Goal: Task Accomplishment & Management: Use online tool/utility

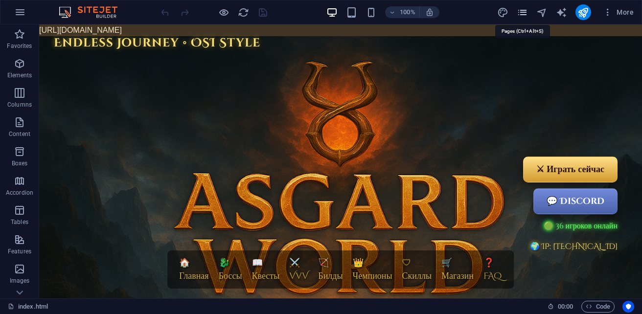
click at [525, 17] on icon "pages" at bounding box center [521, 12] width 11 height 11
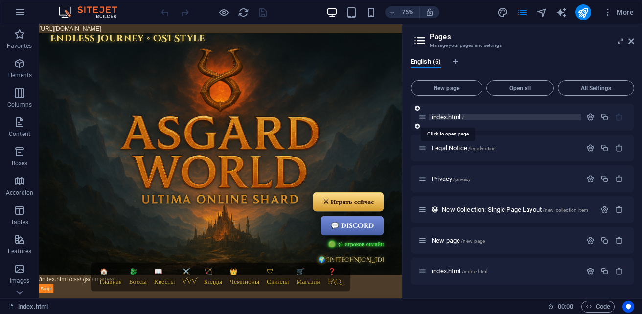
click at [453, 118] on span "index.html /" at bounding box center [447, 116] width 32 height 7
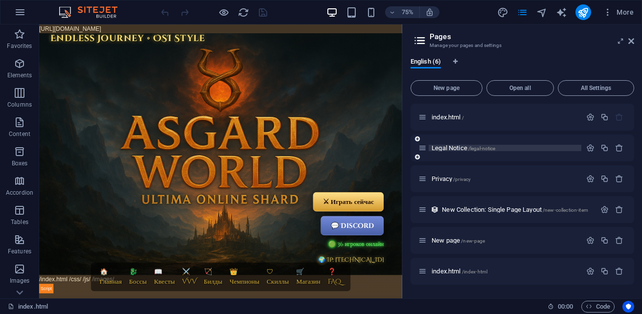
click at [449, 148] on span "Legal Notice /legal-notice" at bounding box center [463, 147] width 64 height 7
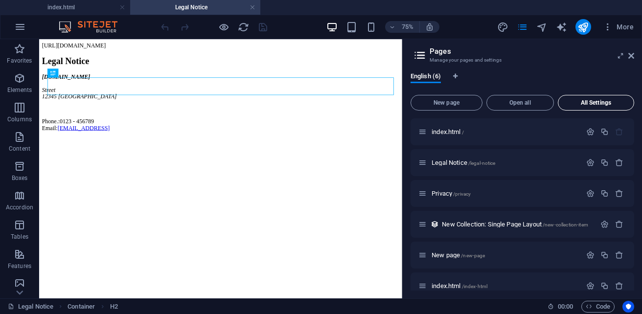
click at [612, 108] on button "All Settings" at bounding box center [596, 103] width 76 height 16
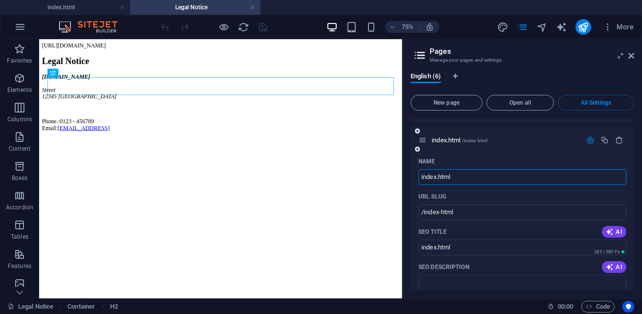
scroll to position [1706, 0]
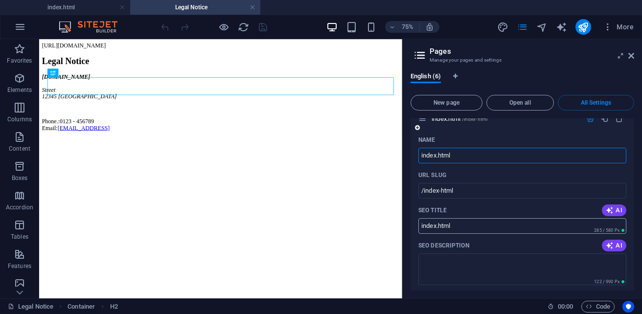
click at [469, 228] on input "index.html" at bounding box center [522, 226] width 208 height 16
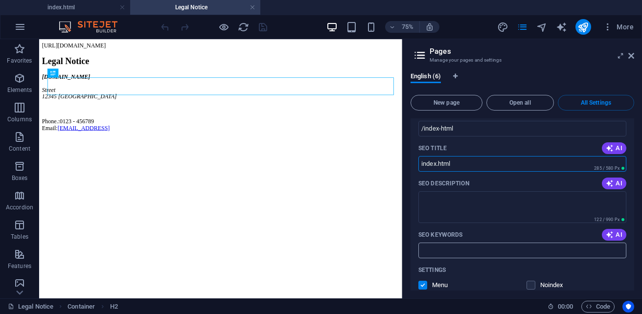
scroll to position [1755, 0]
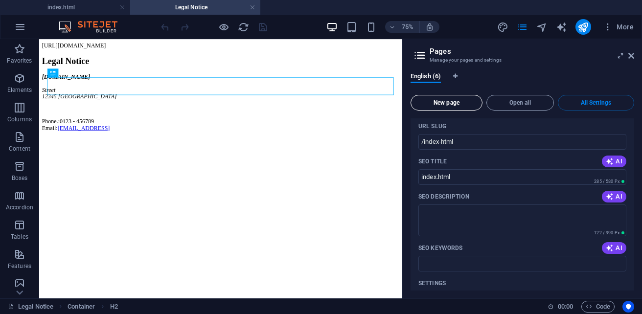
click at [453, 103] on span "New page" at bounding box center [446, 103] width 63 height 6
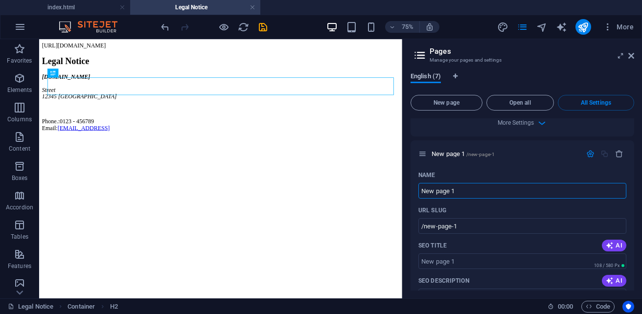
click at [431, 79] on span "English (7)" at bounding box center [425, 77] width 30 height 14
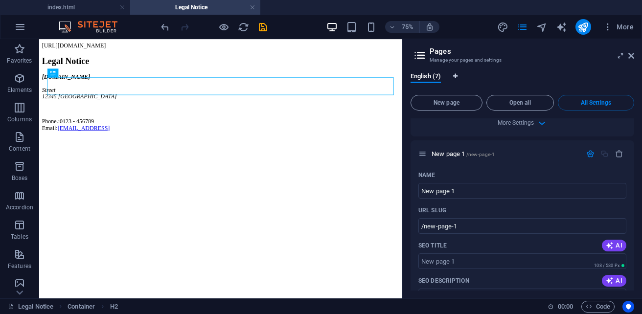
click at [457, 76] on icon "Language Tabs" at bounding box center [455, 76] width 4 height 6
select select "41"
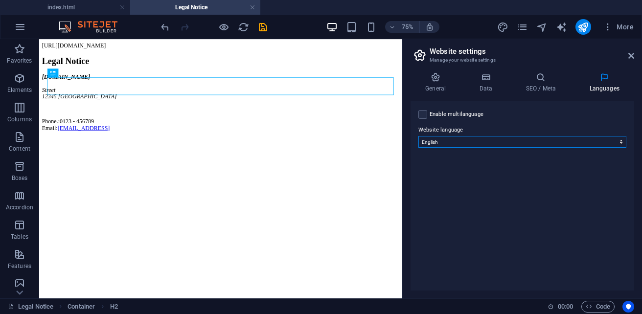
click at [484, 143] on select "Abkhazian Afar Afrikaans Akan Albanian Amharic Arabic Aragonese Armenian Assame…" at bounding box center [522, 142] width 208 height 12
click at [454, 144] on select "Abkhazian Afar Afrikaans Akan Albanian Amharic Arabic Aragonese Armenian Assame…" at bounding box center [522, 142] width 208 height 12
click at [434, 80] on icon at bounding box center [435, 77] width 50 height 10
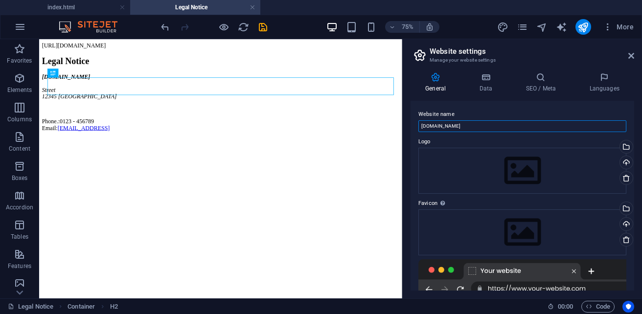
drag, startPoint x: 478, startPoint y: 128, endPoint x: 421, endPoint y: 131, distance: 57.3
click at [421, 131] on input "[DOMAIN_NAME]" at bounding box center [522, 126] width 208 height 12
type input "Г"
type input "Ultima Online Asgard World"
click at [495, 161] on div "Drag files here, click to choose files or select files from Files or our free s…" at bounding box center [522, 171] width 208 height 46
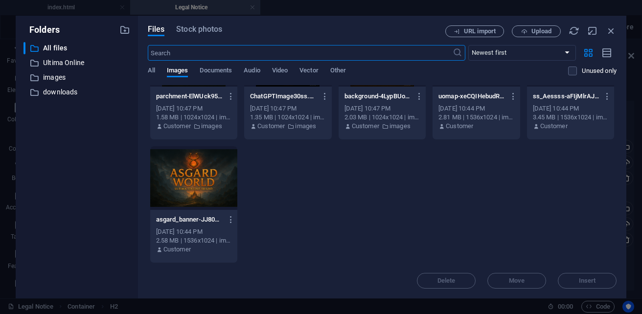
scroll to position [0, 0]
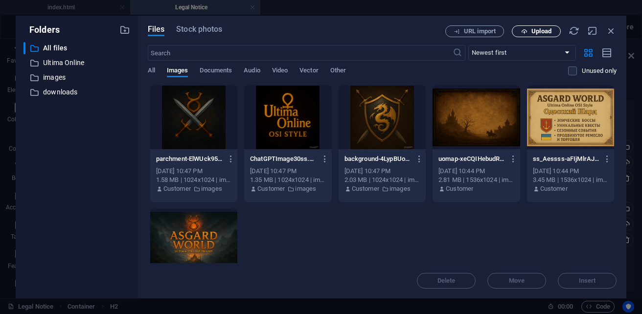
click at [527, 29] on span "Upload" at bounding box center [536, 31] width 40 height 6
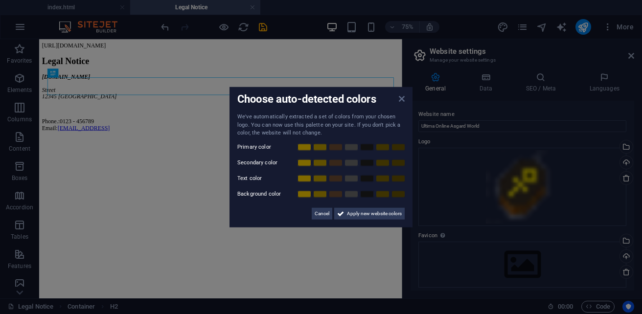
click at [402, 98] on icon at bounding box center [402, 99] width 6 height 8
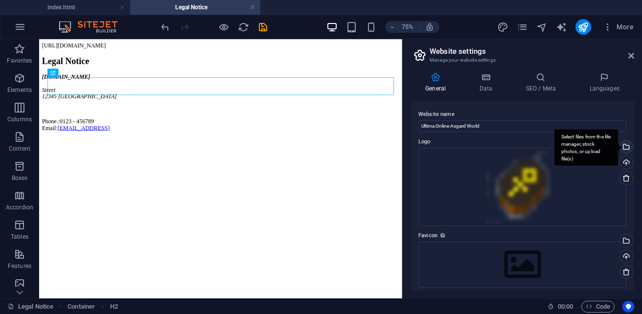
click at [618, 147] on div "Select files from the file manager, stock photos, or upload file(s)" at bounding box center [586, 147] width 64 height 37
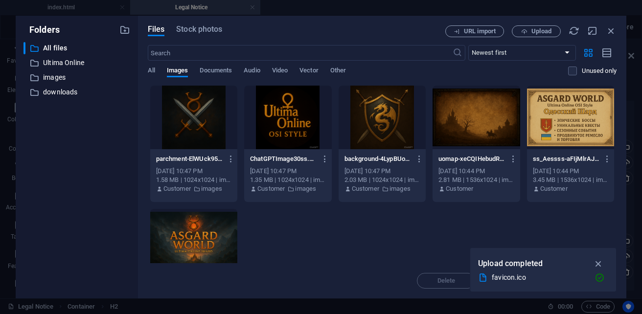
click at [237, 235] on div at bounding box center [193, 241] width 87 height 64
click at [599, 266] on icon "button" at bounding box center [598, 263] width 11 height 11
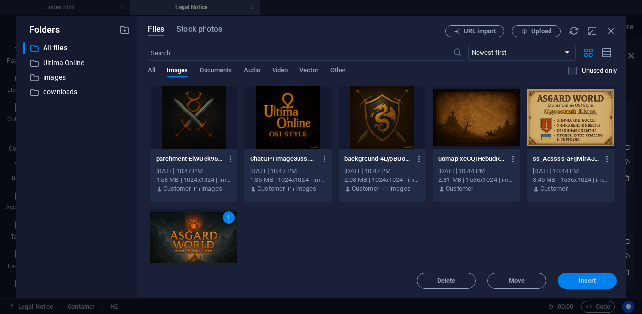
click at [595, 283] on span "Insert" at bounding box center [587, 281] width 17 height 6
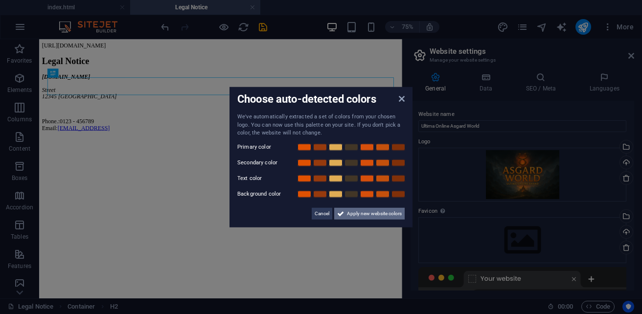
click at [343, 218] on icon at bounding box center [340, 213] width 7 height 12
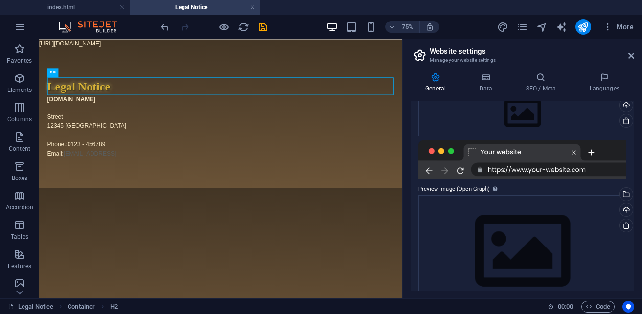
scroll to position [98, 0]
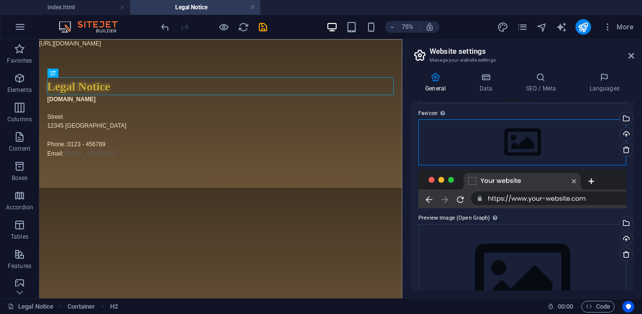
click at [482, 130] on div "Drag files here, click to choose files or select files from Files or our free s…" at bounding box center [522, 142] width 208 height 46
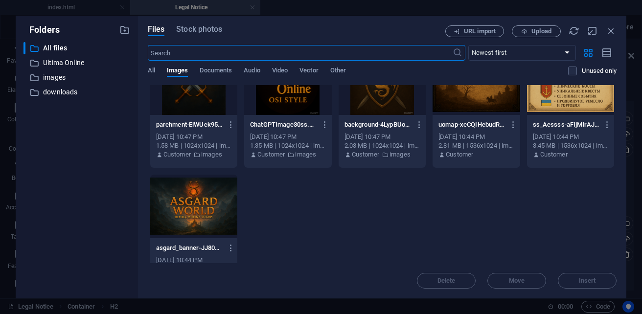
scroll to position [63, 0]
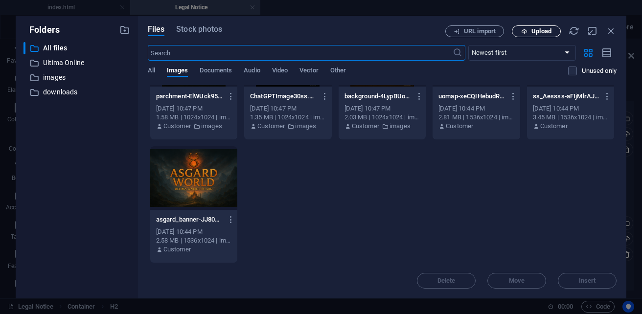
click at [535, 32] on span "Upload" at bounding box center [541, 31] width 20 height 6
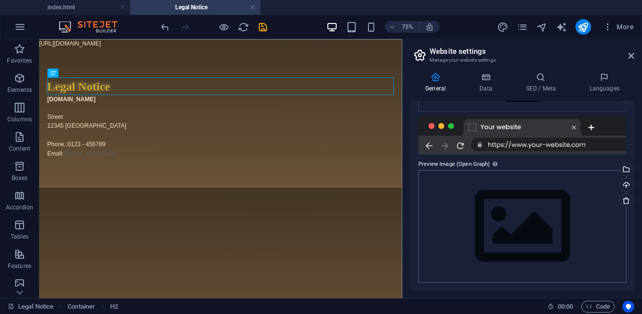
scroll to position [183, 0]
click at [479, 240] on div "Drag files here, click to choose files or select files from Files or our free s…" at bounding box center [522, 227] width 208 height 112
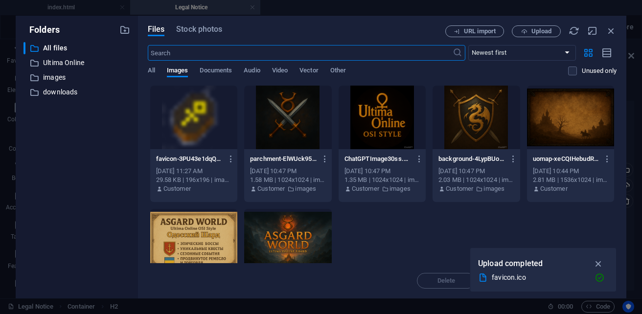
click at [527, 149] on div at bounding box center [570, 118] width 87 height 64
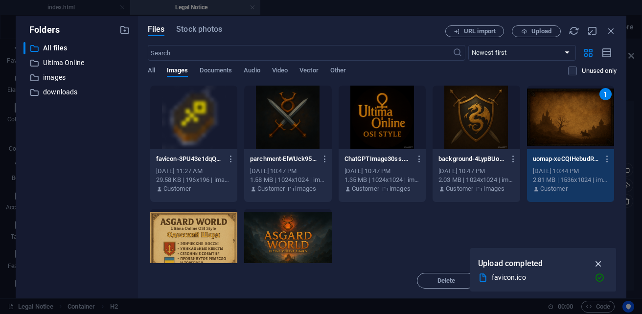
click at [600, 265] on icon "button" at bounding box center [598, 263] width 11 height 11
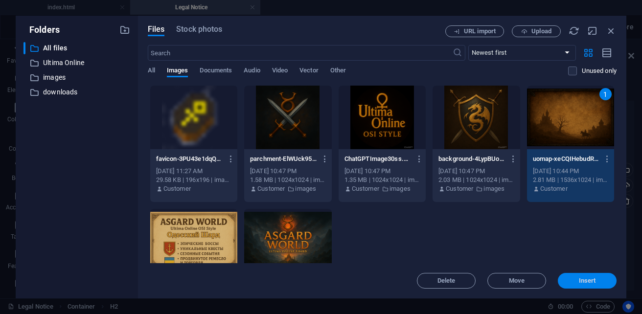
click at [596, 279] on span "Insert" at bounding box center [586, 281] width 51 height 6
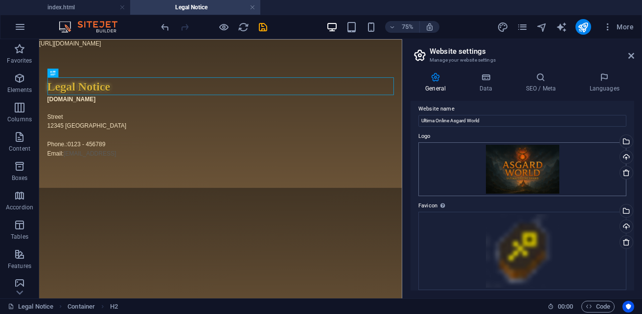
scroll to position [0, 0]
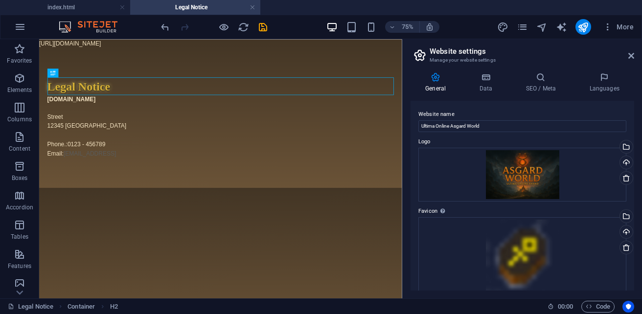
click at [439, 84] on h4 "General" at bounding box center [437, 82] width 54 height 21
click at [628, 57] on icon at bounding box center [631, 56] width 6 height 8
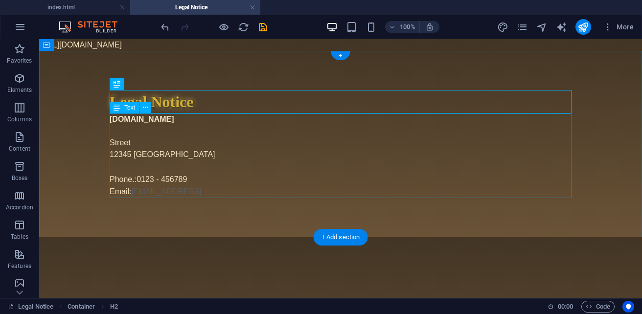
click at [177, 157] on div "sb5985678.a.had.tf Street 12345 Berlin Phone.: 0123 - 456789 Email: 8698cc6951f…" at bounding box center [341, 155] width 462 height 85
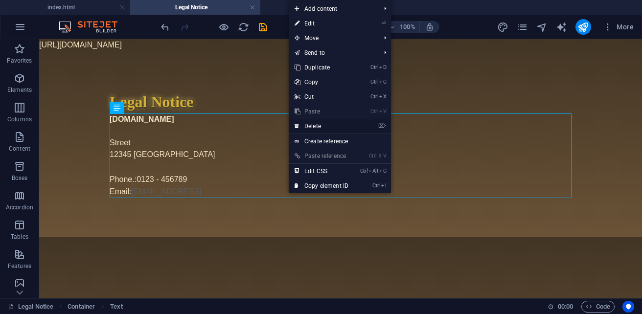
click at [318, 128] on link "⌦ Delete" at bounding box center [322, 126] width 66 height 15
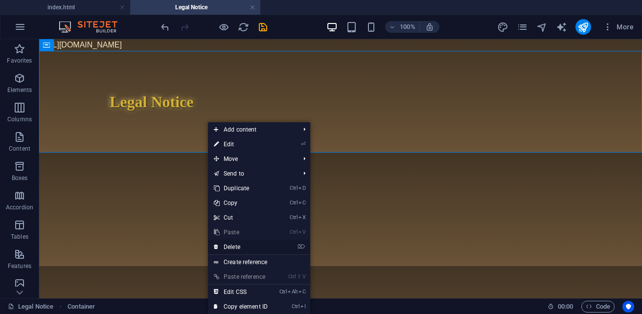
click at [245, 244] on link "⌦ Delete" at bounding box center [241, 247] width 66 height 15
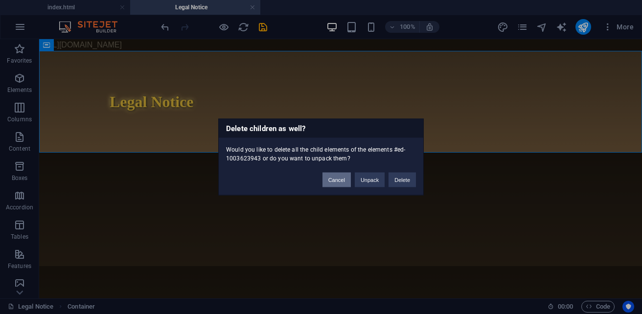
click at [343, 180] on button "Cancel" at bounding box center [336, 180] width 28 height 15
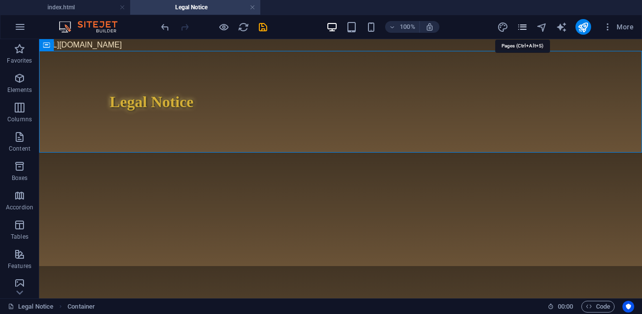
click at [521, 25] on icon "pages" at bounding box center [521, 27] width 11 height 11
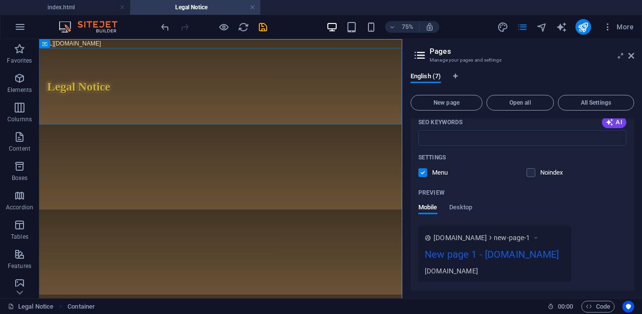
scroll to position [226, 0]
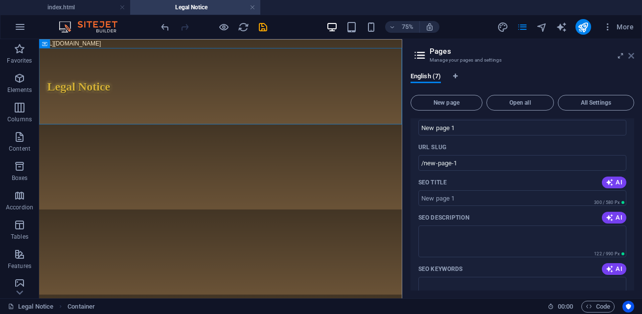
click at [631, 54] on icon at bounding box center [631, 56] width 6 height 8
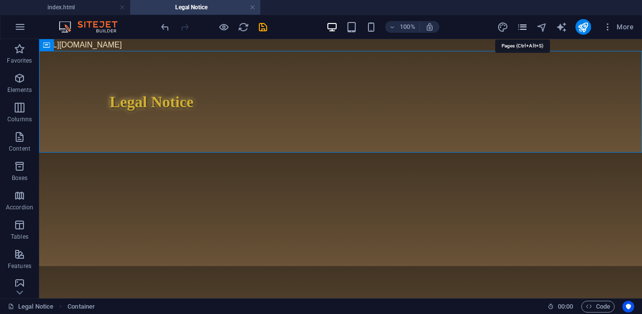
click at [523, 28] on icon "pages" at bounding box center [521, 27] width 11 height 11
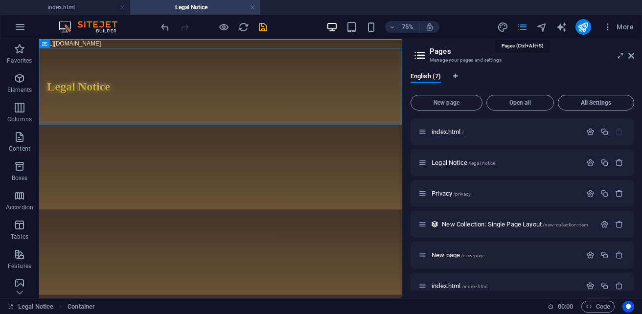
scroll to position [149, 0]
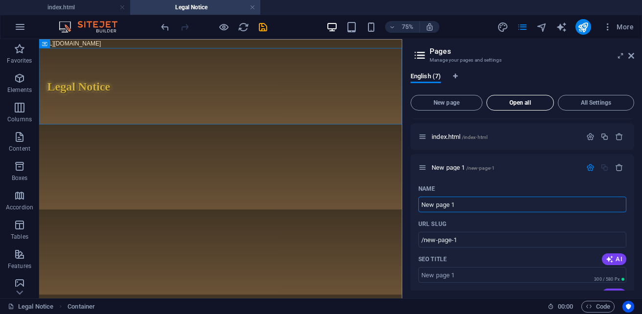
click at [532, 104] on span "Open all" at bounding box center [520, 103] width 59 height 6
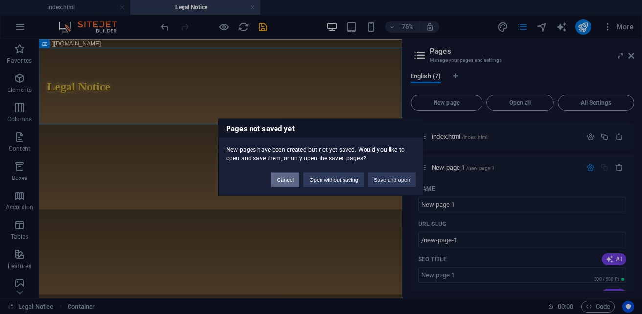
click at [277, 181] on button "Cancel" at bounding box center [285, 180] width 28 height 15
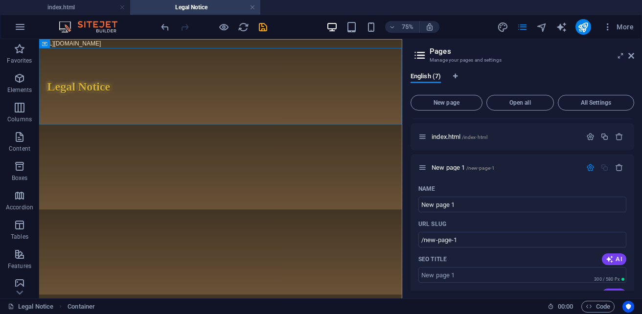
click at [420, 56] on icon at bounding box center [419, 55] width 15 height 14
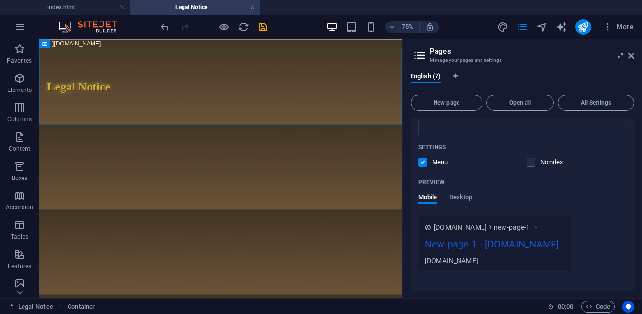
scroll to position [422, 0]
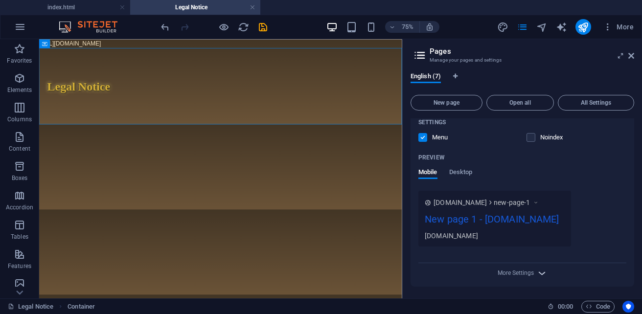
click at [542, 273] on icon "button" at bounding box center [541, 273] width 11 height 11
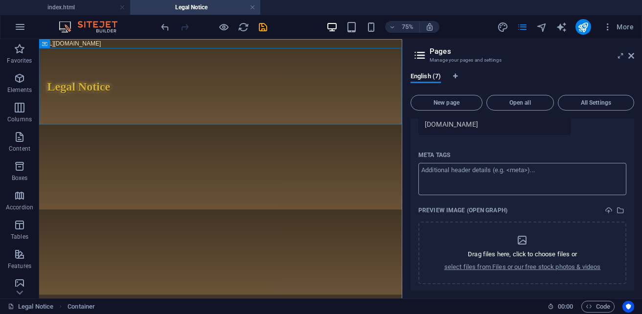
scroll to position [562, 0]
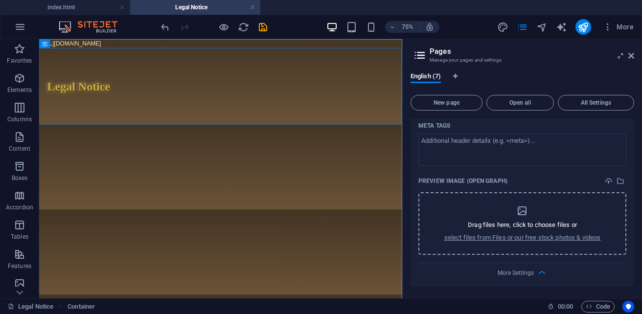
click at [586, 209] on div "Drag files here, click to choose files or select files from Files or our free s…" at bounding box center [522, 223] width 157 height 37
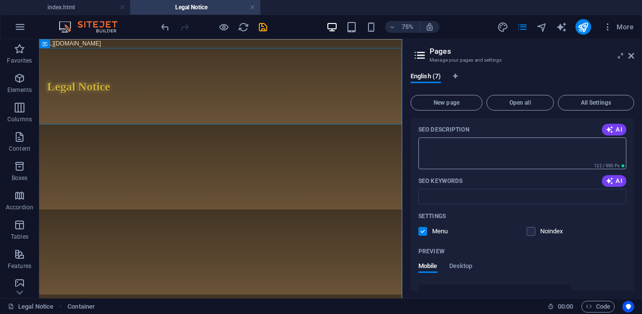
scroll to position [295, 0]
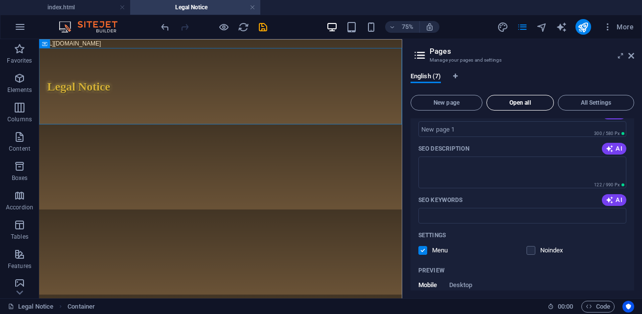
click at [538, 103] on span "Open all" at bounding box center [520, 103] width 59 height 6
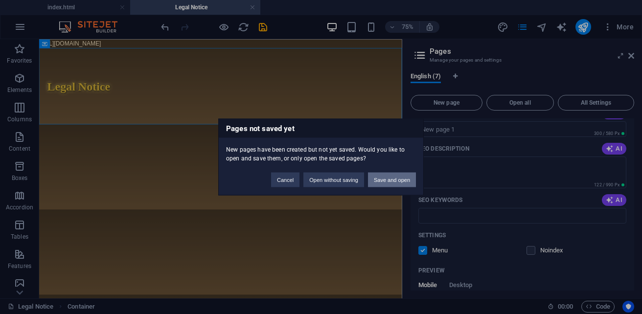
click at [388, 185] on button "Save and open" at bounding box center [392, 180] width 48 height 15
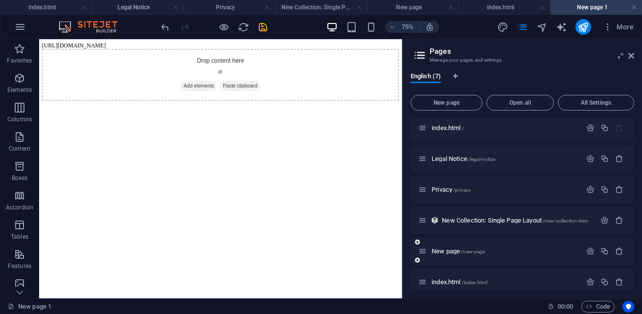
scroll to position [0, 0]
click at [447, 129] on span "index.html /" at bounding box center [447, 127] width 32 height 7
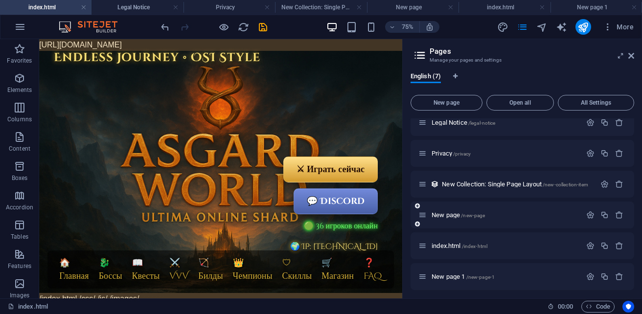
scroll to position [44, 0]
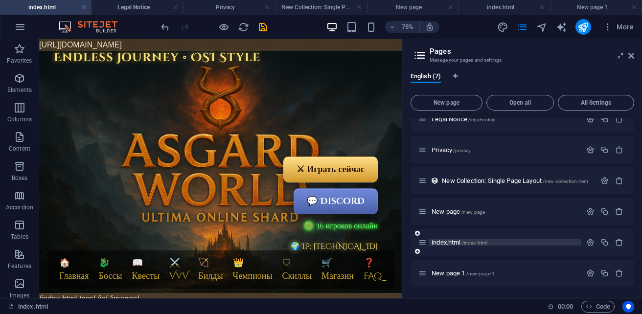
click at [469, 241] on span "/index-html" at bounding box center [475, 242] width 26 height 5
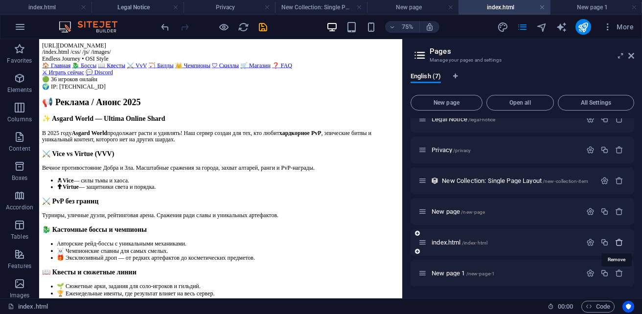
click at [618, 243] on icon "button" at bounding box center [619, 242] width 8 height 8
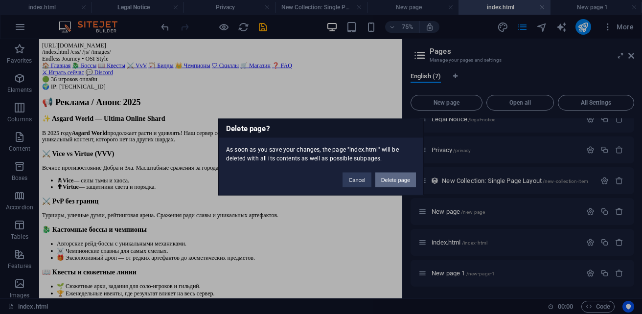
click at [395, 184] on button "Delete page" at bounding box center [395, 180] width 41 height 15
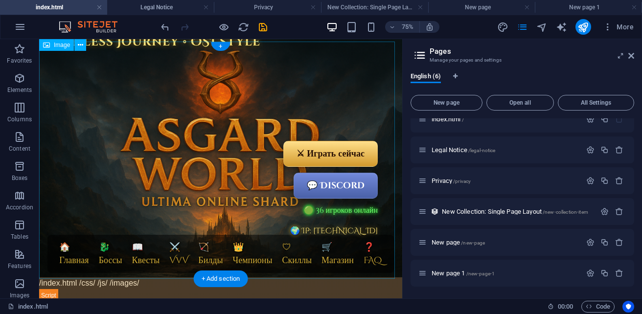
scroll to position [0, 0]
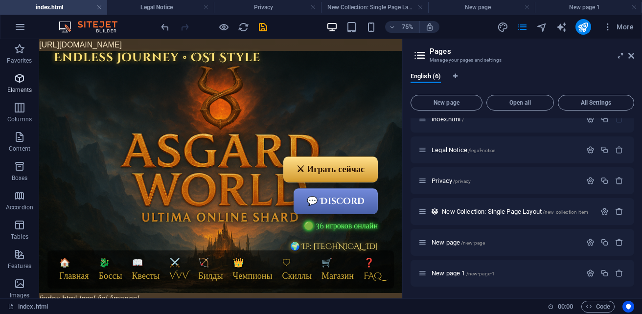
click at [22, 86] on p "Elements" at bounding box center [19, 90] width 25 height 8
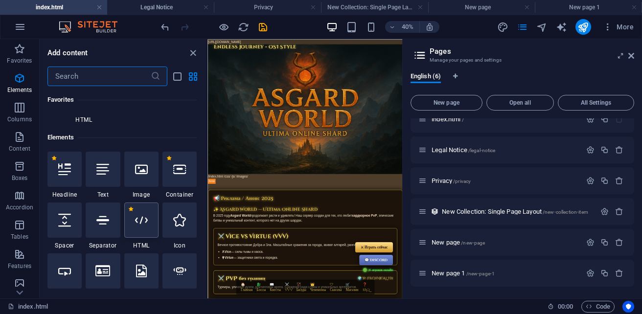
scroll to position [184, 0]
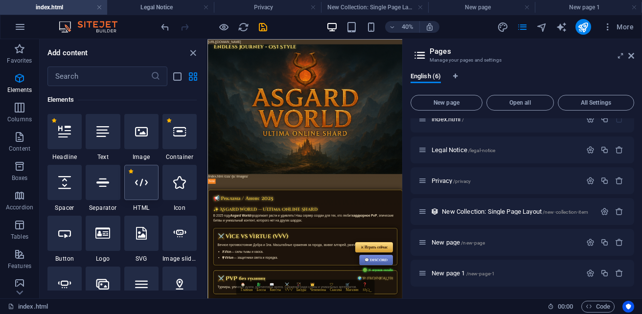
click at [144, 181] on icon at bounding box center [141, 182] width 13 height 13
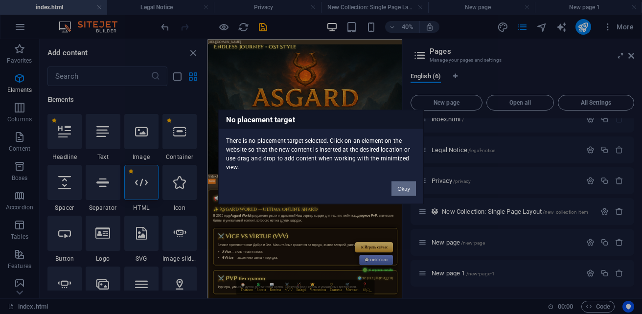
click at [407, 190] on button "Okay" at bounding box center [403, 188] width 24 height 15
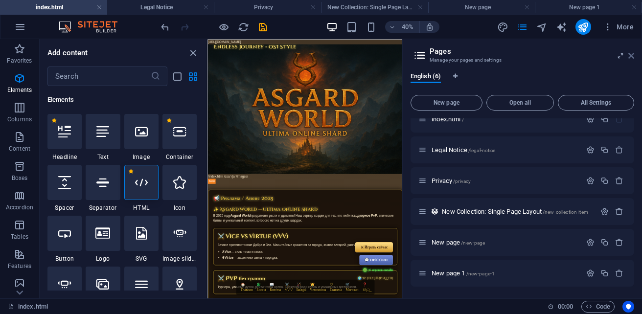
click at [632, 58] on icon at bounding box center [631, 56] width 6 height 8
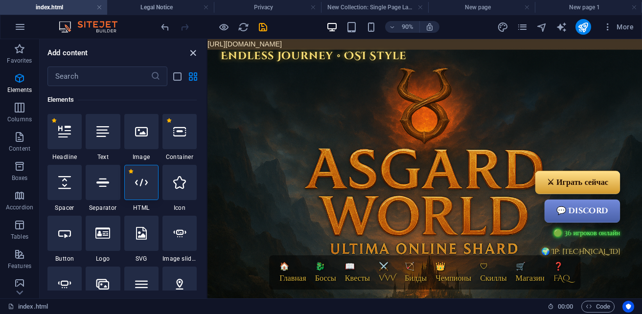
click at [193, 54] on icon "close panel" at bounding box center [192, 52] width 11 height 11
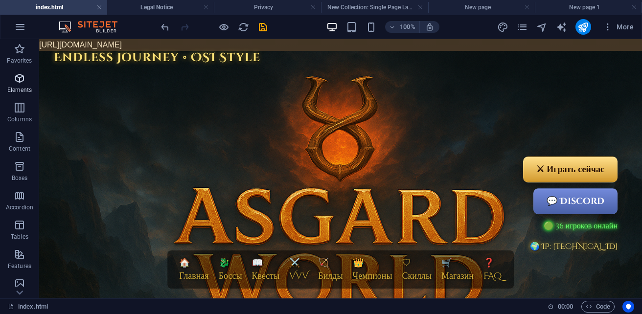
drag, startPoint x: 21, startPoint y: 77, endPoint x: 86, endPoint y: 156, distance: 102.4
click at [21, 77] on icon "button" at bounding box center [20, 78] width 12 height 12
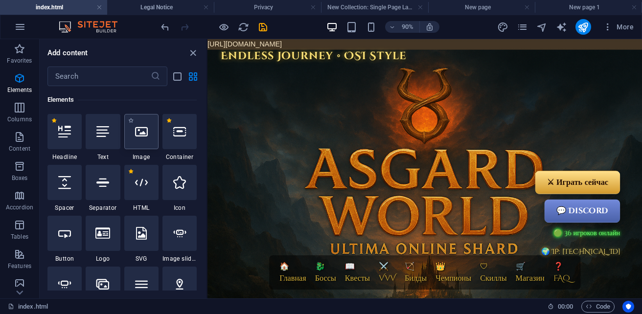
click at [134, 135] on div at bounding box center [141, 131] width 34 height 35
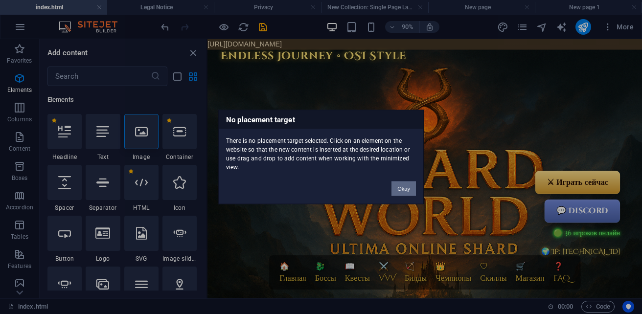
click at [402, 190] on button "Okay" at bounding box center [403, 188] width 24 height 15
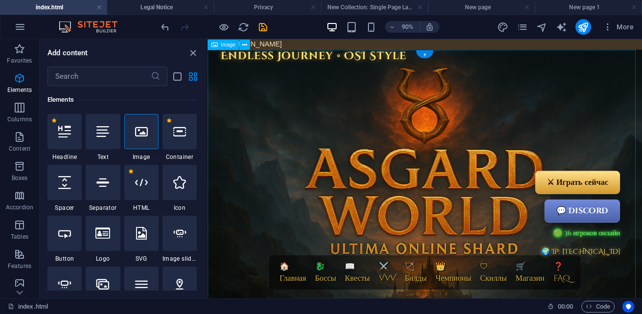
click at [383, 131] on figure at bounding box center [448, 212] width 483 height 322
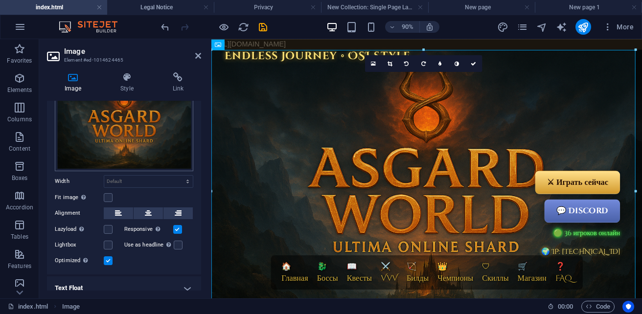
scroll to position [82, 0]
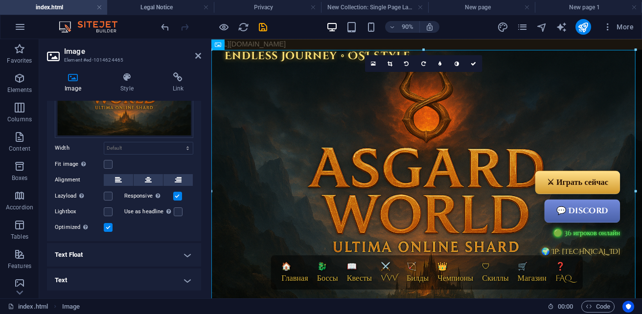
click at [180, 279] on h4 "Text" at bounding box center [124, 280] width 154 height 23
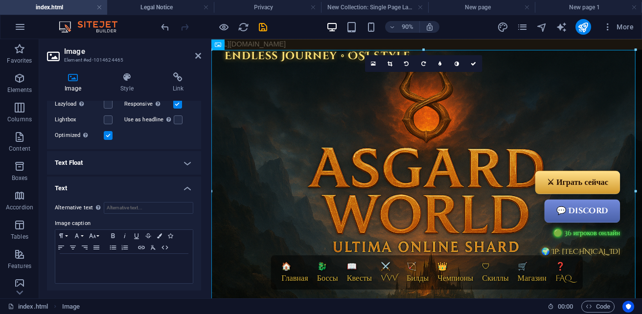
click at [179, 164] on h4 "Text Float" at bounding box center [124, 162] width 154 height 23
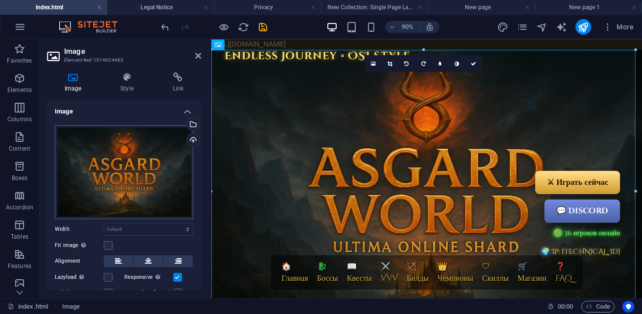
scroll to position [0, 0]
click at [129, 73] on icon at bounding box center [127, 77] width 48 height 10
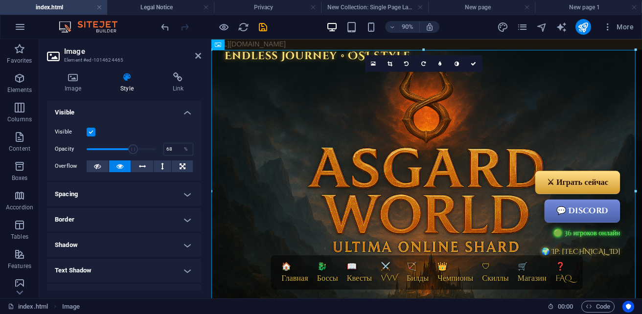
drag, startPoint x: 151, startPoint y: 149, endPoint x: 132, endPoint y: 149, distance: 19.1
click at [132, 149] on span at bounding box center [133, 149] width 10 height 10
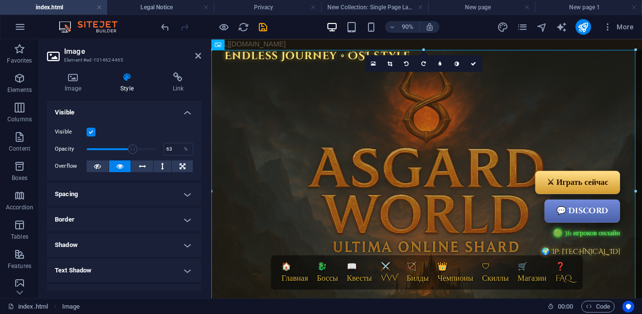
click at [129, 149] on span at bounding box center [133, 149] width 10 height 10
type input "100"
drag, startPoint x: 132, startPoint y: 149, endPoint x: 168, endPoint y: 151, distance: 36.2
click at [168, 151] on div "Opacity 100 %" at bounding box center [124, 149] width 138 height 15
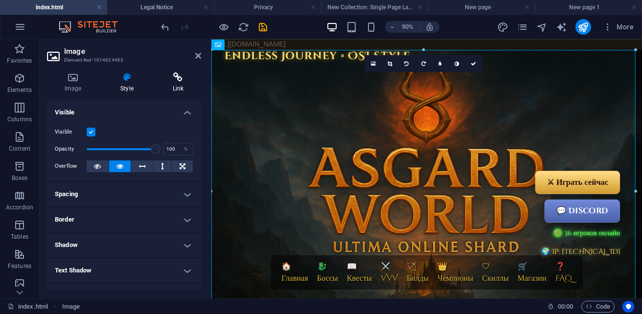
click at [172, 88] on h4 "Link" at bounding box center [178, 82] width 46 height 21
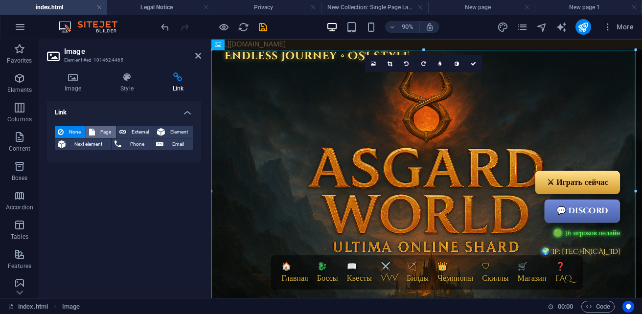
click at [100, 128] on span "Page" at bounding box center [105, 132] width 15 height 12
select select
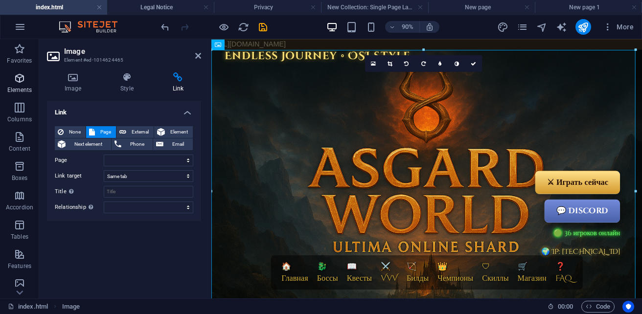
click at [16, 88] on p "Elements" at bounding box center [19, 90] width 25 height 8
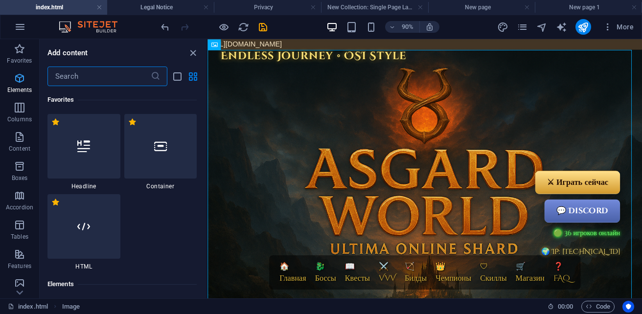
click at [198, 57] on icon "close panel" at bounding box center [192, 52] width 11 height 11
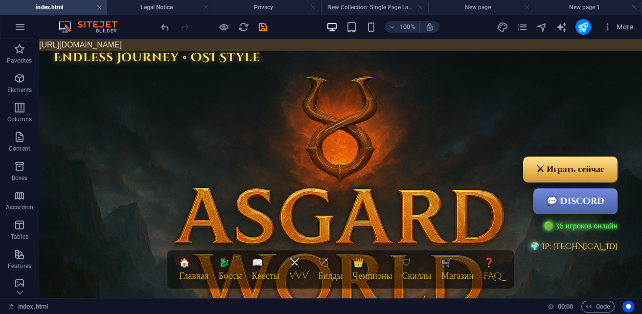
click at [21, 107] on icon "button" at bounding box center [20, 108] width 12 height 12
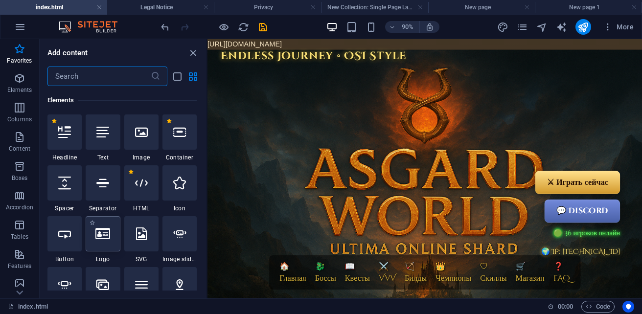
scroll to position [173, 0]
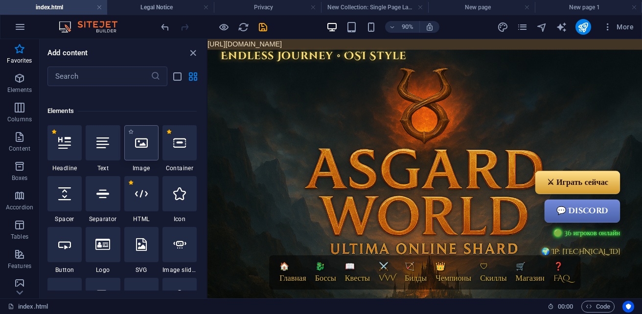
click at [140, 155] on div at bounding box center [141, 142] width 34 height 35
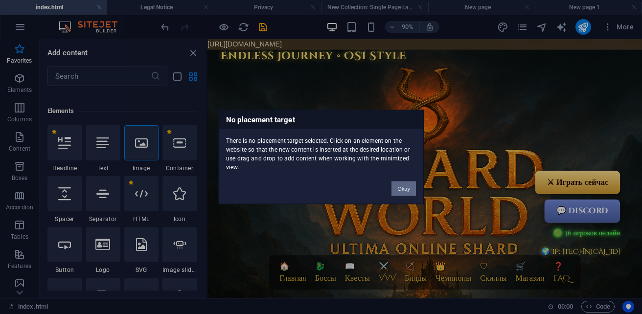
click at [397, 189] on button "Okay" at bounding box center [403, 188] width 24 height 15
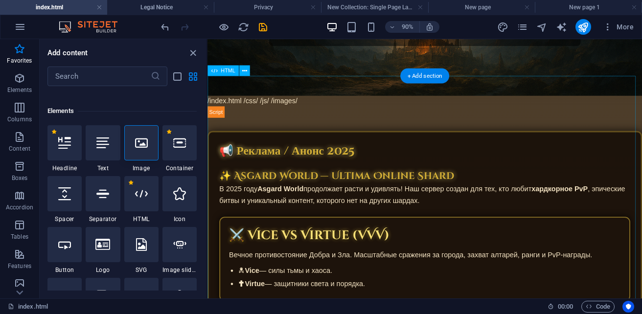
scroll to position [293, 0]
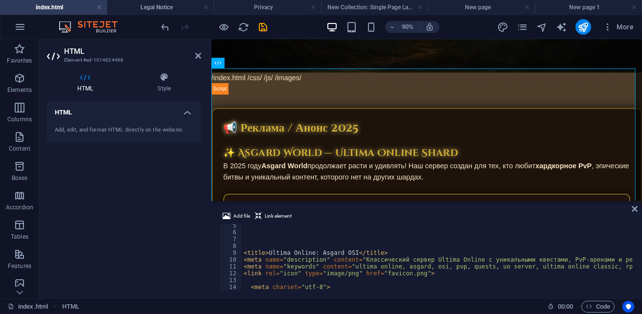
scroll to position [0, 0]
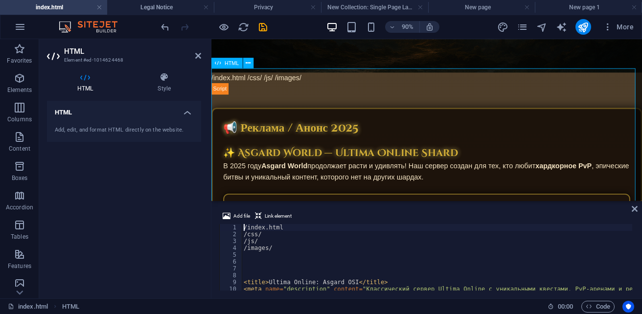
click at [160, 89] on h4 "Style" at bounding box center [164, 82] width 74 height 21
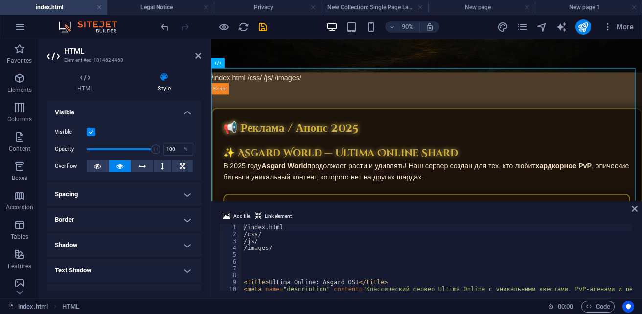
click at [118, 200] on h4 "Spacing" at bounding box center [124, 193] width 154 height 23
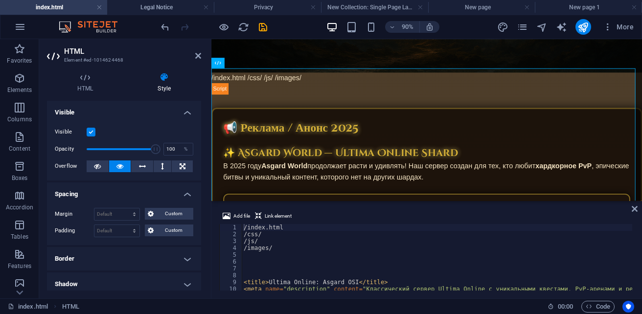
click at [118, 200] on div "Margin Default auto px % rem vw vh Custom Custom auto px % rem vw vh auto px % …" at bounding box center [124, 222] width 154 height 45
click at [118, 193] on h4 "Spacing" at bounding box center [124, 191] width 154 height 18
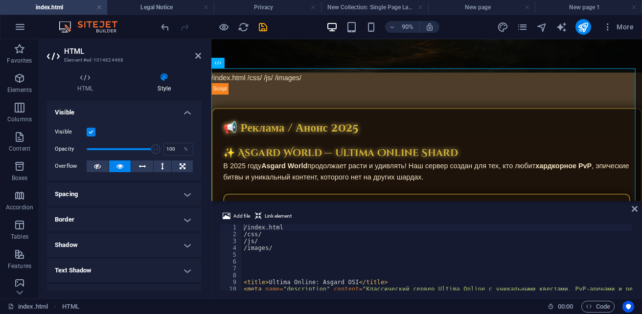
click at [49, 57] on icon at bounding box center [54, 56] width 15 height 16
click at [86, 88] on h4 "HTML" at bounding box center [87, 82] width 80 height 21
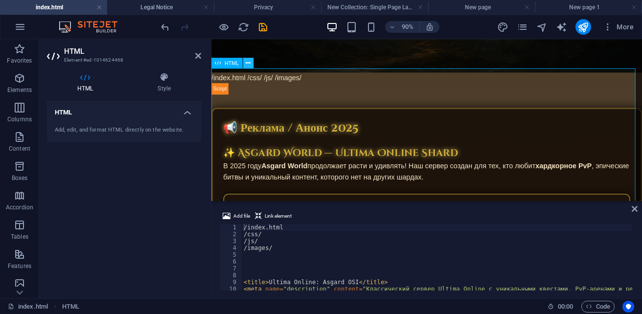
click at [247, 64] on icon at bounding box center [248, 62] width 5 height 9
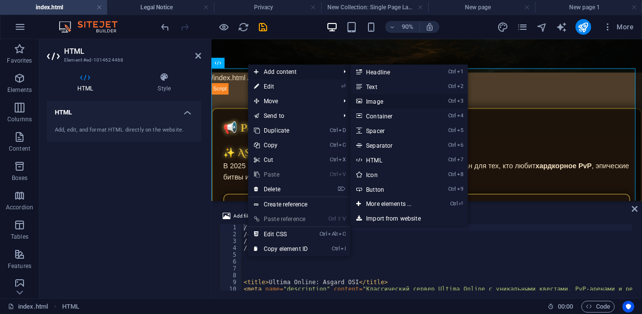
click at [426, 102] on link "Ctrl 3 Image" at bounding box center [390, 101] width 81 height 15
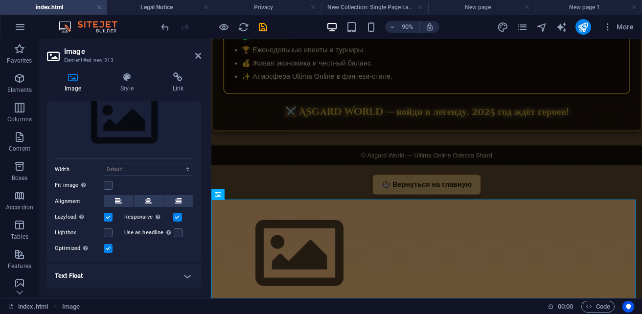
scroll to position [68, 0]
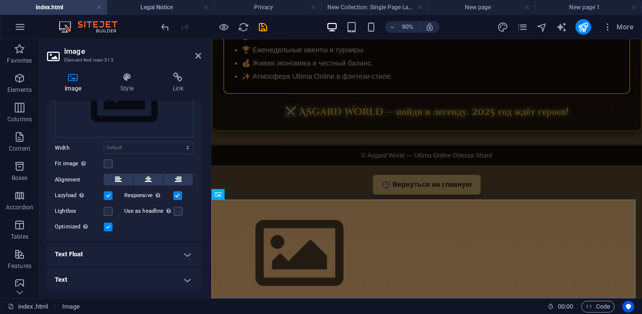
click at [89, 252] on h4 "Text Float" at bounding box center [124, 254] width 154 height 23
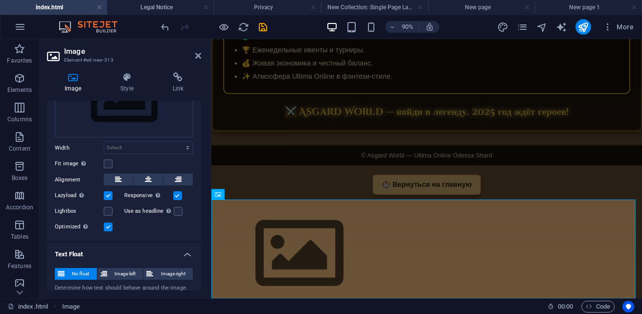
click at [89, 252] on h4 "Text Float" at bounding box center [124, 252] width 154 height 18
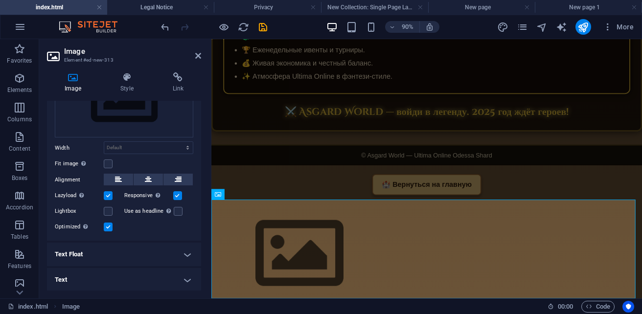
click at [89, 252] on h4 "Text Float" at bounding box center [124, 254] width 154 height 23
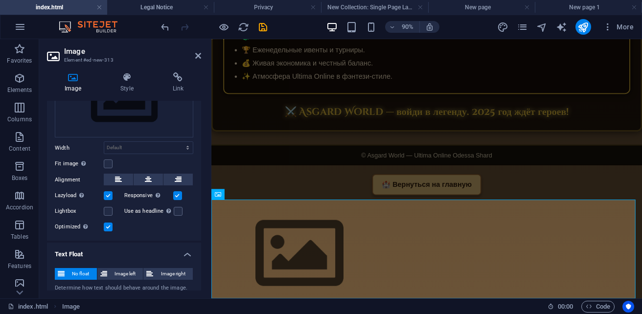
click at [89, 252] on h4 "Text Float" at bounding box center [124, 252] width 154 height 18
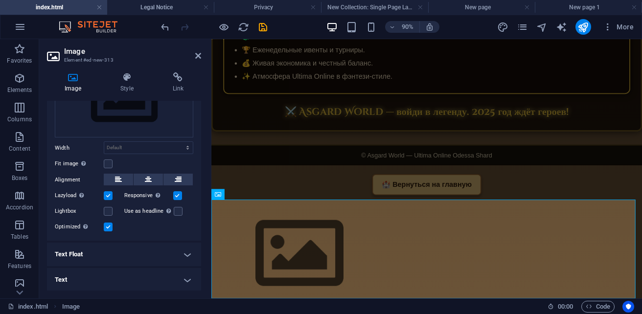
click at [85, 282] on h4 "Text" at bounding box center [124, 279] width 154 height 23
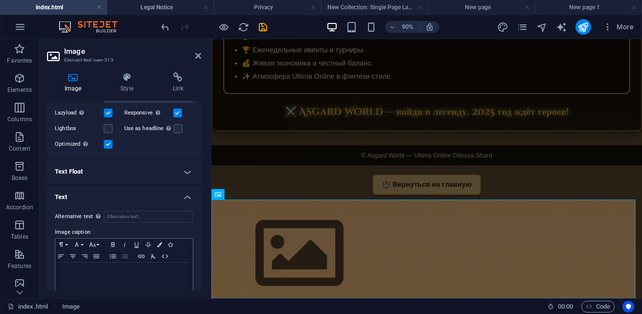
scroll to position [160, 0]
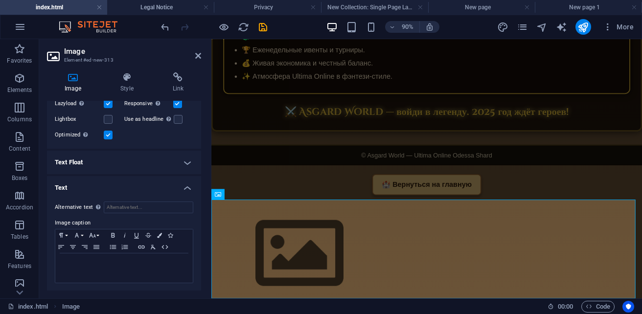
click at [100, 186] on h4 "Text" at bounding box center [124, 185] width 154 height 18
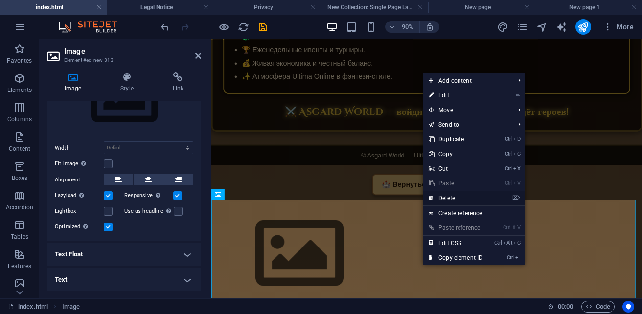
click at [459, 197] on link "⌦ Delete" at bounding box center [456, 198] width 66 height 15
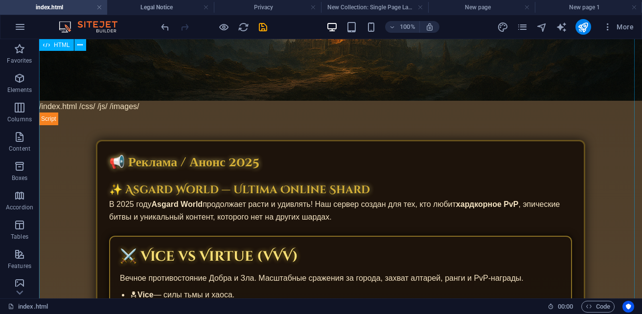
scroll to position [292, 0]
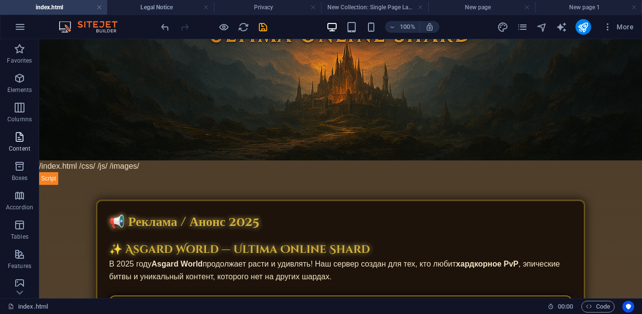
click at [24, 147] on p "Content" at bounding box center [20, 149] width 22 height 8
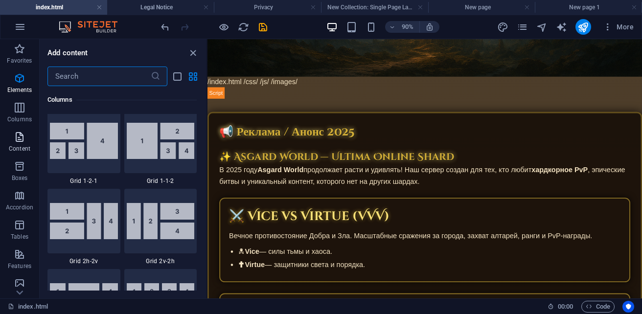
scroll to position [1792, 0]
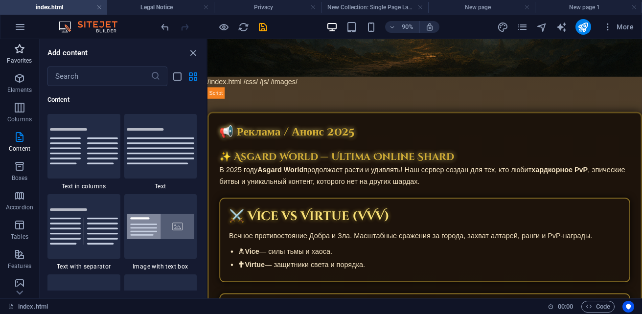
click at [14, 45] on icon "button" at bounding box center [20, 49] width 12 height 12
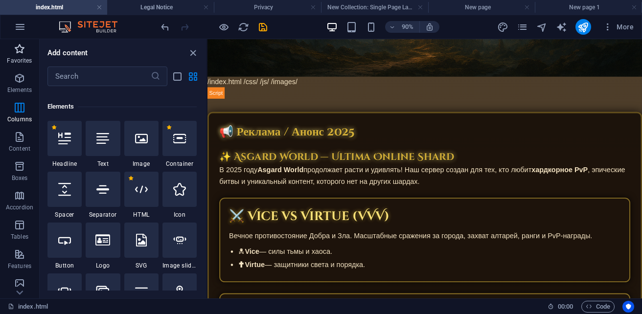
scroll to position [0, 0]
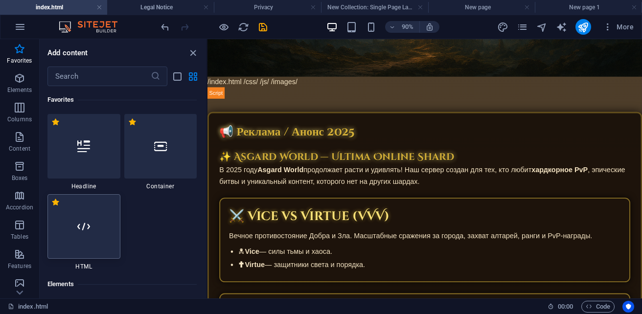
click at [93, 242] on div at bounding box center [83, 226] width 73 height 65
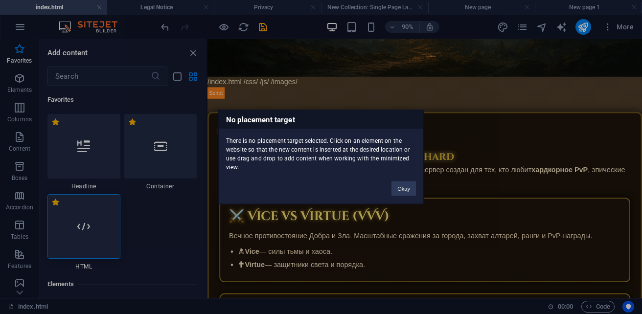
click at [93, 242] on div "No placement target There is no placement target selected. Click on an element …" at bounding box center [321, 157] width 642 height 314
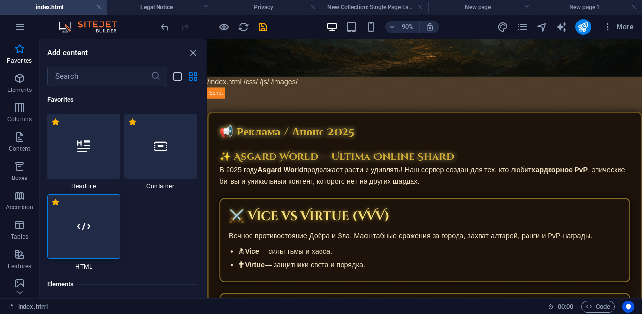
click at [177, 75] on icon "list-view" at bounding box center [177, 76] width 11 height 11
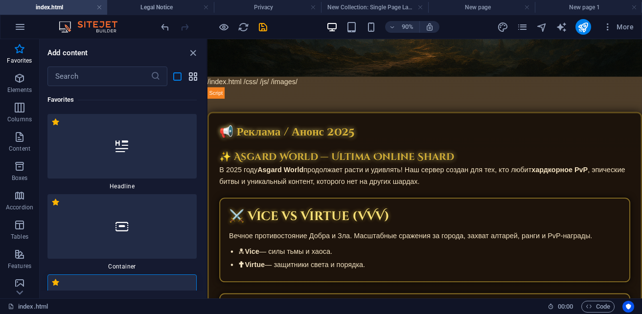
click at [189, 78] on icon "grid-view" at bounding box center [192, 76] width 11 height 11
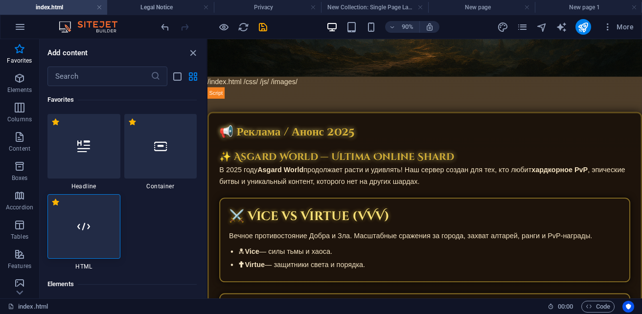
click at [103, 243] on div at bounding box center [83, 226] width 73 height 65
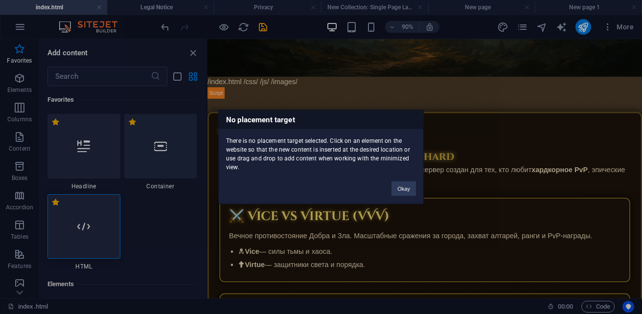
click at [103, 243] on div "No placement target There is no placement target selected. Click on an element …" at bounding box center [321, 157] width 642 height 314
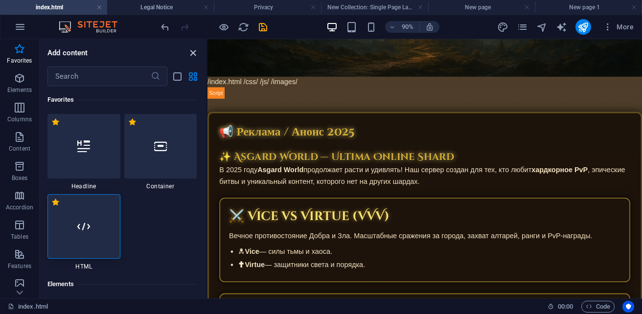
drag, startPoint x: 194, startPoint y: 52, endPoint x: 156, endPoint y: 13, distance: 54.6
click at [194, 52] on icon "close panel" at bounding box center [192, 52] width 11 height 11
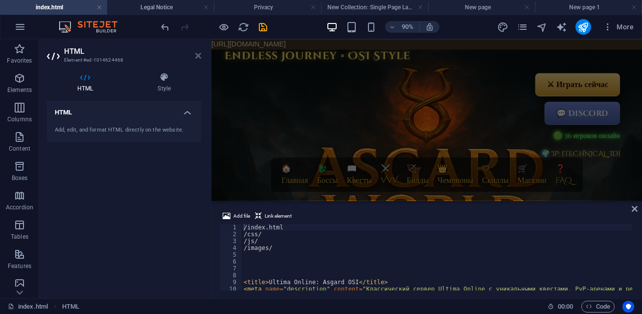
click at [198, 57] on icon at bounding box center [198, 56] width 6 height 8
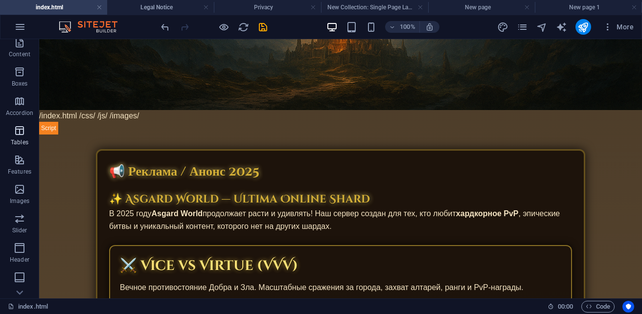
scroll to position [98, 0]
click at [22, 162] on icon "button" at bounding box center [20, 157] width 12 height 12
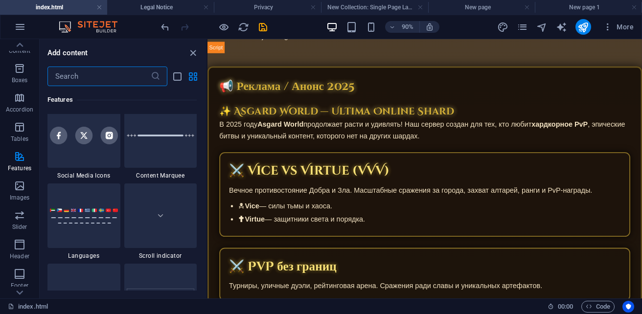
scroll to position [4577, 0]
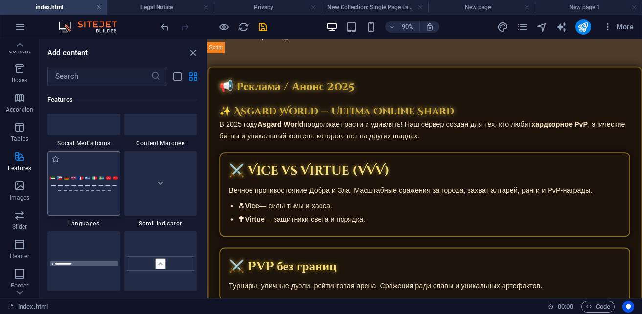
click at [101, 200] on div at bounding box center [83, 183] width 73 height 65
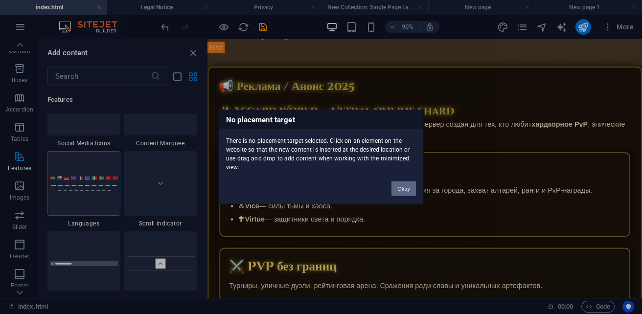
click at [404, 191] on button "Okay" at bounding box center [403, 188] width 24 height 15
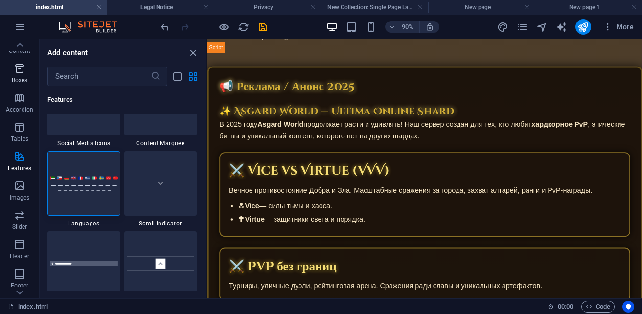
click at [17, 83] on p "Boxes" at bounding box center [20, 80] width 16 height 8
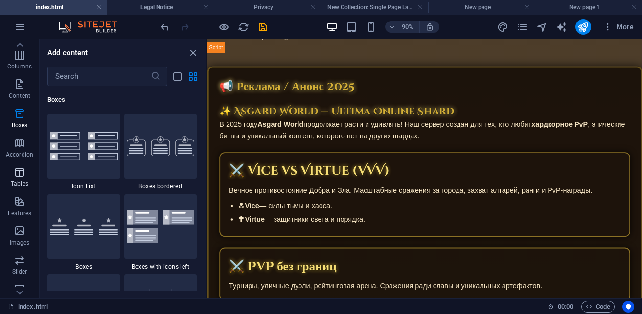
scroll to position [0, 0]
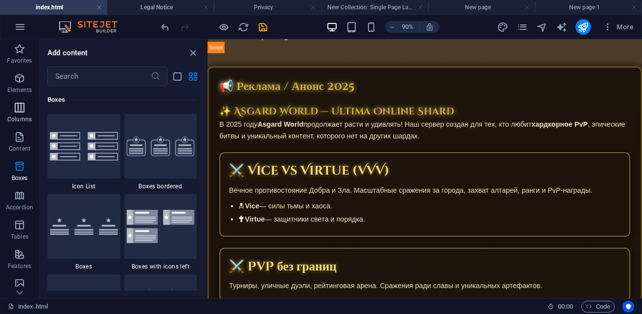
click at [20, 113] on span "Columns" at bounding box center [19, 113] width 39 height 23
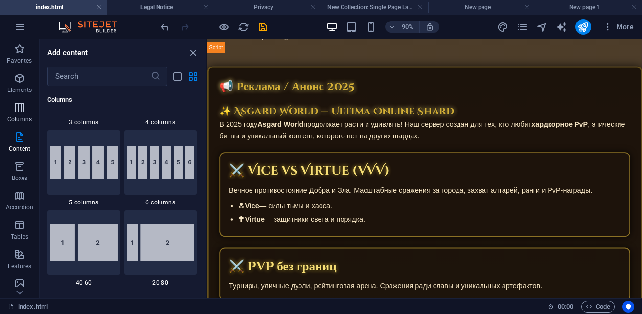
scroll to position [564, 0]
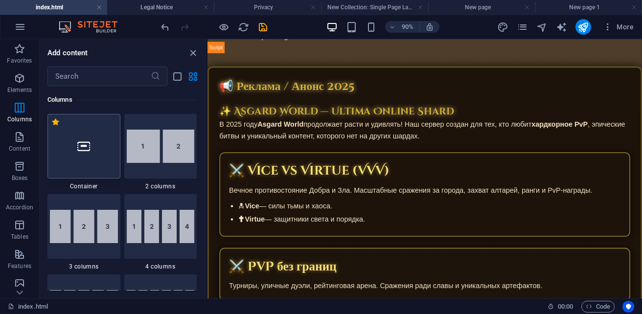
click at [102, 167] on div at bounding box center [83, 146] width 73 height 65
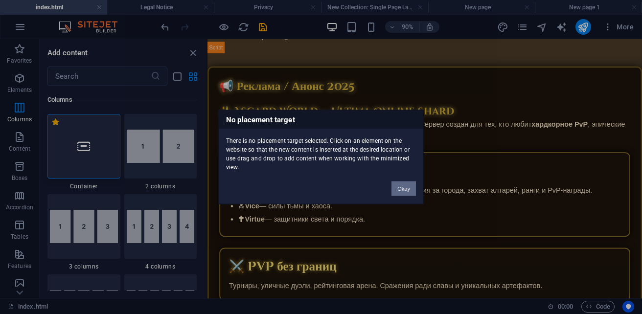
click at [401, 187] on button "Okay" at bounding box center [403, 188] width 24 height 15
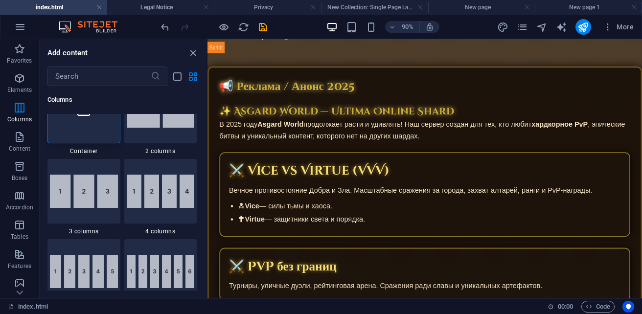
scroll to position [613, 0]
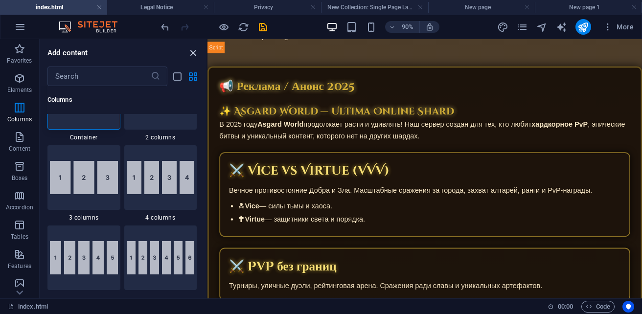
click at [195, 58] on icon "close panel" at bounding box center [192, 52] width 11 height 11
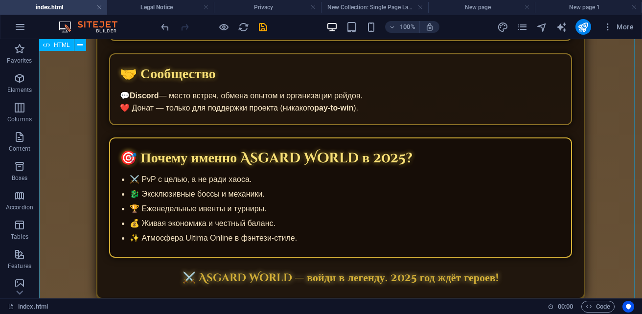
scroll to position [1172, 0]
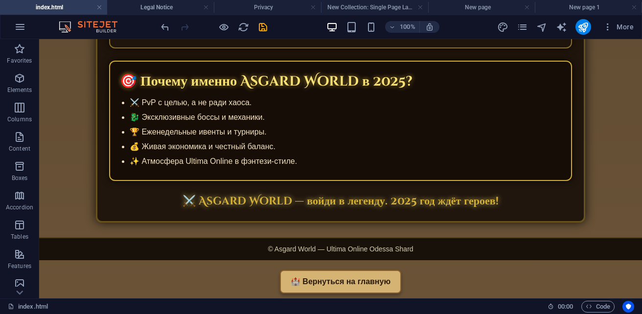
click at [76, 47] on button at bounding box center [80, 45] width 12 height 12
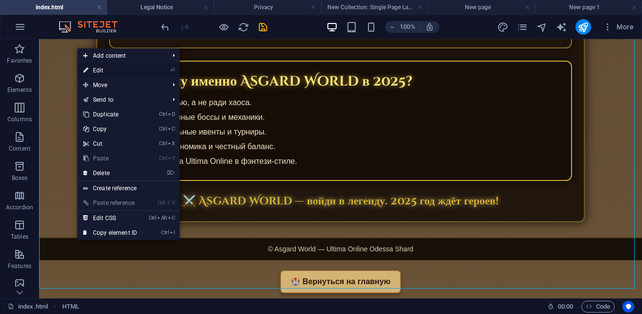
click at [134, 67] on link "⏎ Edit" at bounding box center [110, 70] width 66 height 15
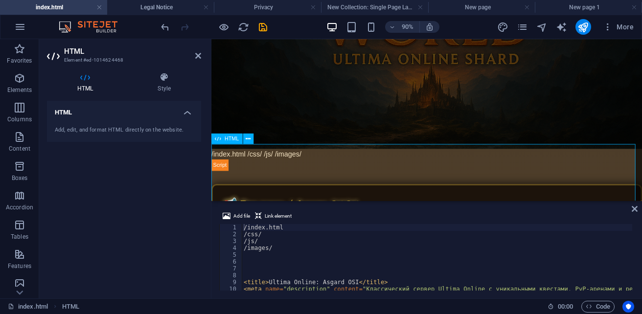
scroll to position [209, 0]
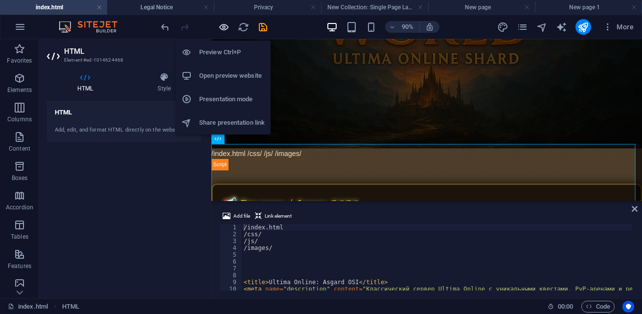
click at [218, 24] on icon "button" at bounding box center [223, 27] width 11 height 11
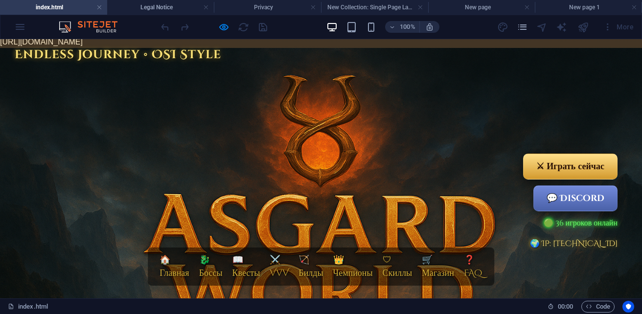
scroll to position [0, 0]
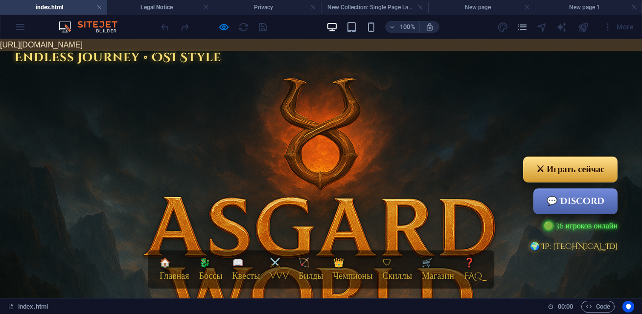
drag, startPoint x: 303, startPoint y: 45, endPoint x: 279, endPoint y: 46, distance: 23.5
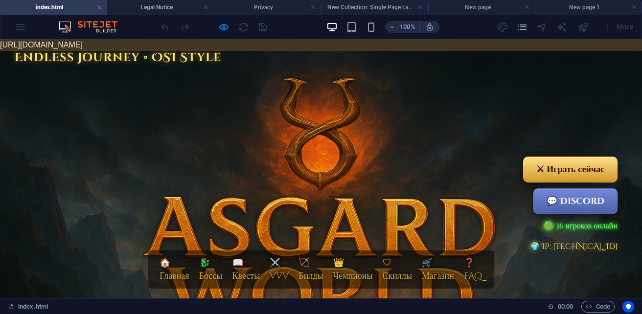
drag, startPoint x: 307, startPoint y: 46, endPoint x: -9, endPoint y: 43, distance: 316.5
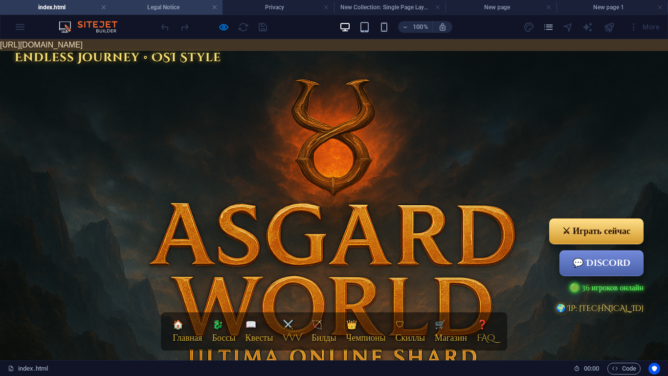
click at [163, 8] on h4 "Legal Notice" at bounding box center [168, 7] width 112 height 11
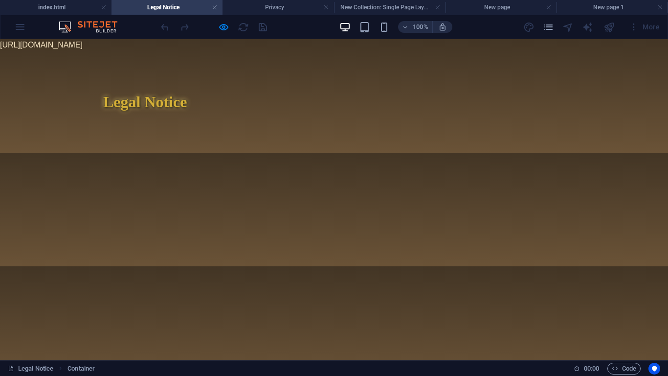
drag, startPoint x: 301, startPoint y: 45, endPoint x: 0, endPoint y: 41, distance: 300.8
click at [0, 41] on body "https://cdn1.site-media.eu/images/0/19696032/index-grK9VpeE10YCjhQJzkQ-1A.html …" at bounding box center [334, 95] width 668 height 113
click at [67, 8] on h4 "index.html" at bounding box center [56, 7] width 112 height 11
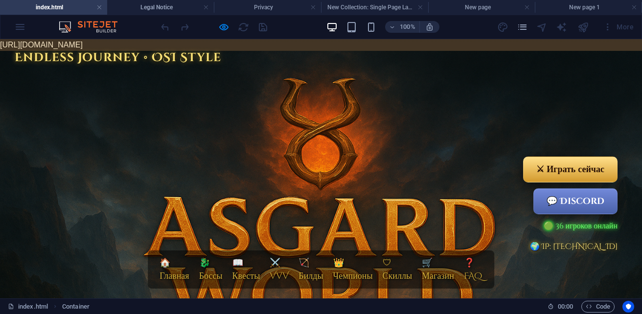
click at [312, 111] on img at bounding box center [321, 265] width 642 height 428
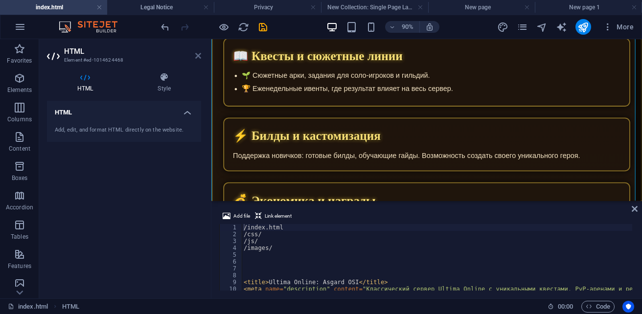
click at [200, 54] on icon at bounding box center [198, 56] width 6 height 8
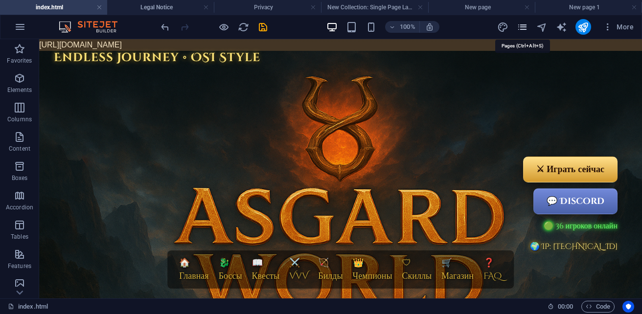
click at [521, 28] on icon "pages" at bounding box center [521, 27] width 11 height 11
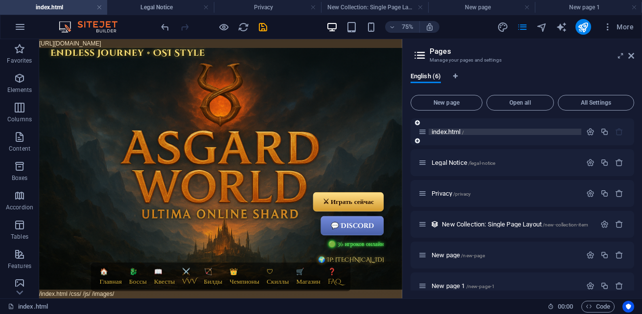
click at [458, 130] on span "index.html /" at bounding box center [447, 131] width 32 height 7
click at [487, 134] on p "index.html /" at bounding box center [504, 132] width 147 height 6
click at [434, 125] on div "index.html /" at bounding box center [522, 131] width 224 height 27
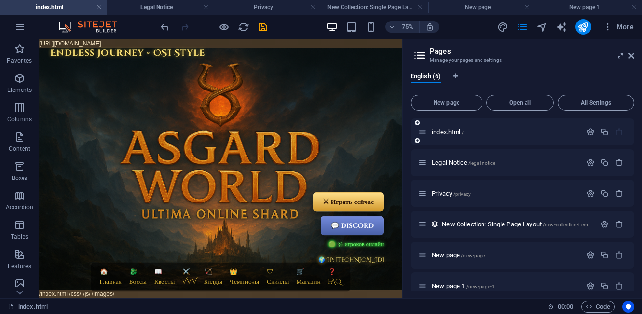
click at [548, 139] on div "index.html /" at bounding box center [522, 131] width 224 height 27
click at [586, 132] on icon "button" at bounding box center [590, 132] width 8 height 8
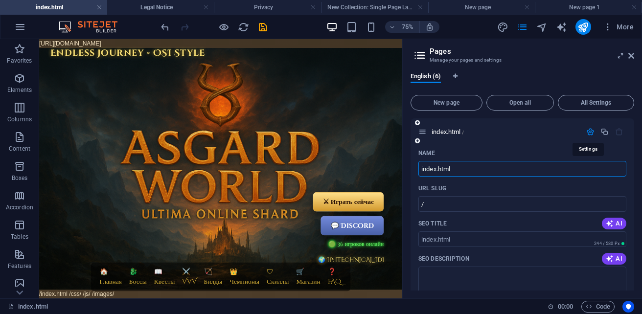
click at [586, 132] on icon "button" at bounding box center [590, 132] width 8 height 8
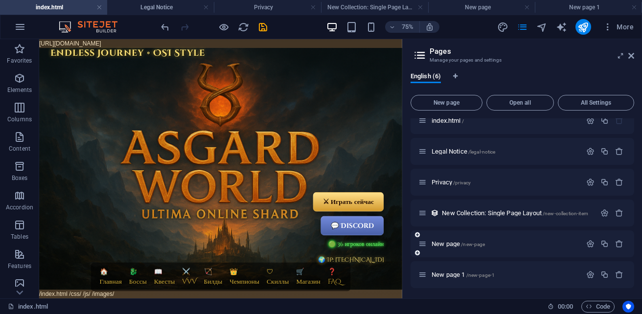
scroll to position [13, 0]
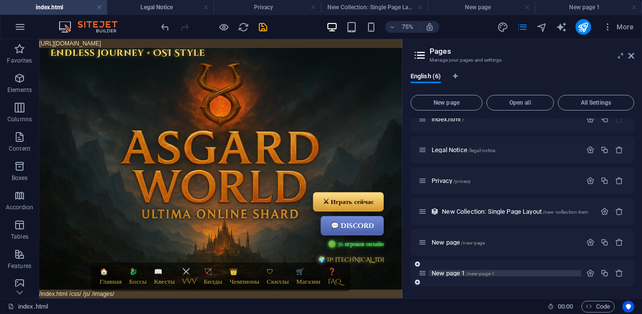
click at [441, 274] on span "New page 1 /new-page-1" at bounding box center [462, 272] width 63 height 7
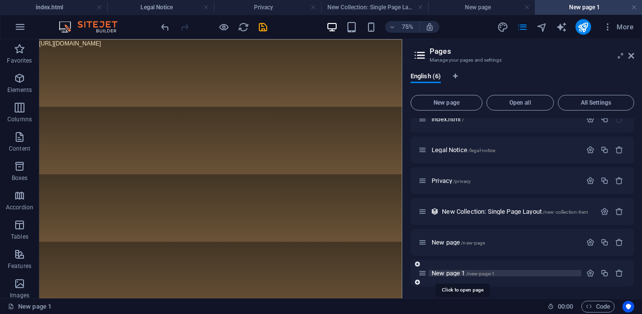
click at [475, 272] on span "/new-page-1" at bounding box center [480, 273] width 29 height 5
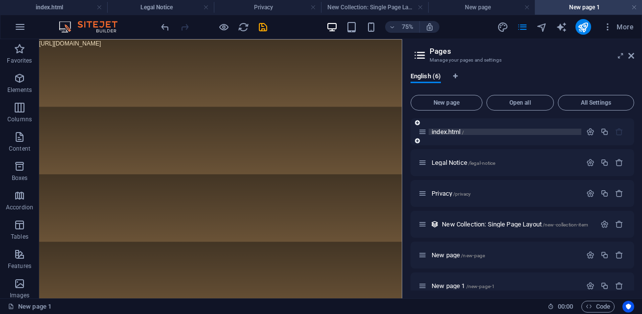
click at [444, 131] on span "index.html /" at bounding box center [447, 131] width 32 height 7
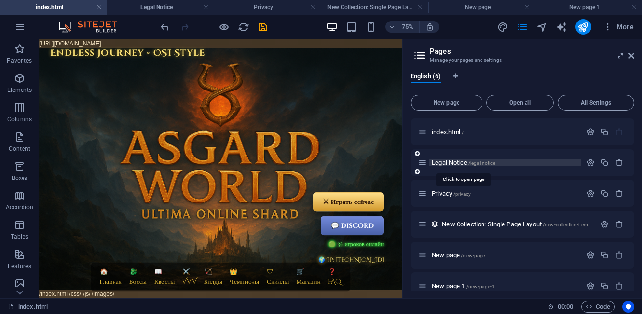
click at [452, 161] on span "Legal Notice /legal-notice" at bounding box center [463, 162] width 64 height 7
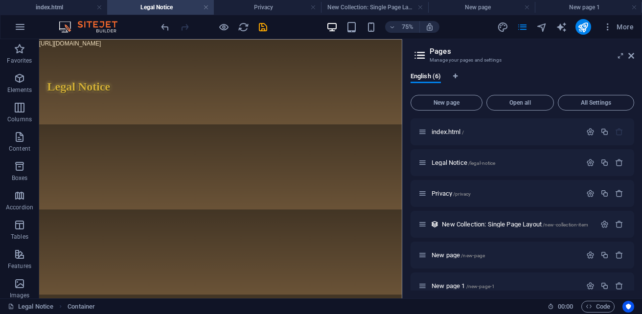
click at [151, 112] on h2 "Legal Notice" at bounding box center [281, 101] width 462 height 23
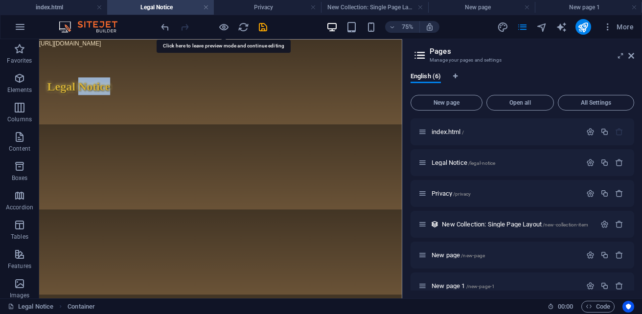
click at [195, 123] on div "Legal Notice" at bounding box center [281, 102] width 484 height 102
click at [247, 120] on div "Legal Notice" at bounding box center [281, 102] width 484 height 102
click at [264, 101] on h2 "Legal Notice" at bounding box center [281, 101] width 462 height 23
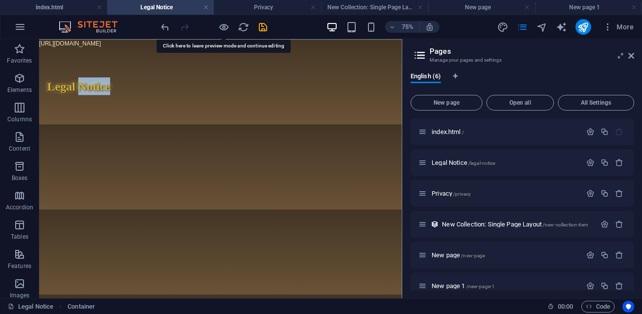
click at [254, 114] on div "Legal Notice" at bounding box center [281, 102] width 484 height 102
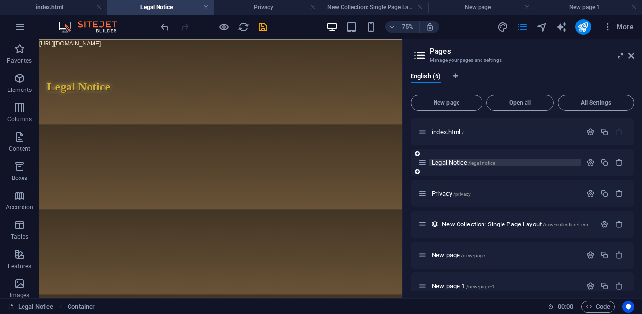
click at [448, 162] on span "Legal Notice /legal-notice" at bounding box center [463, 162] width 64 height 7
click at [462, 161] on span "Legal Notice /legal-notice" at bounding box center [463, 162] width 64 height 7
click at [460, 161] on span "Legal Notice /legal-notice" at bounding box center [463, 162] width 64 height 7
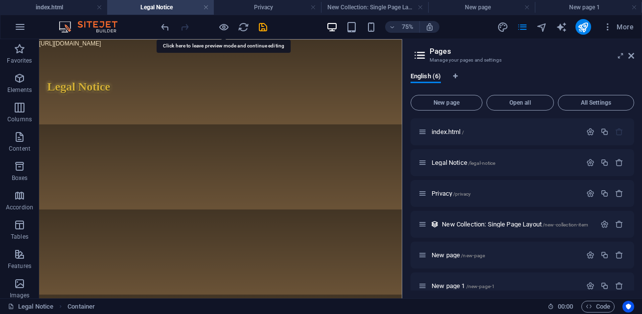
drag, startPoint x: 126, startPoint y: 105, endPoint x: 107, endPoint y: 104, distance: 19.1
click at [107, 104] on h2 "Legal Notice" at bounding box center [281, 101] width 462 height 23
click at [155, 48] on body "https://cdn1.site-media.eu/images/0/19696032/index-grK9VpeE10YCjhQJzkQ-1A.html …" at bounding box center [281, 95] width 484 height 113
click at [151, 47] on body "https://cdn1.site-media.eu/images/0/19696032/index-grK9VpeE10YCjhQJzkQ-1A.html …" at bounding box center [281, 95] width 484 height 113
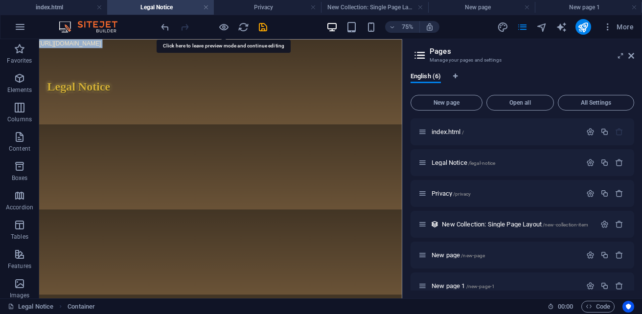
click at [151, 47] on body "https://cdn1.site-media.eu/images/0/19696032/index-grK9VpeE10YCjhQJzkQ-1A.html …" at bounding box center [281, 95] width 484 height 113
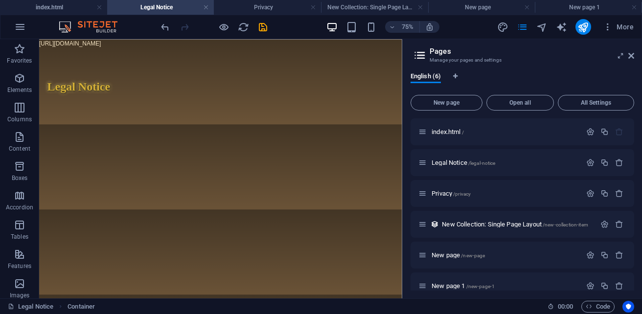
drag, startPoint x: 148, startPoint y: 47, endPoint x: 96, endPoint y: 125, distance: 92.8
click at [96, 125] on div "Legal Notice" at bounding box center [281, 102] width 484 height 102
click at [148, 46] on body "https://cdn1.site-media.eu/images/0/19696032/index-grK9VpeE10YCjhQJzkQ-1A.html …" at bounding box center [281, 95] width 484 height 113
drag, startPoint x: 344, startPoint y: 46, endPoint x: 72, endPoint y: 84, distance: 274.0
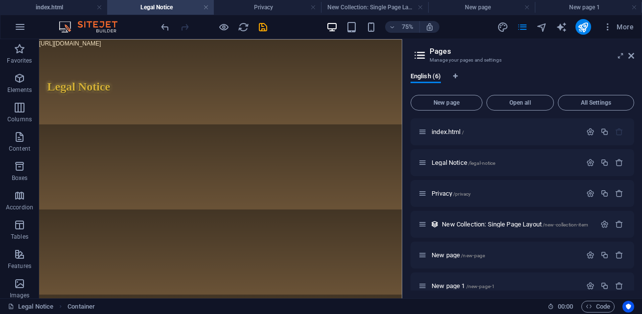
click at [39, 44] on html "https://cdn1.site-media.eu/images/0/19696032/index-grK9VpeE10YCjhQJzkQ-1A.html …" at bounding box center [281, 95] width 484 height 113
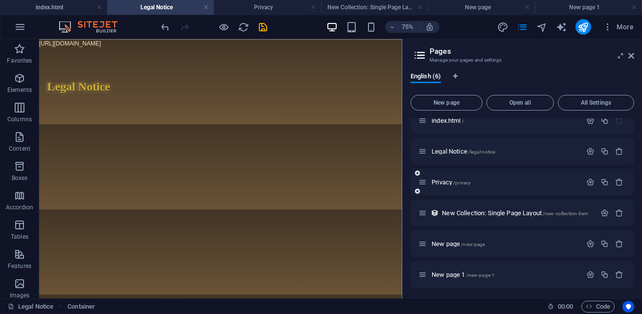
scroll to position [13, 0]
click at [8, 143] on span "Content" at bounding box center [19, 142] width 39 height 23
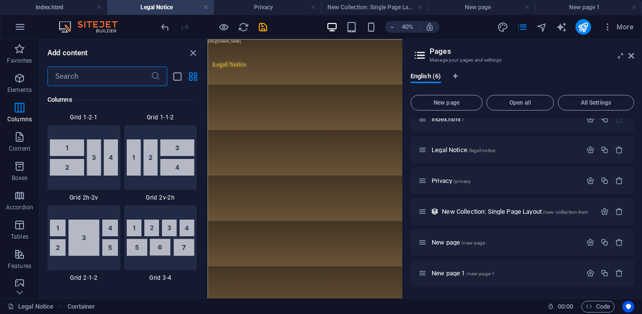
scroll to position [1449, 0]
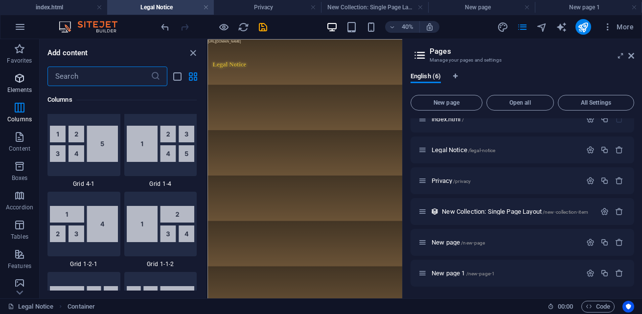
click at [16, 91] on p "Elements" at bounding box center [19, 90] width 25 height 8
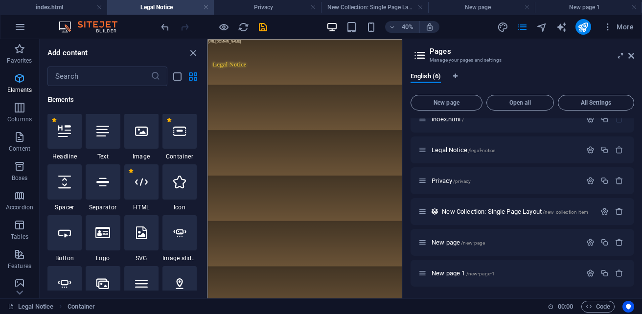
scroll to position [184, 0]
click at [150, 195] on div at bounding box center [141, 182] width 34 height 35
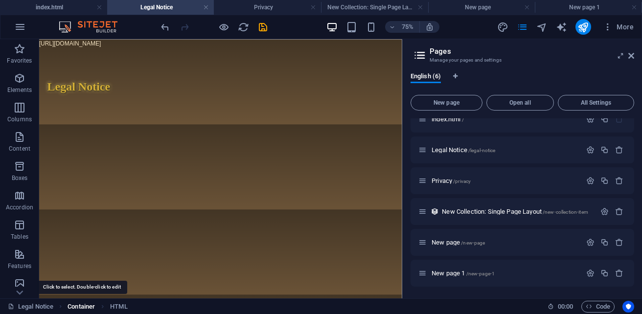
click at [85, 309] on span "Container" at bounding box center [80, 307] width 27 height 12
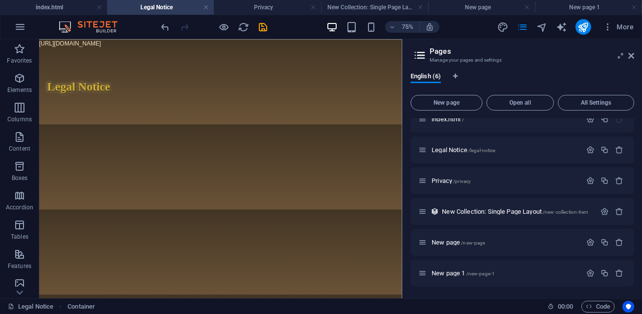
click at [129, 307] on div "Legal Notice Container" at bounding box center [274, 307] width 532 height 12
click at [203, 48] on body "https://cdn1.site-media.eu/images/0/19696032/index-grK9VpeE10YCjhQJzkQ-1A.html …" at bounding box center [281, 95] width 484 height 113
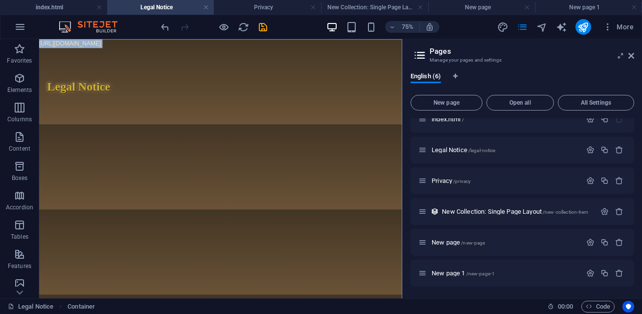
click at [203, 48] on body "https://cdn1.site-media.eu/images/0/19696032/index-grK9VpeE10YCjhQJzkQ-1A.html …" at bounding box center [281, 95] width 484 height 113
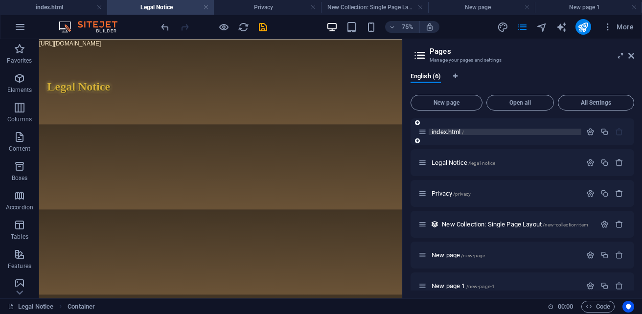
click at [442, 133] on span "index.html /" at bounding box center [447, 131] width 32 height 7
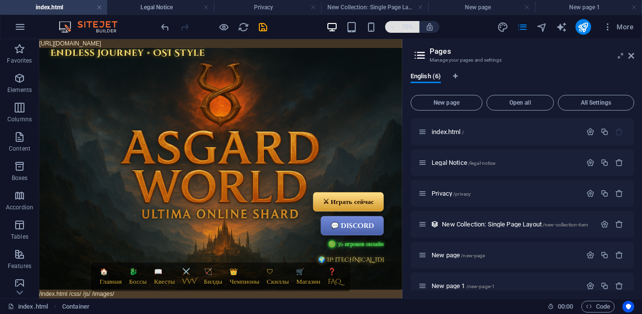
click at [410, 31] on h6 "75%" at bounding box center [408, 27] width 16 height 12
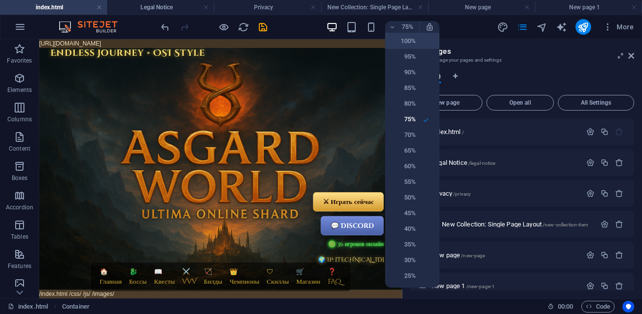
click at [414, 45] on h6 "100%" at bounding box center [403, 41] width 25 height 12
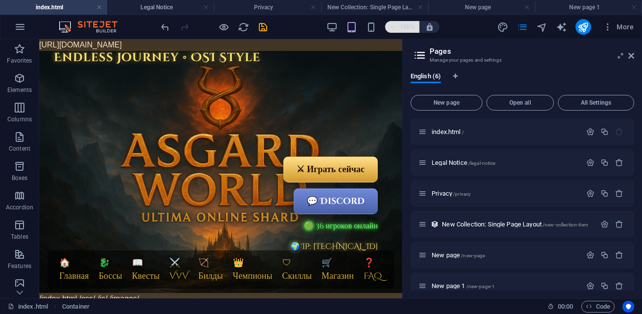
click at [413, 30] on h6 "100%" at bounding box center [408, 27] width 16 height 12
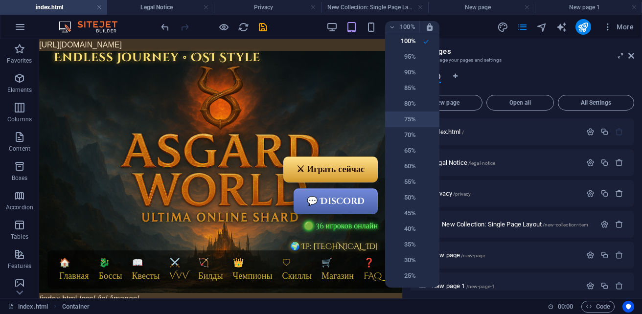
click at [413, 119] on h6 "75%" at bounding box center [403, 119] width 25 height 12
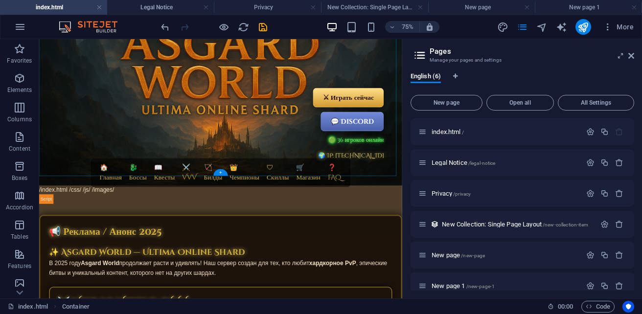
scroll to position [147, 0]
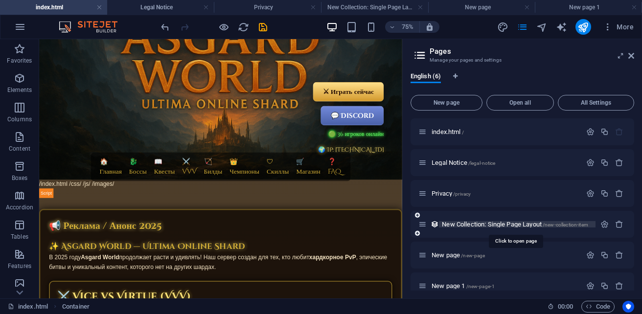
click at [519, 222] on span "New Collection: Single Page Layout /new-collection-item" at bounding box center [515, 224] width 146 height 7
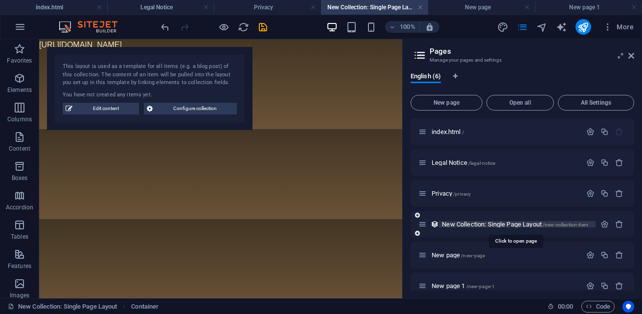
scroll to position [0, 0]
click at [114, 106] on span "Edit content" at bounding box center [105, 109] width 61 height 12
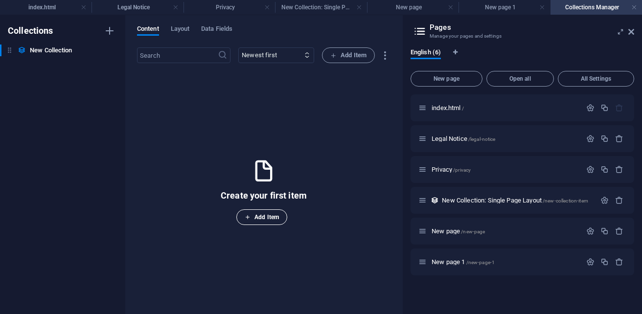
click at [266, 219] on span "Add Item" at bounding box center [262, 217] width 34 height 12
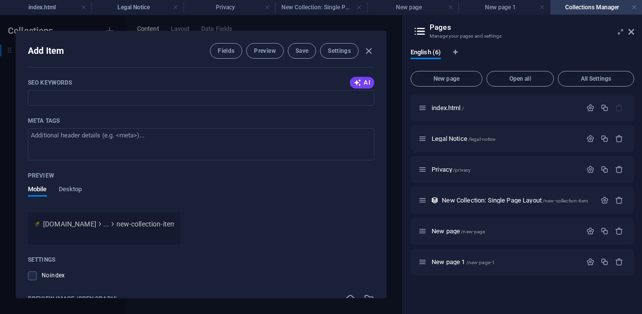
scroll to position [293, 0]
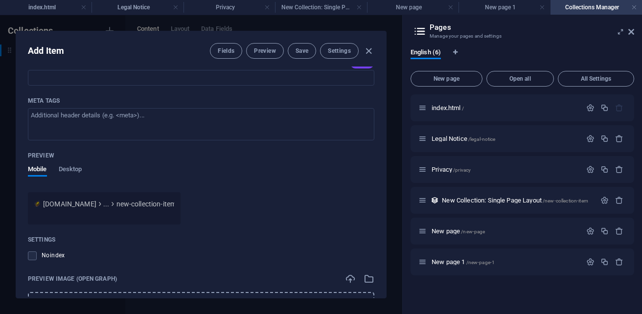
click at [134, 203] on span "new-collection-item" at bounding box center [146, 204] width 60 height 10
click at [341, 50] on span "Settings" at bounding box center [339, 51] width 23 height 8
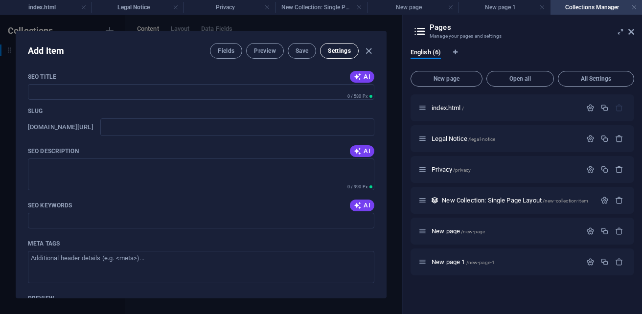
scroll to position [134, 0]
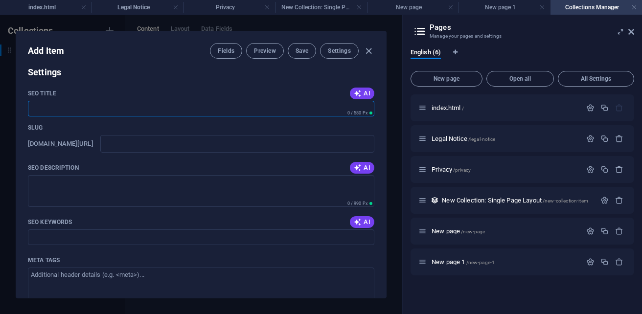
click at [113, 104] on input "SEO Title" at bounding box center [201, 109] width 346 height 16
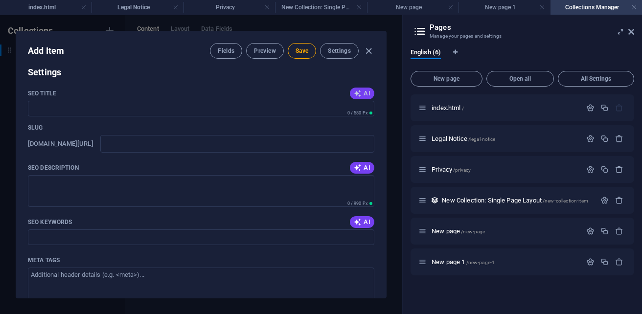
click at [358, 95] on icon "button" at bounding box center [358, 94] width 8 height 8
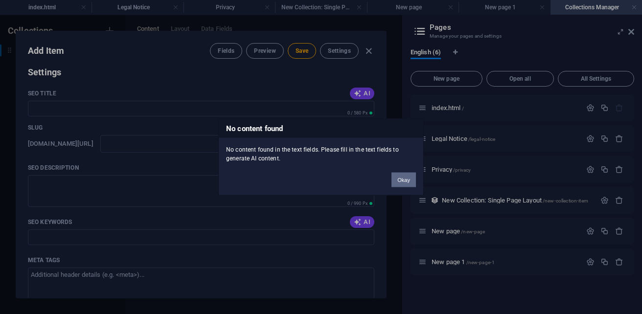
click at [400, 177] on button "Okay" at bounding box center [403, 180] width 24 height 15
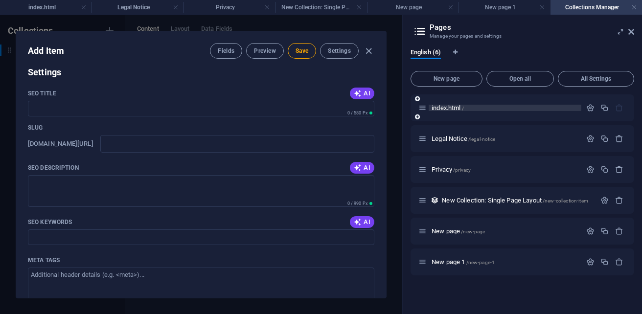
click at [435, 106] on span "index.html /" at bounding box center [447, 107] width 32 height 7
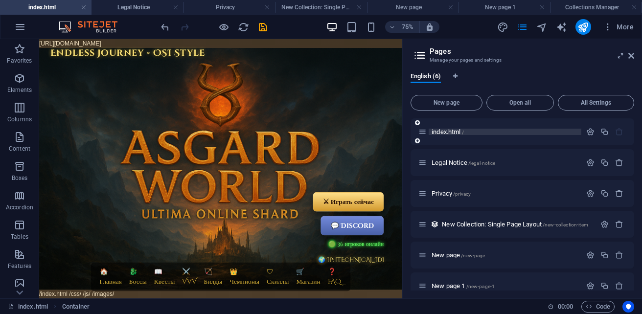
scroll to position [147, 0]
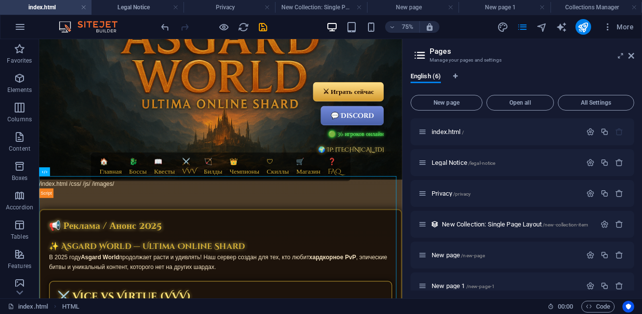
drag, startPoint x: 150, startPoint y: 230, endPoint x: 37, endPoint y: 234, distance: 113.0
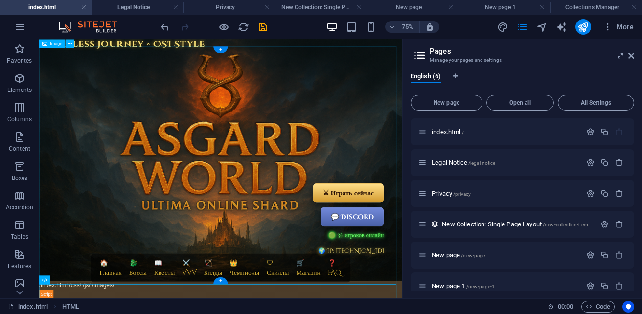
scroll to position [0, 0]
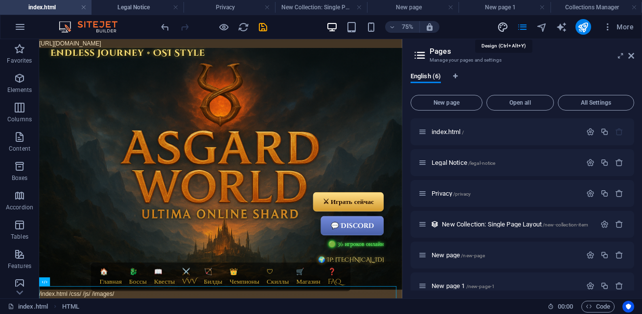
click at [501, 24] on icon "design" at bounding box center [502, 27] width 11 height 11
select select "px"
select select "400"
select select "px"
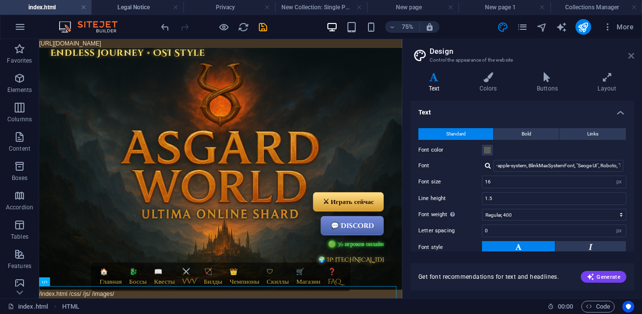
click at [632, 55] on icon at bounding box center [631, 56] width 6 height 8
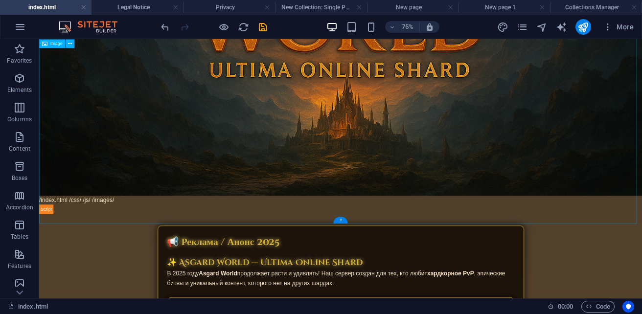
scroll to position [391, 0]
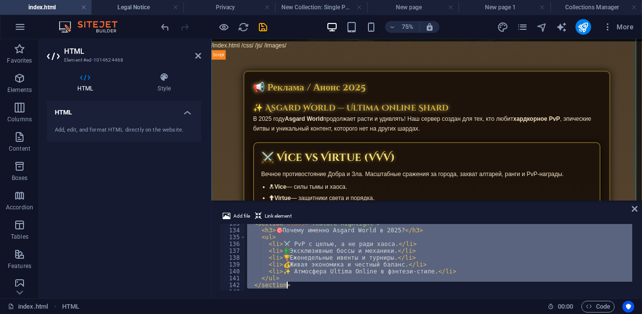
scroll to position [1010, 0]
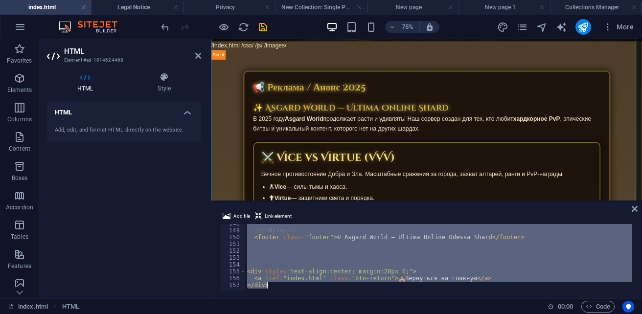
drag, startPoint x: 244, startPoint y: 228, endPoint x: 468, endPoint y: 286, distance: 231.9
click at [468, 286] on div "/index.html 148 149 150 151 152 153 154 155 156 157 <!-- Футер --> < footer cla…" at bounding box center [426, 257] width 415 height 67
click at [479, 282] on div "<!-- Футер --> < footer class = "footer" > © Asgard World — Ultima Online Odess…" at bounding box center [438, 257] width 387 height 67
type textarea "</div>"
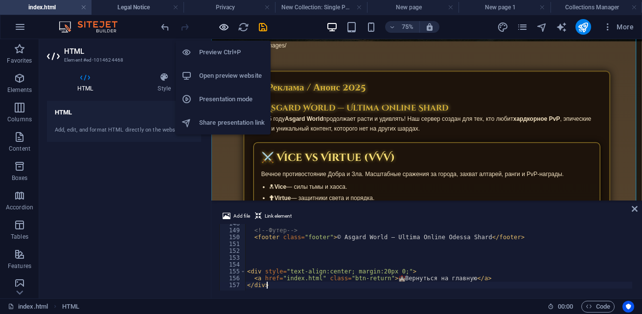
click at [226, 29] on icon "button" at bounding box center [223, 27] width 11 height 11
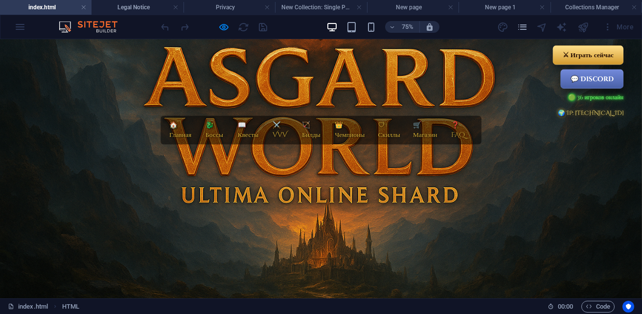
scroll to position [0, 0]
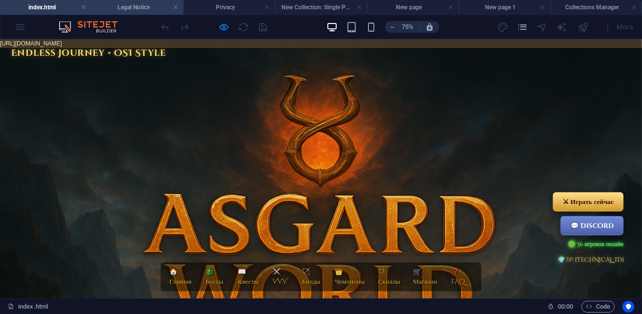
click at [131, 6] on h4 "Legal Notice" at bounding box center [136, 7] width 91 height 11
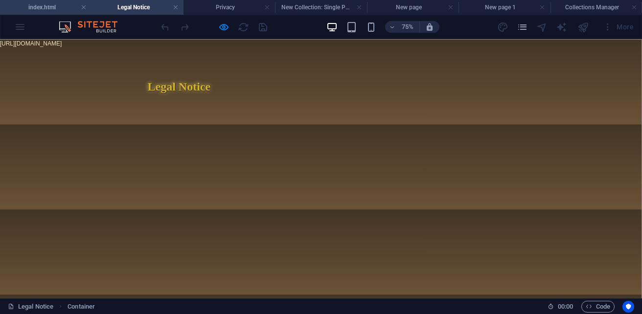
click at [45, 9] on h4 "index.html" at bounding box center [45, 7] width 91 height 11
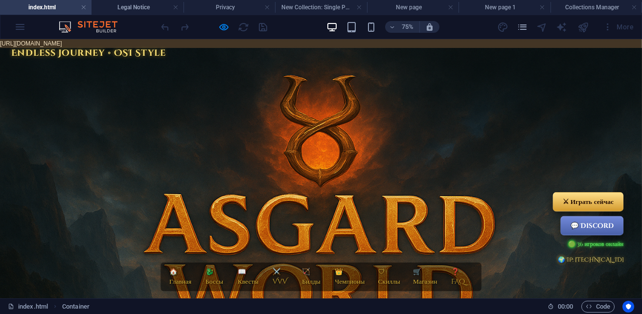
click at [585, 27] on div at bounding box center [583, 27] width 16 height 16
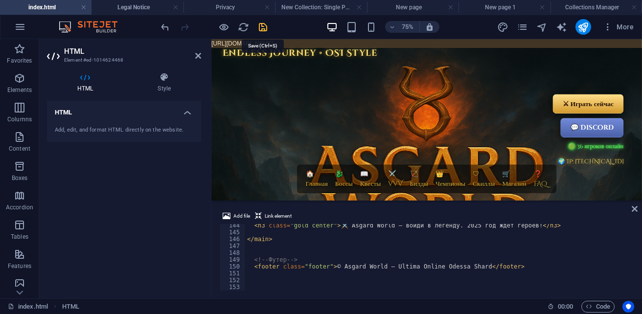
click at [260, 27] on icon "save" at bounding box center [262, 27] width 11 height 11
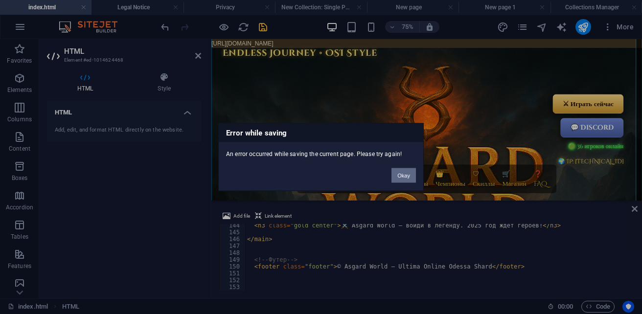
scroll to position [788, 0]
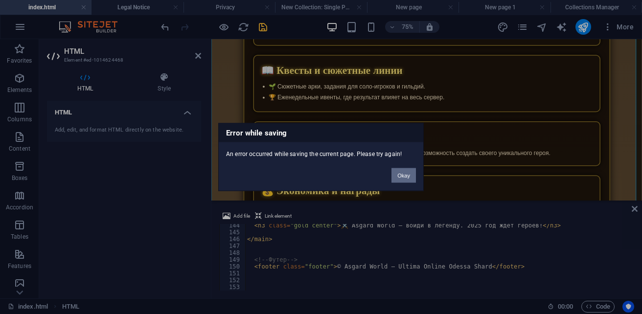
click at [404, 179] on button "Okay" at bounding box center [403, 175] width 24 height 15
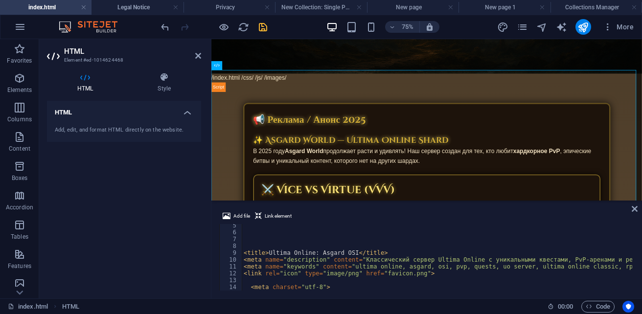
scroll to position [29, 0]
click at [162, 87] on h4 "Style" at bounding box center [164, 82] width 74 height 21
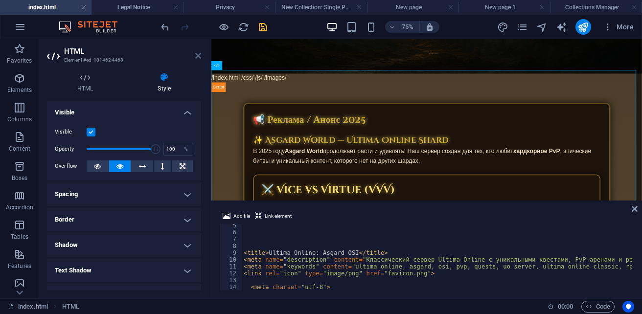
click at [198, 58] on icon at bounding box center [198, 56] width 6 height 8
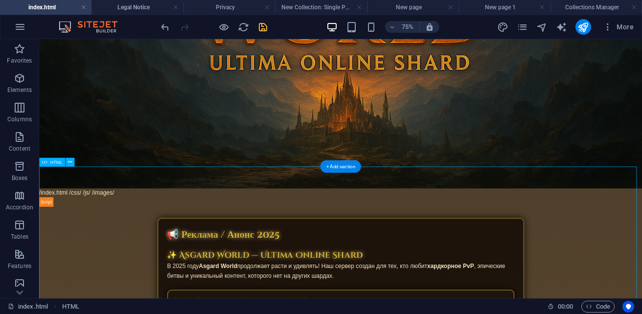
scroll to position [446, 0]
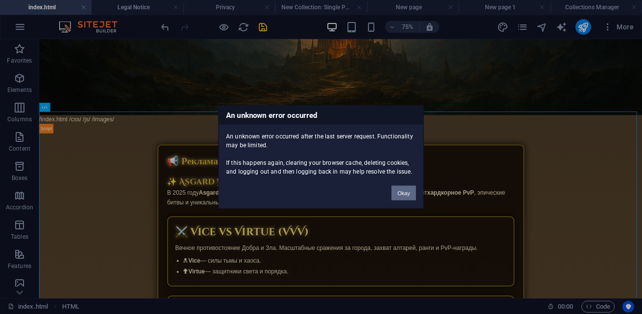
click at [401, 194] on button "Okay" at bounding box center [403, 193] width 24 height 15
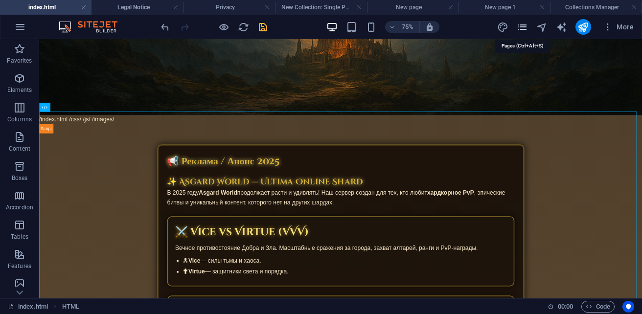
click at [522, 28] on icon "pages" at bounding box center [521, 27] width 11 height 11
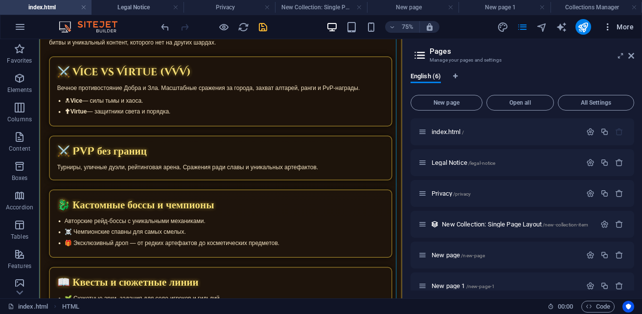
click at [624, 26] on span "More" at bounding box center [618, 27] width 31 height 10
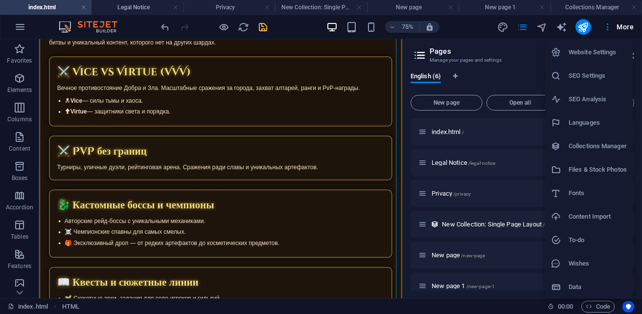
click at [600, 172] on h6 "Files & Stock Photos" at bounding box center [597, 170] width 58 height 12
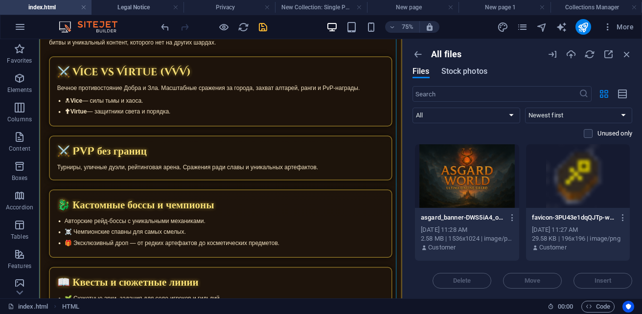
click at [469, 68] on span "Stock photos" at bounding box center [464, 72] width 46 height 12
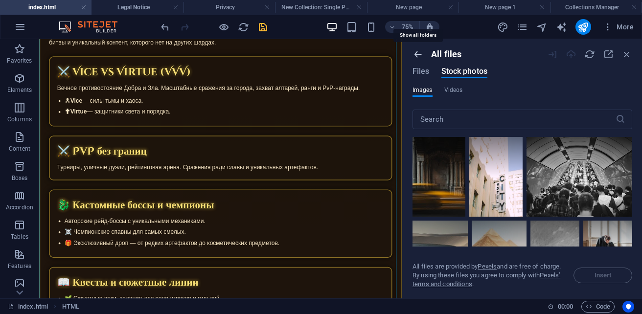
click at [418, 56] on icon "button" at bounding box center [417, 54] width 11 height 11
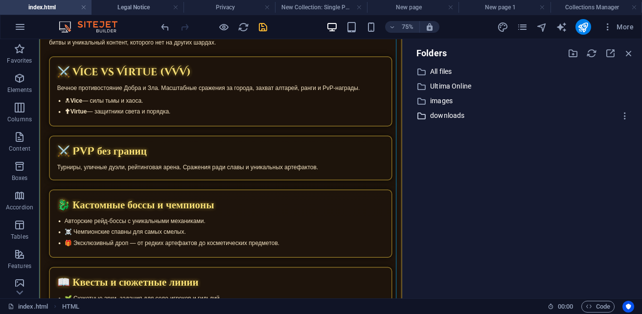
click at [445, 118] on p "downloads" at bounding box center [523, 115] width 186 height 11
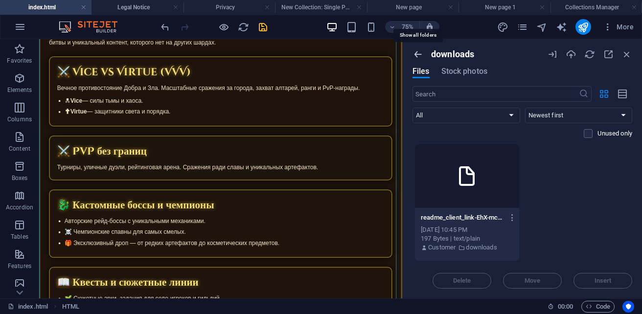
click at [415, 53] on icon "button" at bounding box center [417, 54] width 11 height 11
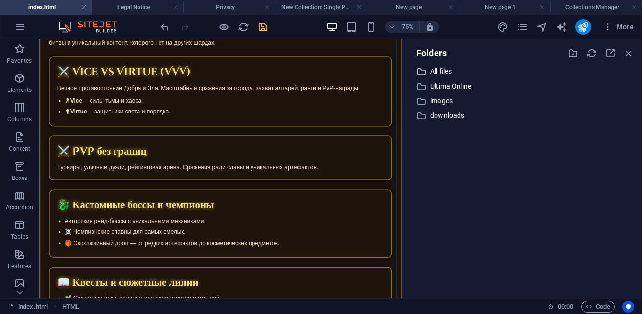
click at [448, 73] on p "All files" at bounding box center [523, 71] width 186 height 11
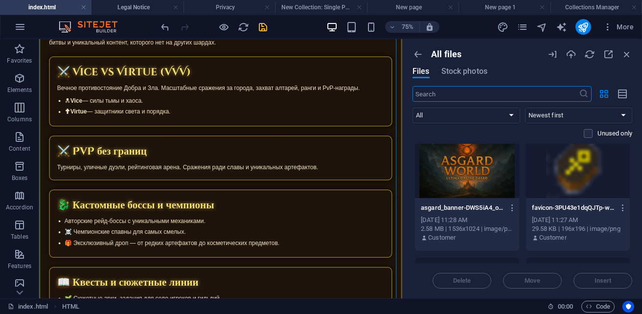
scroll to position [0, 0]
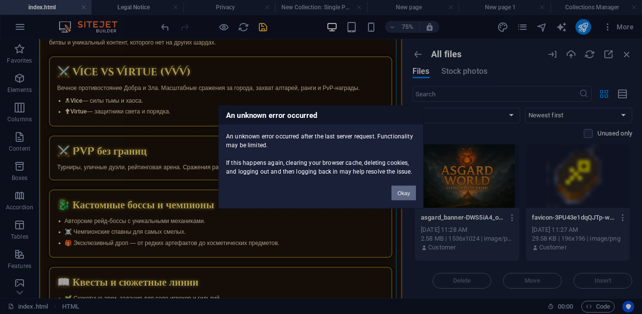
click at [402, 194] on button "Okay" at bounding box center [403, 193] width 24 height 15
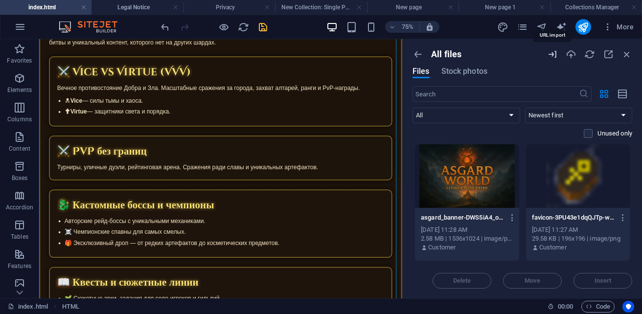
click at [552, 54] on icon "button" at bounding box center [552, 54] width 11 height 11
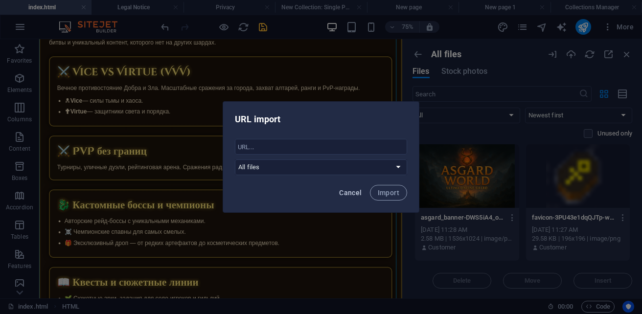
click at [351, 194] on span "Cancel" at bounding box center [350, 193] width 22 height 8
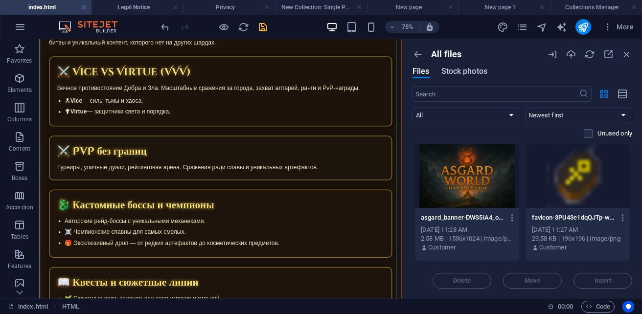
click at [459, 72] on span "Stock photos" at bounding box center [464, 72] width 46 height 12
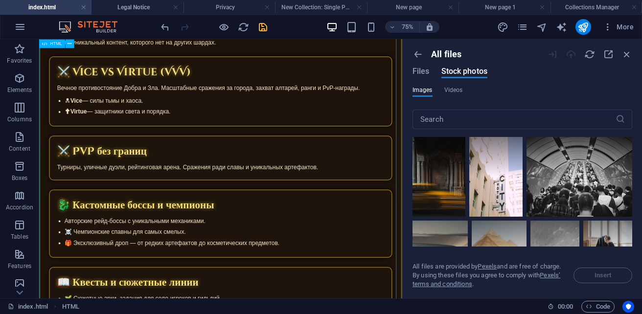
scroll to position [299, 0]
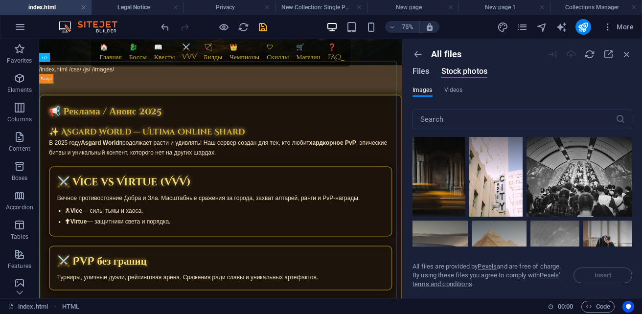
click at [419, 73] on span "Files" at bounding box center [420, 72] width 17 height 12
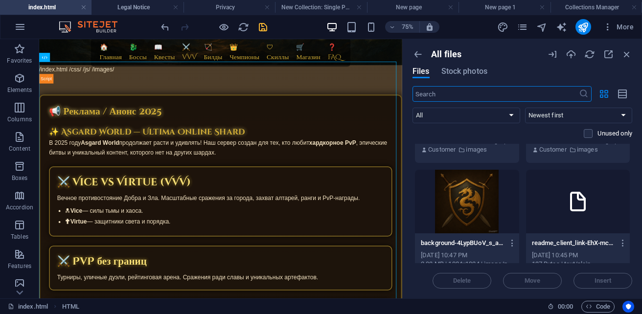
scroll to position [391, 0]
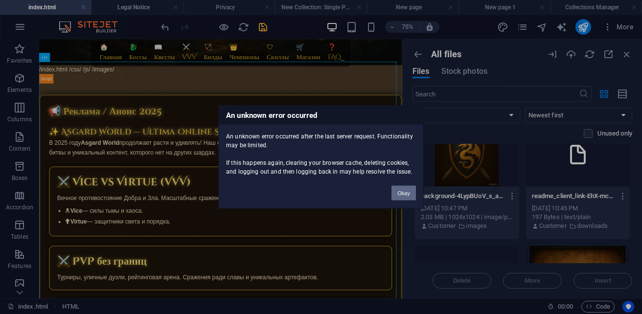
click at [411, 190] on button "Okay" at bounding box center [403, 193] width 24 height 15
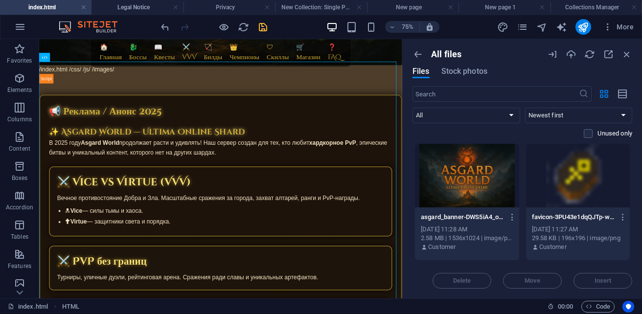
scroll to position [0, 0]
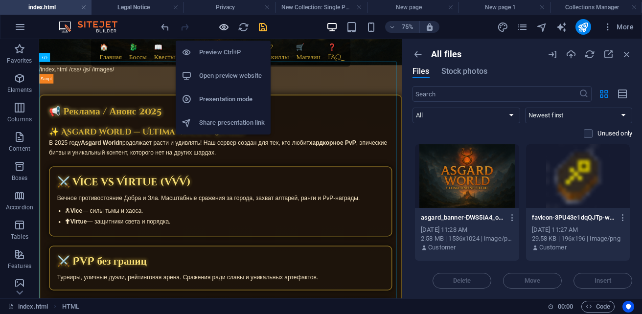
click at [222, 28] on icon "button" at bounding box center [223, 27] width 11 height 11
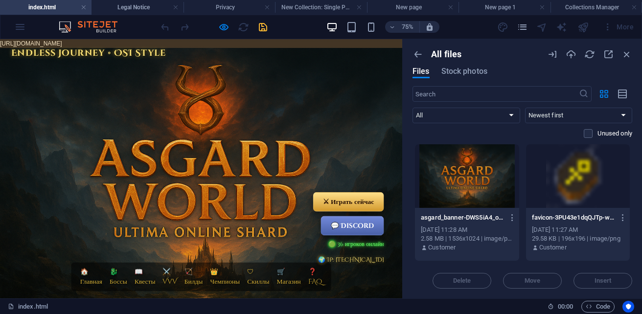
click at [629, 54] on icon "button" at bounding box center [626, 54] width 11 height 11
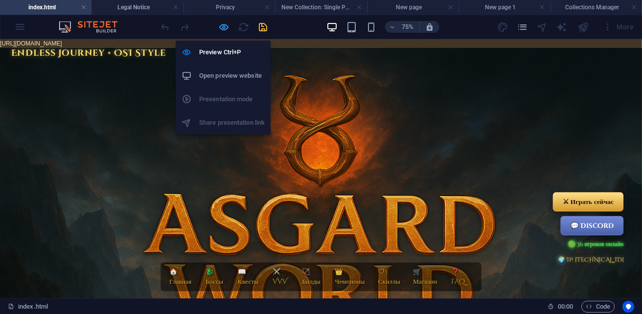
click at [225, 28] on icon "button" at bounding box center [223, 27] width 11 height 11
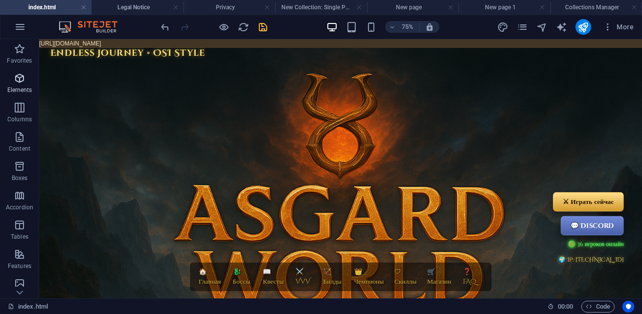
click at [27, 84] on span "Elements" at bounding box center [19, 83] width 39 height 23
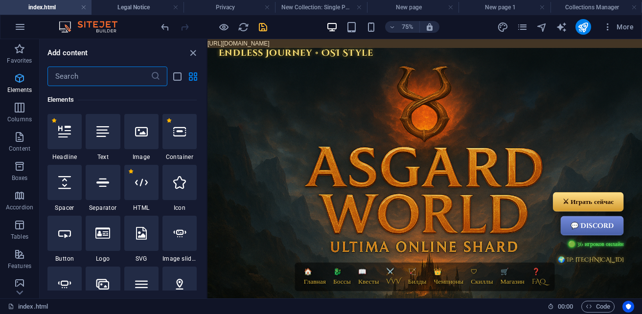
scroll to position [184, 0]
click at [148, 189] on div at bounding box center [141, 182] width 34 height 35
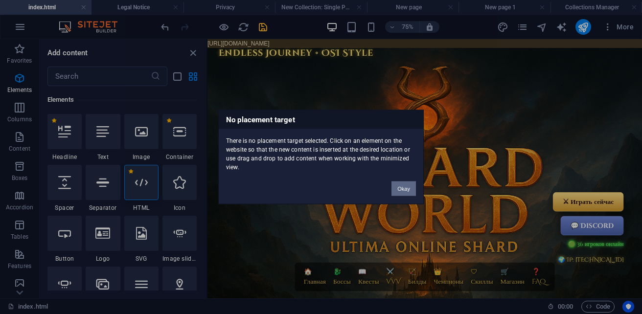
click at [397, 188] on button "Okay" at bounding box center [403, 188] width 24 height 15
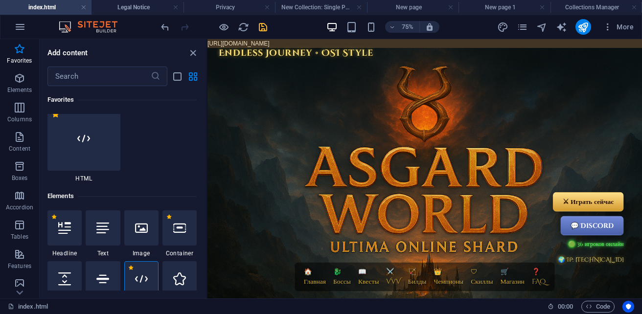
scroll to position [87, 0]
click at [69, 233] on icon at bounding box center [64, 229] width 13 height 13
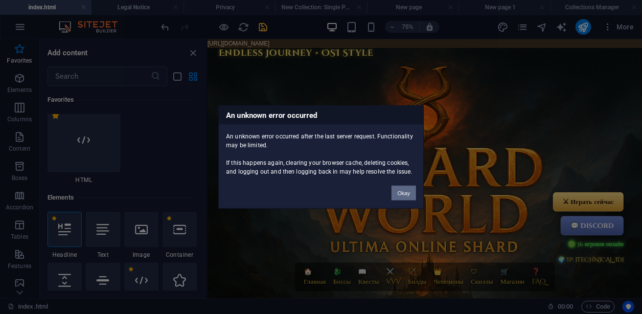
click at [406, 195] on button "Okay" at bounding box center [403, 193] width 24 height 15
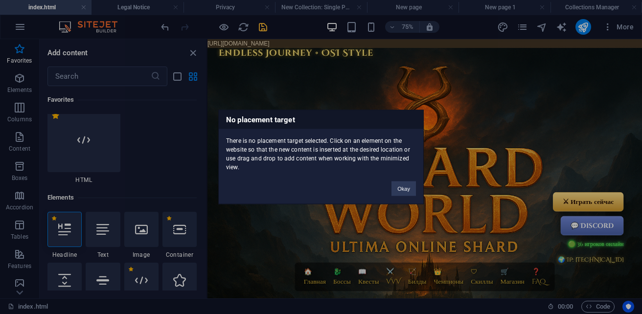
click at [154, 163] on div "No placement target There is no placement target selected. Click on an element …" at bounding box center [321, 157] width 642 height 314
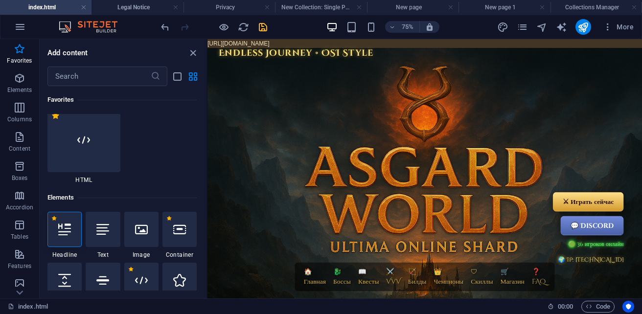
scroll to position [0, 0]
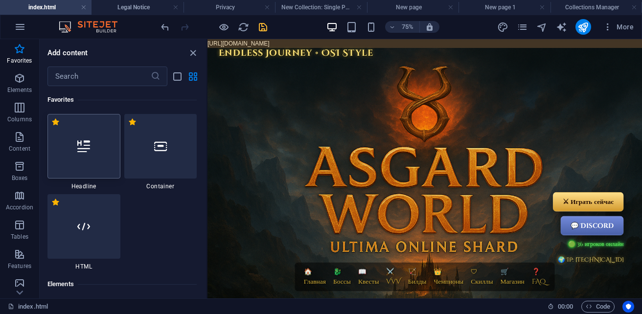
click at [89, 169] on div at bounding box center [83, 146] width 73 height 65
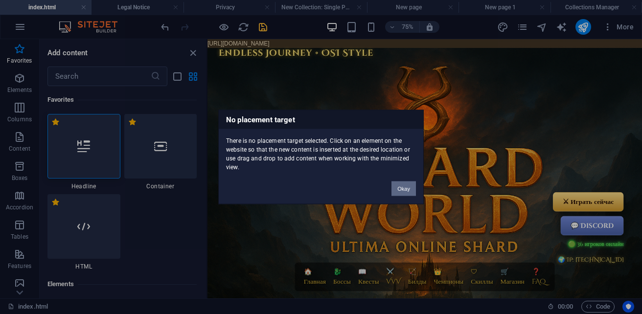
click at [402, 188] on button "Okay" at bounding box center [403, 188] width 24 height 15
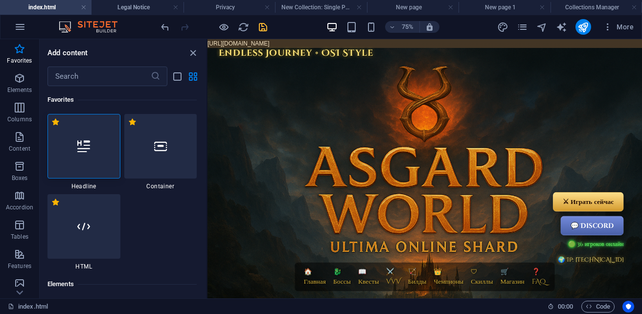
click at [193, 55] on icon "close panel" at bounding box center [192, 52] width 11 height 11
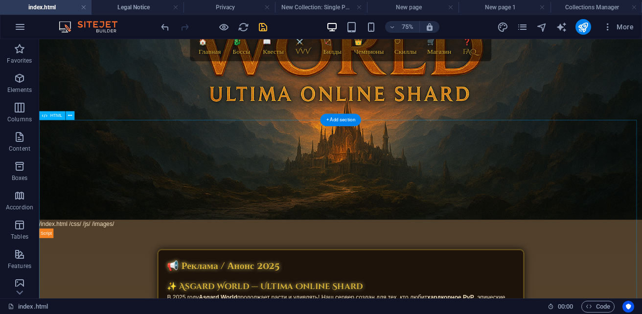
scroll to position [440, 0]
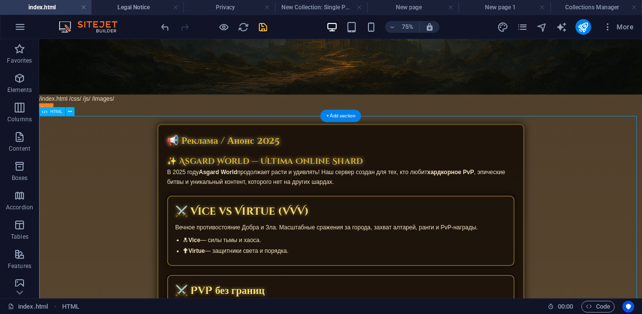
scroll to position [489, 0]
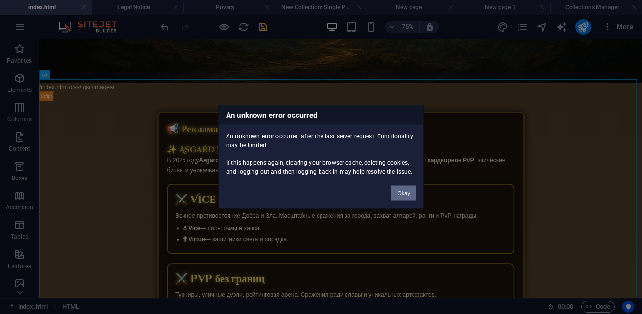
click at [398, 196] on button "Okay" at bounding box center [403, 193] width 24 height 15
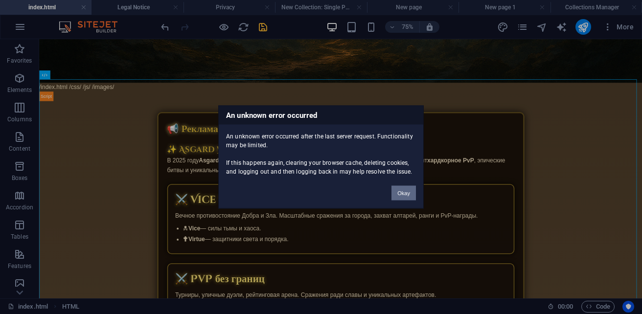
click at [398, 196] on button "Okay" at bounding box center [403, 193] width 24 height 15
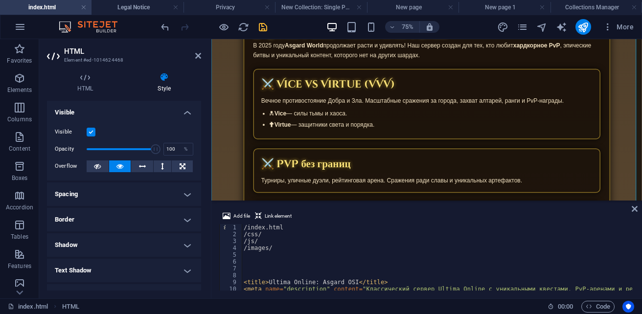
scroll to position [0, 0]
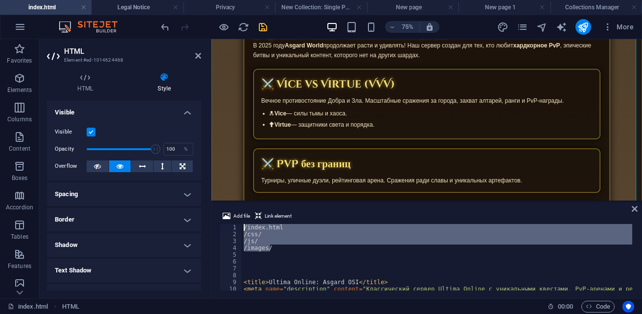
drag, startPoint x: 277, startPoint y: 248, endPoint x: 227, endPoint y: 227, distance: 53.7
click at [227, 227] on div "</div> 1 2 3 4 5 6 7 8 9 10 11 12 /index.html /css/ /js/ /images/ < title > Ult…" at bounding box center [426, 257] width 415 height 67
type textarea "/index.html /css/"
paste textarea
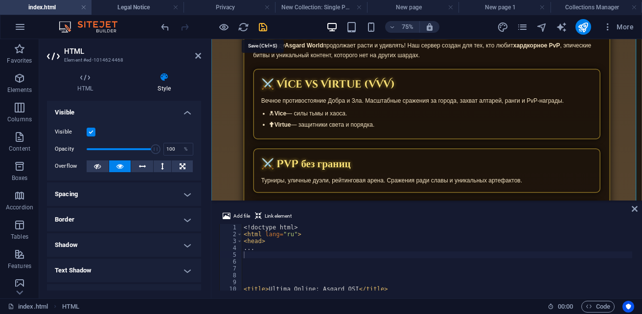
click at [266, 25] on icon "save" at bounding box center [262, 27] width 11 height 11
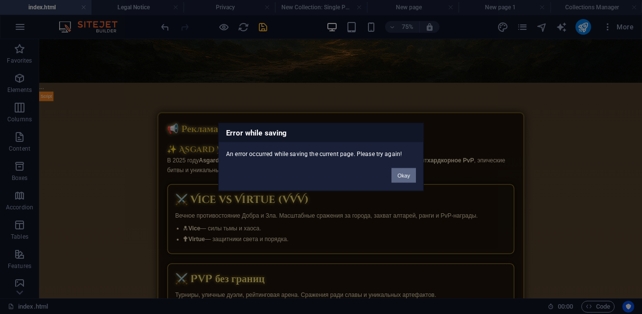
click at [407, 176] on button "Okay" at bounding box center [403, 175] width 24 height 15
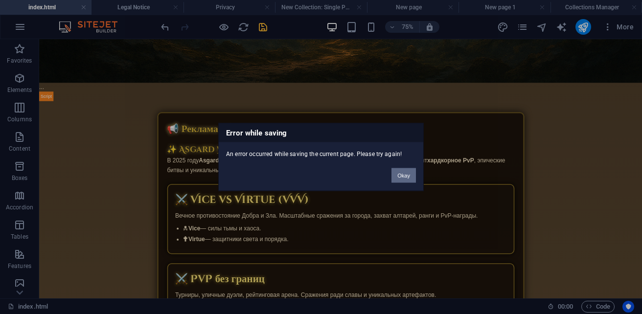
click at [403, 176] on button "Okay" at bounding box center [403, 175] width 24 height 15
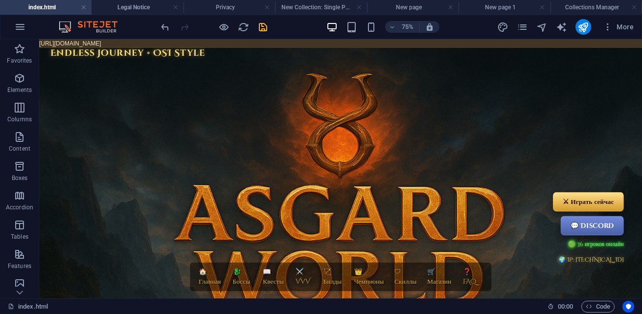
click at [266, 26] on icon "save" at bounding box center [262, 27] width 11 height 11
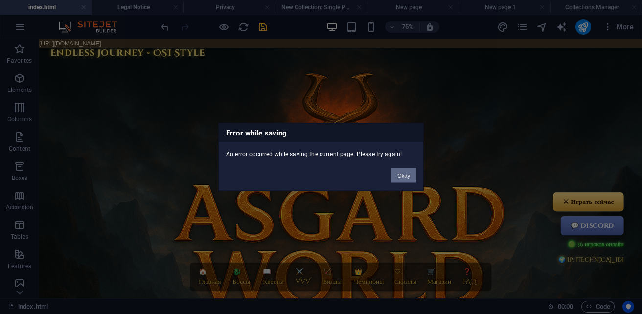
click at [407, 173] on button "Okay" at bounding box center [403, 175] width 24 height 15
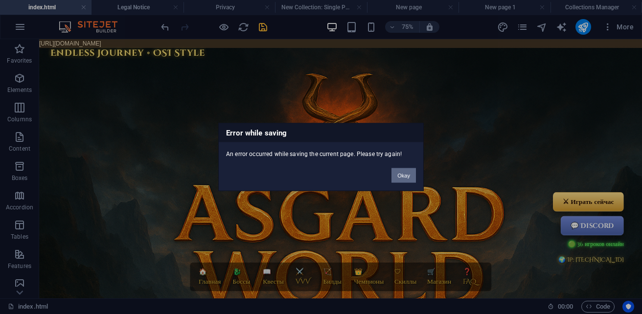
click at [401, 174] on button "Okay" at bounding box center [403, 175] width 24 height 15
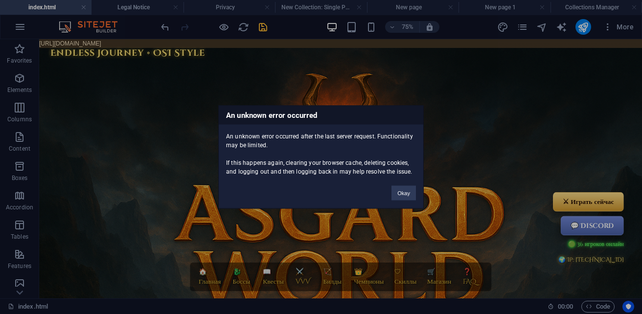
click at [604, 305] on div "An unknown error occurred An unknown error occurred after the last server reque…" at bounding box center [321, 157] width 642 height 314
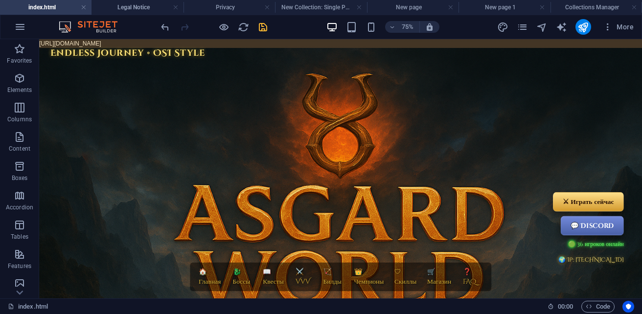
click at [604, 305] on span "Code" at bounding box center [597, 307] width 24 height 12
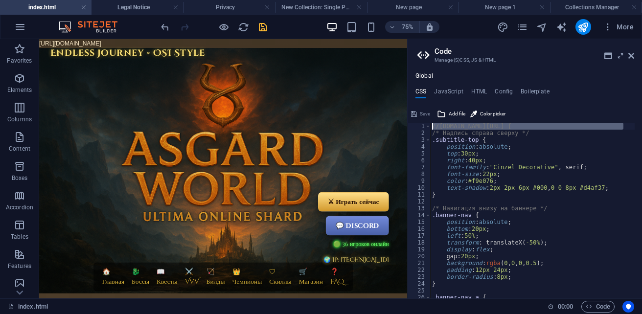
drag, startPoint x: 623, startPoint y: 129, endPoint x: 456, endPoint y: 122, distance: 166.9
click at [456, 122] on div "//cdn1.site-media.eu/images/0/19693308/style-QACG5r3KiWA27JELVpMdfw.css.uo-logo…" at bounding box center [524, 202] width 234 height 192
click at [461, 127] on div "JELVpMdfw .css.uo-logo { /* Надпись справа сверху */ .subtitle-top { position :…" at bounding box center [613, 214] width 366 height 182
type textarea ".css.uo-logo {"
drag, startPoint x: 509, startPoint y: 97, endPoint x: 421, endPoint y: 112, distance: 89.3
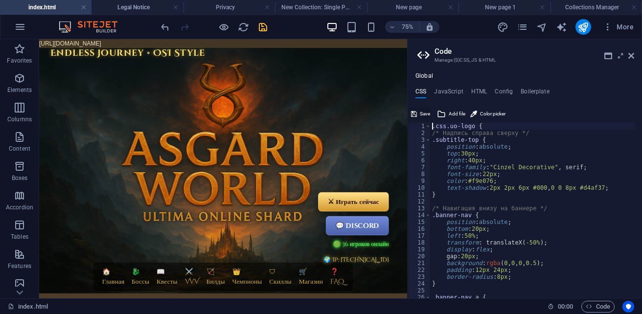
click at [421, 112] on span "Save" at bounding box center [425, 114] width 10 height 12
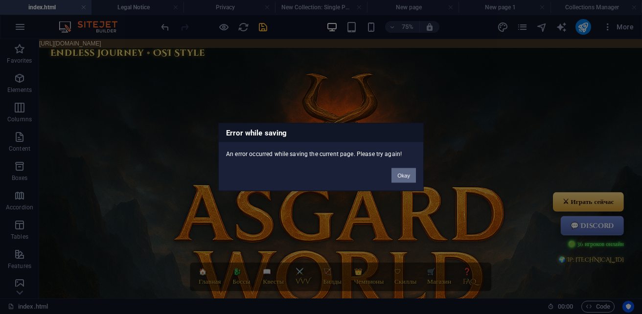
click at [400, 180] on button "Okay" at bounding box center [403, 175] width 24 height 15
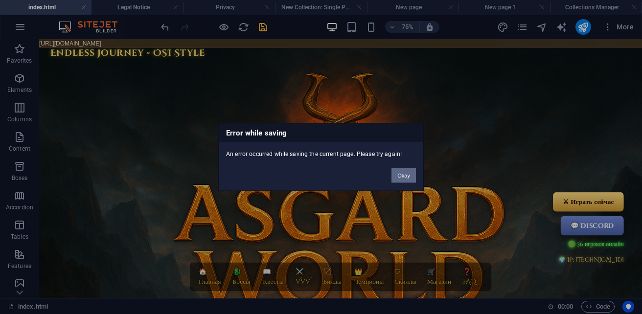
click at [401, 174] on button "Okay" at bounding box center [403, 175] width 24 height 15
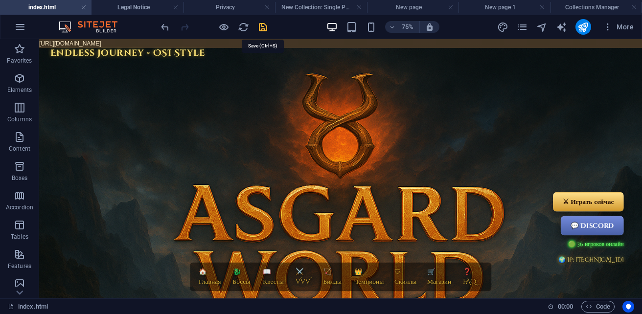
click at [268, 28] on icon "save" at bounding box center [262, 27] width 11 height 11
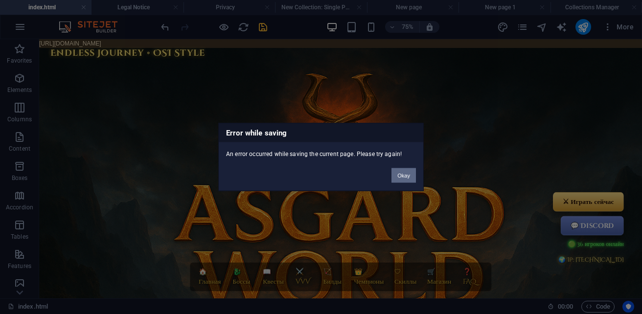
click at [407, 181] on button "Okay" at bounding box center [403, 175] width 24 height 15
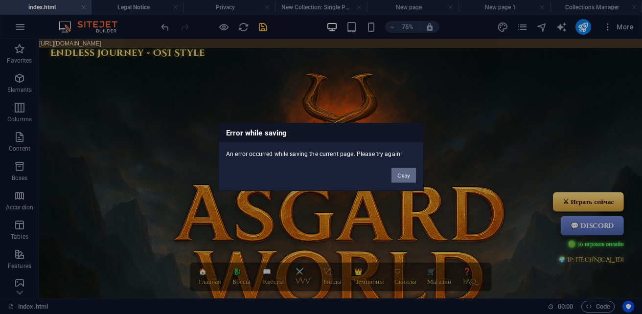
click at [401, 176] on button "Okay" at bounding box center [403, 175] width 24 height 15
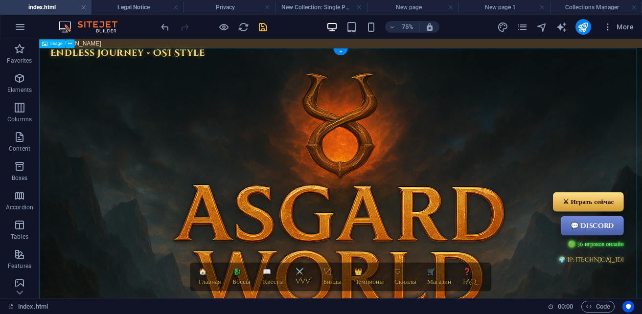
click at [115, 137] on figure at bounding box center [441, 319] width 804 height 536
click at [594, 303] on span "Code" at bounding box center [597, 307] width 24 height 12
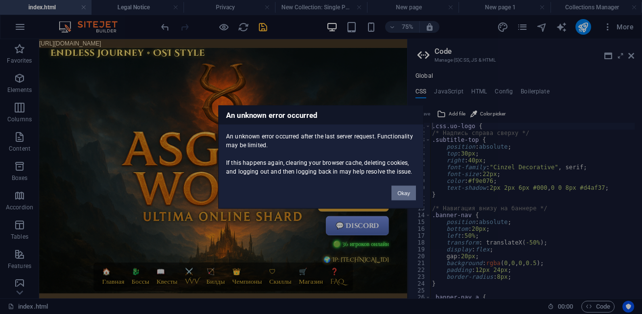
click at [406, 196] on button "Okay" at bounding box center [403, 193] width 24 height 15
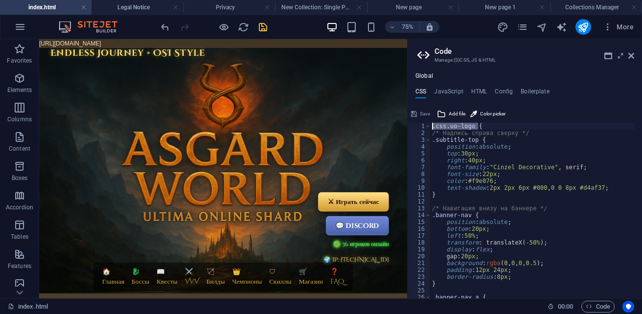
drag, startPoint x: 486, startPoint y: 127, endPoint x: 421, endPoint y: 126, distance: 65.1
click at [421, 126] on div ".css.uo-logo { 1 2 3 4 5 6 7 8 9 10 11 12 13 14 15 16 17 18 19 20 21 22 23 24 2…" at bounding box center [524, 211] width 234 height 176
click at [425, 113] on span "Save" at bounding box center [425, 114] width 10 height 12
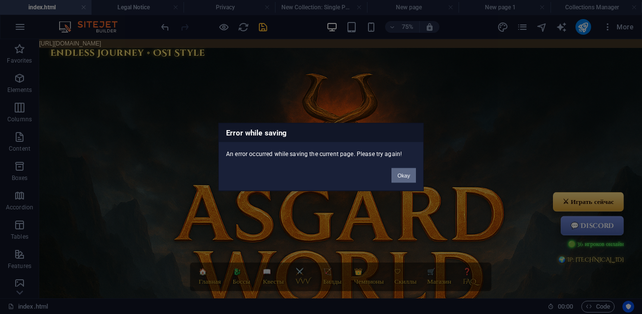
click at [400, 174] on button "Okay" at bounding box center [403, 175] width 24 height 15
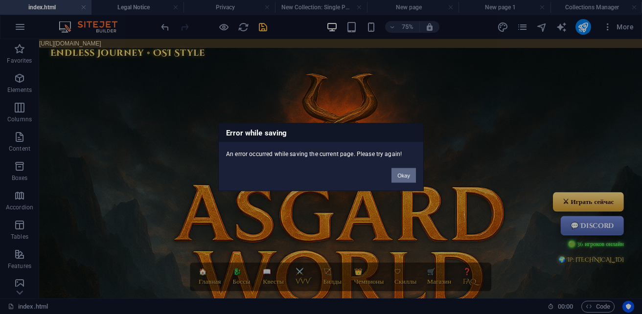
click at [404, 178] on button "Okay" at bounding box center [403, 175] width 24 height 15
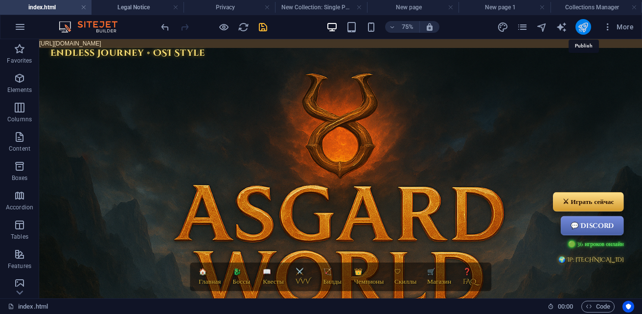
click at [583, 31] on icon "publish" at bounding box center [582, 27] width 11 height 11
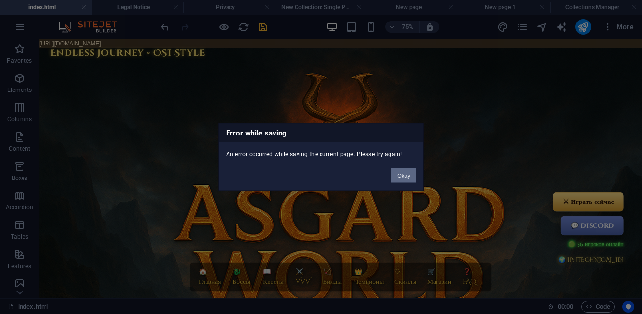
click at [408, 174] on button "Okay" at bounding box center [403, 175] width 24 height 15
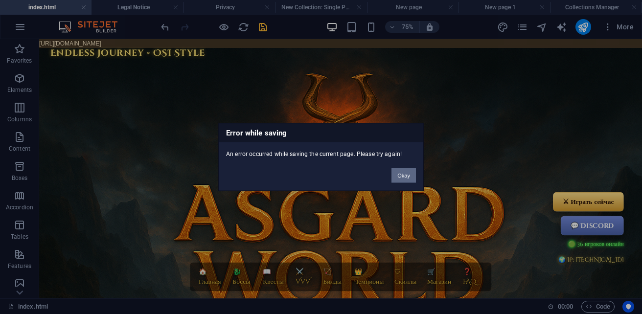
click at [406, 174] on button "Okay" at bounding box center [403, 175] width 24 height 15
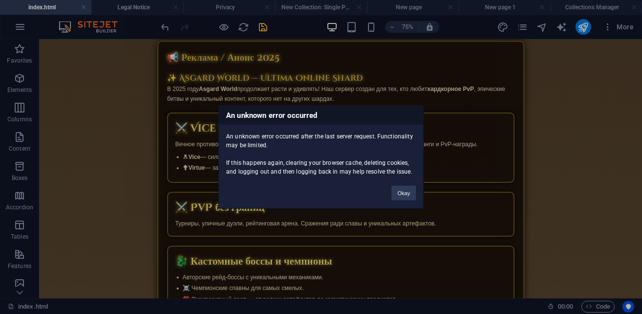
scroll to position [486, 0]
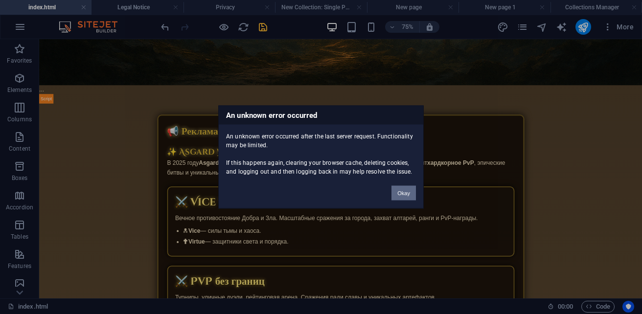
click at [408, 195] on button "Okay" at bounding box center [403, 193] width 24 height 15
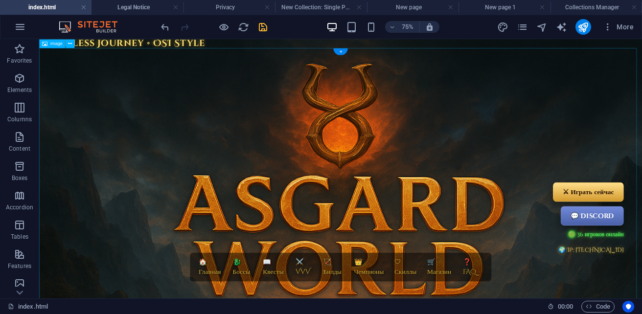
scroll to position [0, 0]
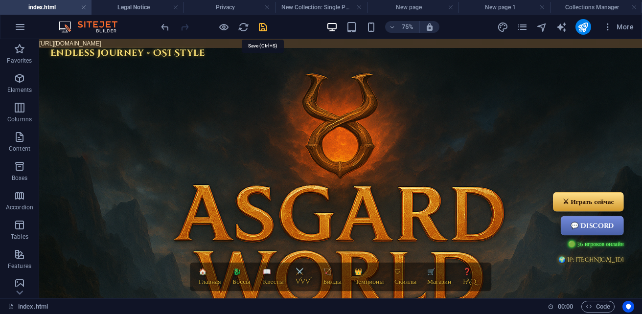
drag, startPoint x: 265, startPoint y: 30, endPoint x: 330, endPoint y: 23, distance: 65.0
click at [265, 30] on icon "save" at bounding box center [262, 27] width 11 height 11
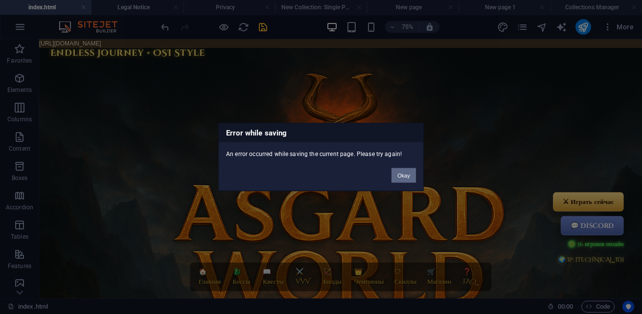
click at [404, 176] on button "Okay" at bounding box center [403, 175] width 24 height 15
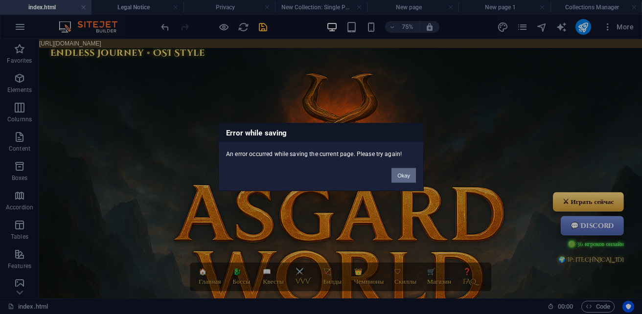
click at [403, 179] on button "Okay" at bounding box center [403, 175] width 24 height 15
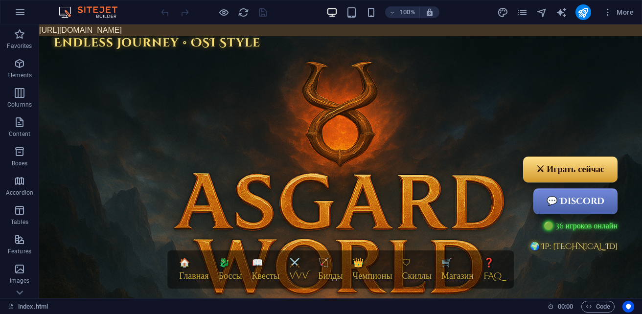
click at [628, 15] on span "More" at bounding box center [618, 12] width 31 height 10
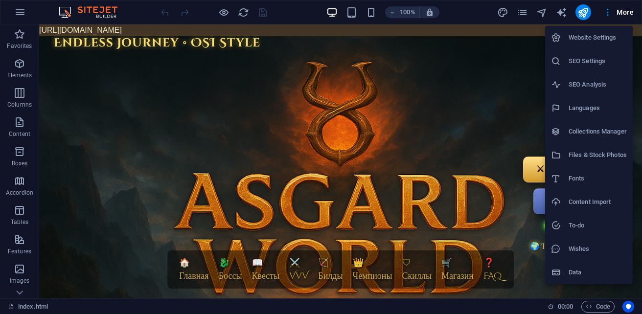
click at [600, 43] on h6 "Website Settings" at bounding box center [597, 38] width 58 height 12
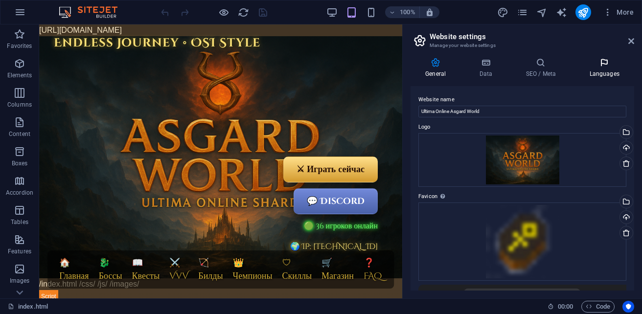
click at [614, 70] on h4 "Languages" at bounding box center [604, 68] width 60 height 21
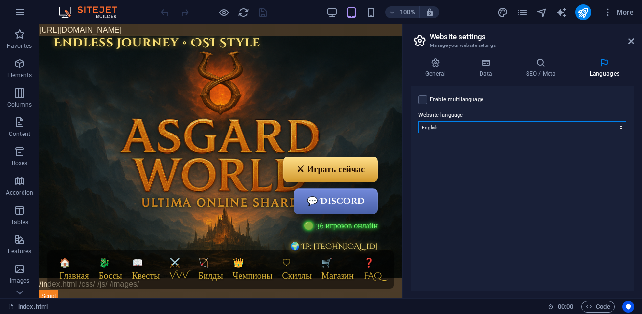
click at [494, 126] on select "Abkhazian Afar Afrikaans Akan Albanian Amharic Arabic Aragonese Armenian Assame…" at bounding box center [522, 127] width 208 height 12
click at [438, 70] on h4 "General" at bounding box center [437, 68] width 54 height 21
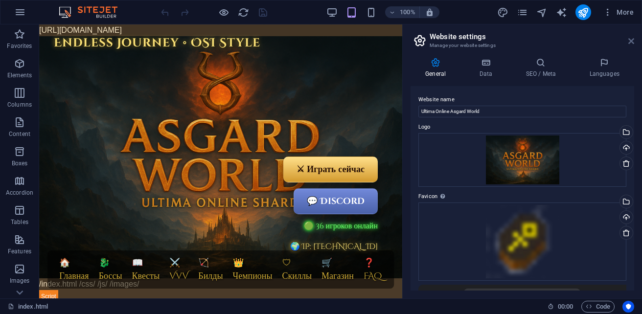
click at [632, 43] on icon at bounding box center [631, 41] width 6 height 8
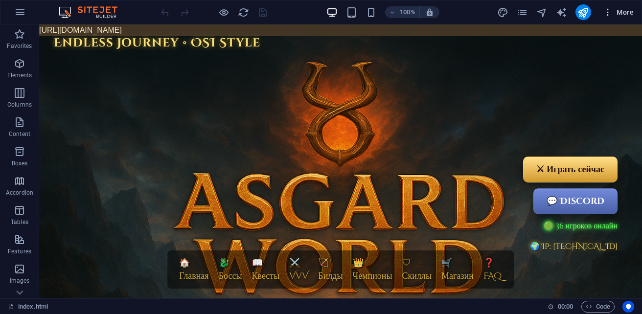
click at [615, 9] on span "More" at bounding box center [618, 12] width 31 height 10
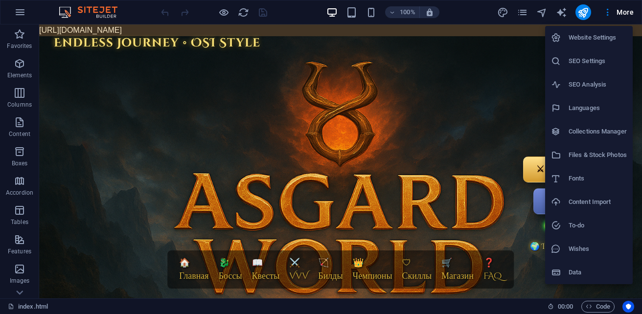
click at [613, 61] on h6 "SEO Settings" at bounding box center [597, 61] width 58 height 12
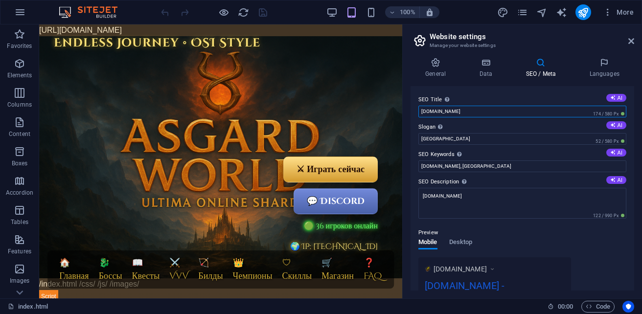
click at [490, 111] on input "[DOMAIN_NAME]" at bounding box center [522, 112] width 208 height 12
click at [611, 152] on icon at bounding box center [612, 152] width 5 height 5
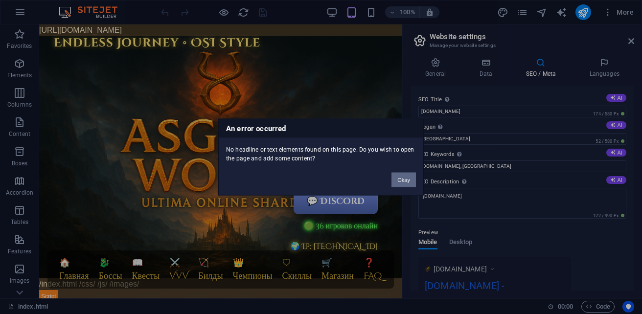
click at [408, 176] on button "Okay" at bounding box center [403, 180] width 24 height 15
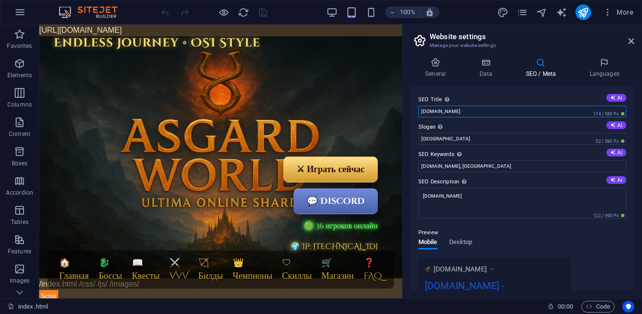
drag, startPoint x: 475, startPoint y: 115, endPoint x: 408, endPoint y: 115, distance: 67.0
click at [408, 115] on div "General Data SEO / Meta Languages Website name Ultima Online Asgard World Logo …" at bounding box center [522, 174] width 239 height 248
type input "o"
type input "u"
type input "г"
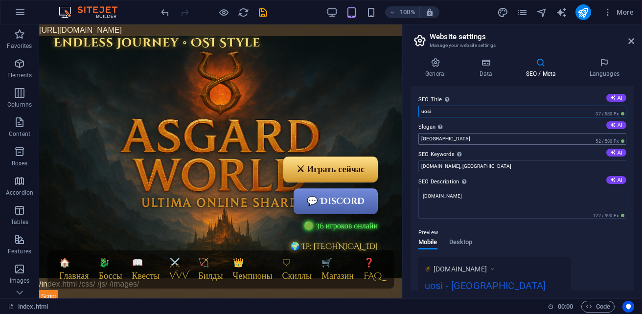
type input "uosi"
drag, startPoint x: 458, startPoint y: 140, endPoint x: 408, endPoint y: 140, distance: 49.9
click at [408, 140] on div "General Data SEO / Meta Languages Website name Ultima Online Asgard World Logo …" at bounding box center [522, 174] width 239 height 248
type input "Ultima Online"
drag, startPoint x: 440, startPoint y: 111, endPoint x: 413, endPoint y: 111, distance: 26.4
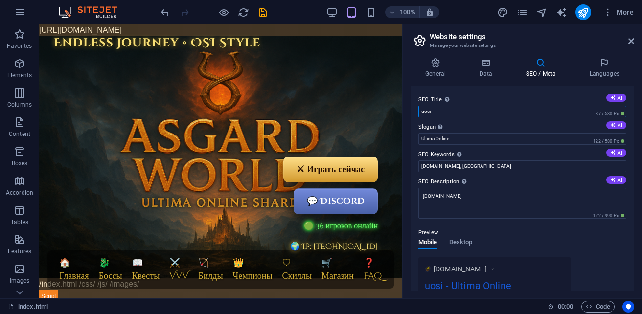
click at [413, 111] on div "SEO Title The title of your website - make it something that stands out in sear…" at bounding box center [522, 188] width 224 height 204
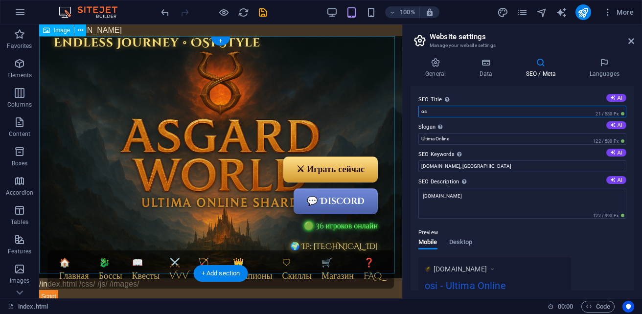
type input "o"
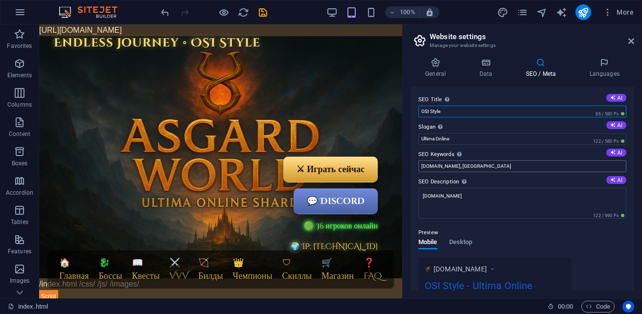
type input "OSI Style"
drag, startPoint x: 484, startPoint y: 168, endPoint x: 413, endPoint y: 176, distance: 71.8
click at [413, 176] on div "SEO Title The title of your website - make it something that stands out in sear…" at bounding box center [522, 188] width 224 height 204
type input "s"
type input "O"
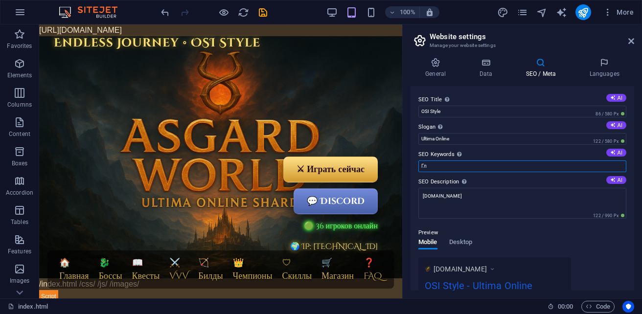
type input "Г"
type input "Ukraine Ulttima Online"
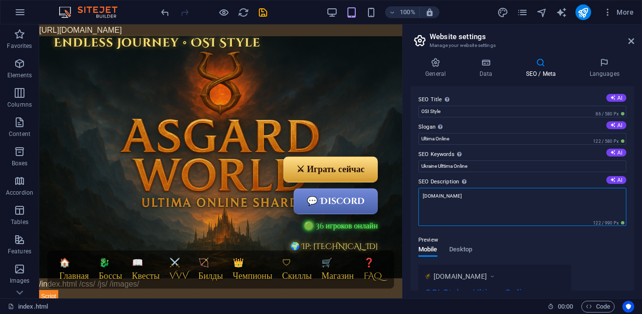
drag, startPoint x: 474, startPoint y: 195, endPoint x: 406, endPoint y: 196, distance: 67.5
click at [406, 196] on div "General Data SEO / Meta Languages Website name Ultima Online Asgard World Logo …" at bounding box center [522, 174] width 239 height 248
type textarea "O"
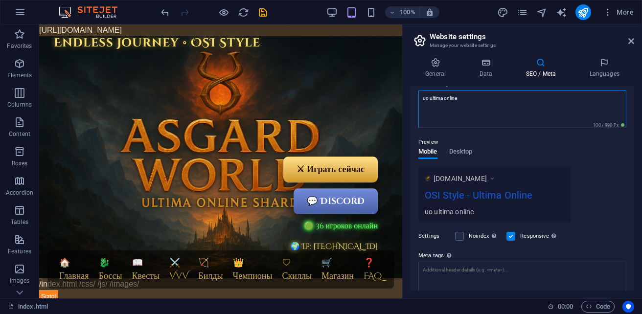
drag, startPoint x: 468, startPoint y: 97, endPoint x: 411, endPoint y: 98, distance: 56.7
click at [411, 98] on div "SEO Title The title of your website - make it something that stands out in sear…" at bounding box center [522, 188] width 224 height 204
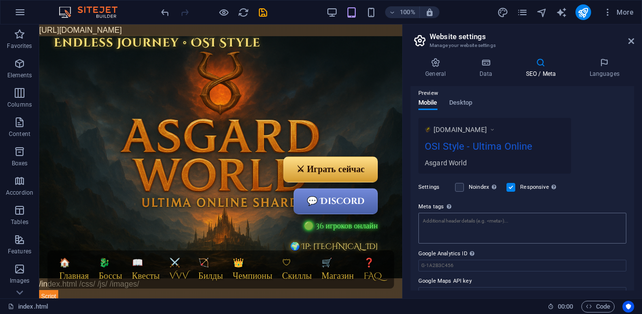
type textarea "Asgard World"
click at [452, 226] on textarea "Meta tags Enter HTML code here that will be placed inside the tags of your webs…" at bounding box center [522, 228] width 208 height 31
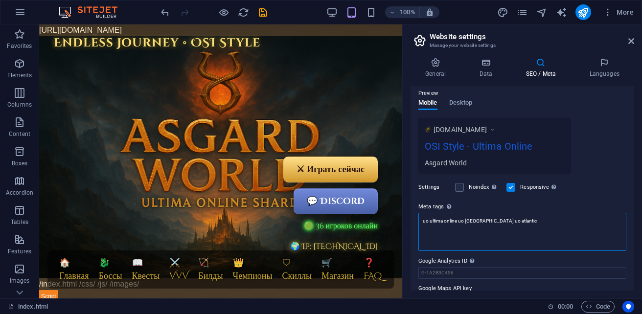
scroll to position [163, 0]
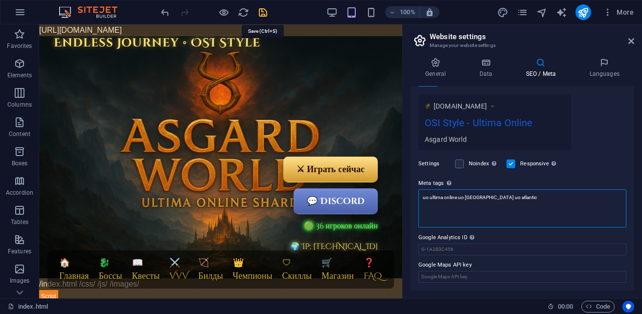
type textarea "uo ultima online uo odessa uo atlantic"
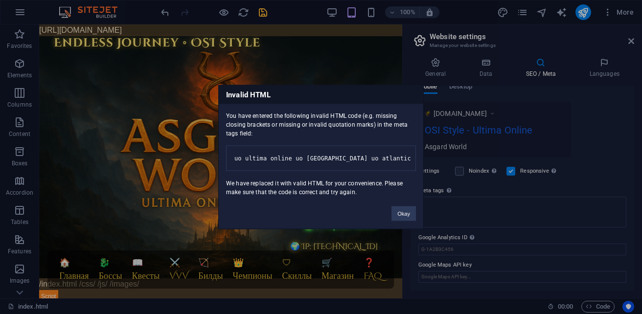
scroll to position [156, 0]
click at [266, 15] on body "sb5985678.a.had.tf index.html Favorites Elements Columns Content Boxes Accordio…" at bounding box center [321, 157] width 642 height 314
click at [402, 216] on button "Okay" at bounding box center [403, 213] width 24 height 15
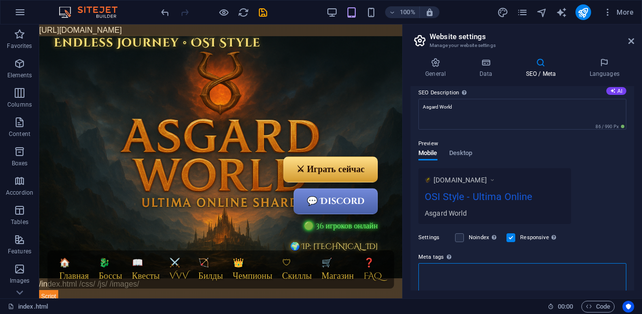
scroll to position [65, 0]
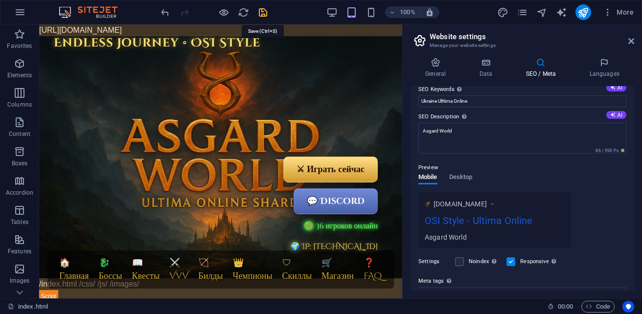
click at [258, 13] on icon "save" at bounding box center [262, 12] width 11 height 11
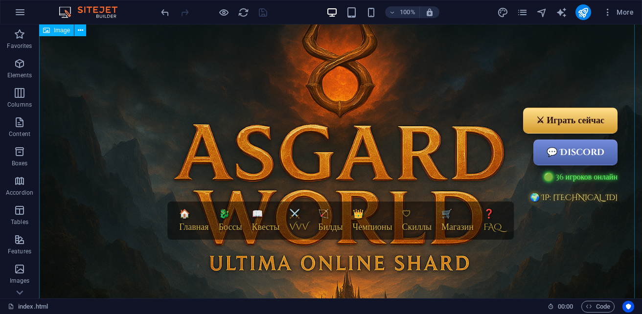
scroll to position [0, 0]
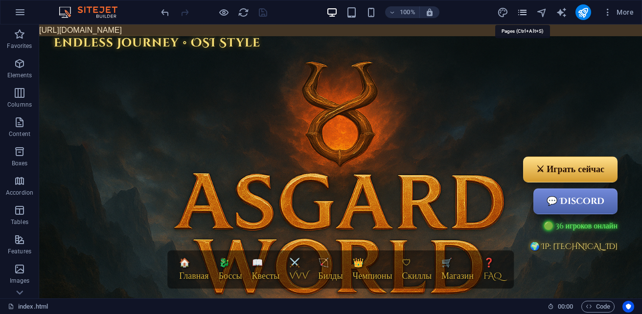
click at [520, 14] on icon "pages" at bounding box center [521, 12] width 11 height 11
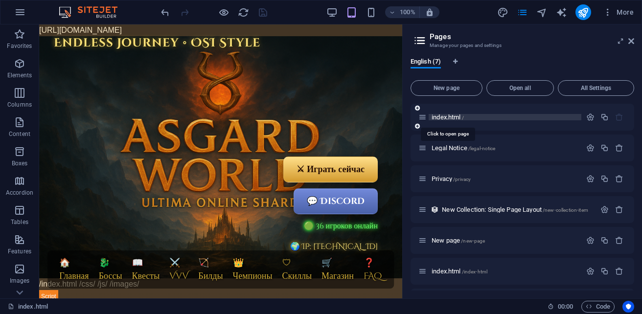
click at [442, 119] on span "index.html /" at bounding box center [447, 116] width 32 height 7
click at [453, 115] on span "index.html /" at bounding box center [447, 116] width 32 height 7
click at [506, 90] on span "Open all" at bounding box center [520, 88] width 59 height 6
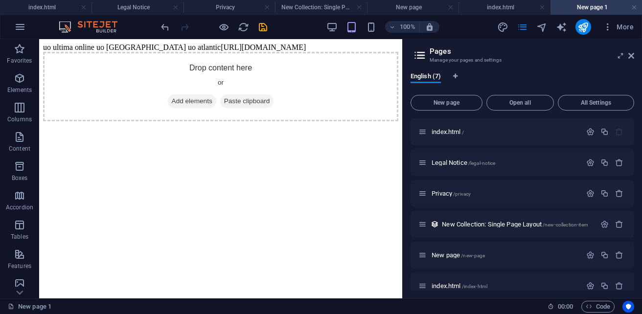
click at [140, 50] on body "uo ultima online uo odessa uo atlantic https://cdn1.site-media.eu/images/0/1969…" at bounding box center [220, 82] width 355 height 78
click at [445, 133] on span "index.html /" at bounding box center [447, 131] width 32 height 7
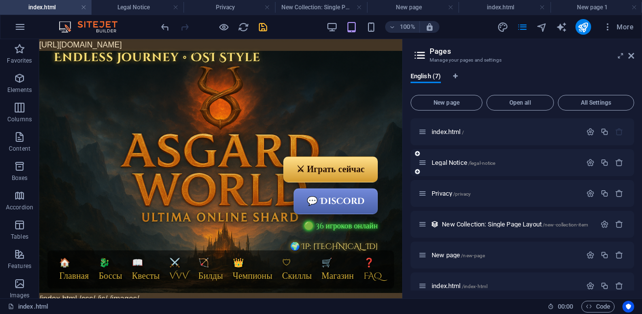
click at [448, 166] on div "Legal Notice /legal-notice" at bounding box center [499, 162] width 163 height 11
click at [445, 159] on span "Legal Notice /legal-notice" at bounding box center [463, 162] width 64 height 7
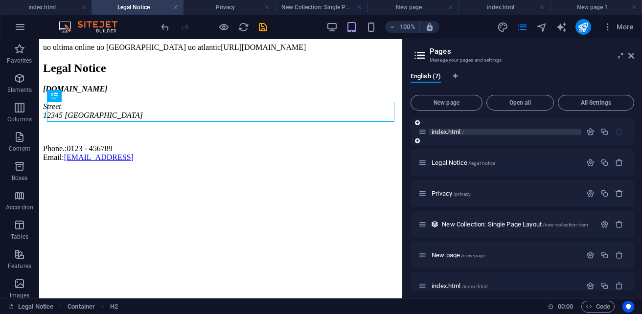
click at [439, 133] on span "index.html /" at bounding box center [447, 131] width 32 height 7
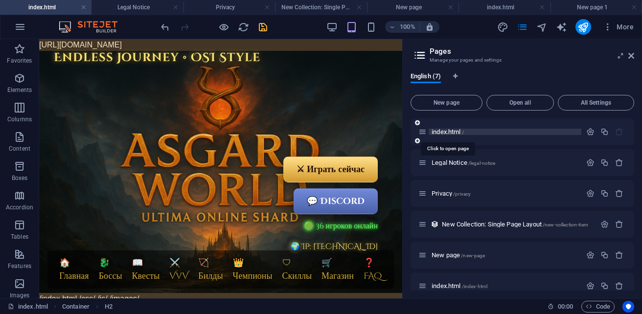
click at [439, 133] on span "index.html /" at bounding box center [447, 131] width 32 height 7
drag, startPoint x: 445, startPoint y: 131, endPoint x: 429, endPoint y: 132, distance: 16.1
click at [429, 132] on div "index.html /" at bounding box center [504, 132] width 153 height 6
click at [425, 134] on icon at bounding box center [422, 132] width 8 height 8
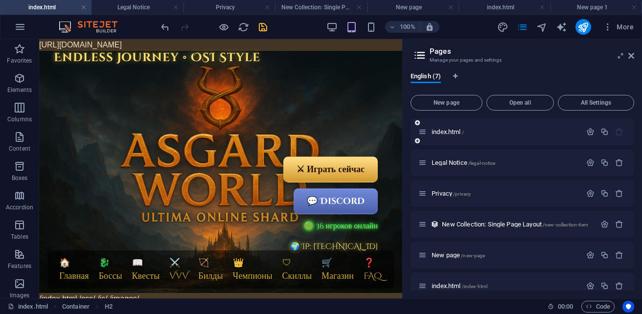
click at [418, 140] on icon at bounding box center [417, 141] width 5 height 6
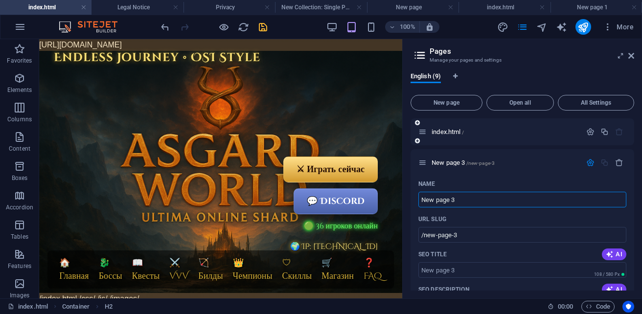
click at [418, 140] on icon at bounding box center [417, 141] width 5 height 6
click at [601, 307] on span "Code" at bounding box center [597, 307] width 24 height 12
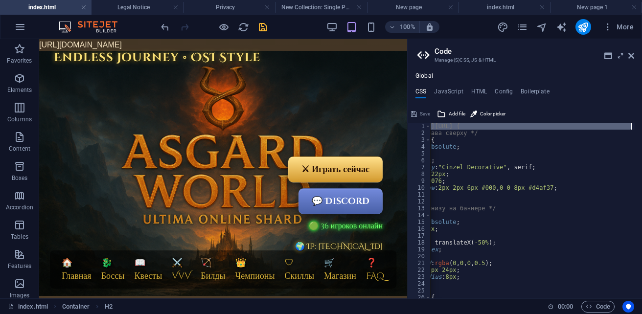
scroll to position [0, 68]
drag, startPoint x: 431, startPoint y: 129, endPoint x: 642, endPoint y: 129, distance: 210.3
click at [641, 129] on html "sb5985678.a.had.tf index.html Legal Notice Privacy New Collection: Single Page …" at bounding box center [321, 157] width 642 height 314
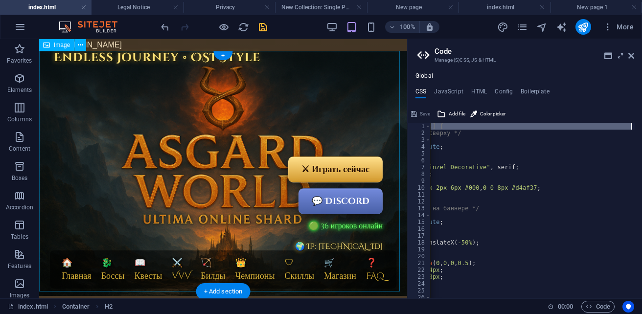
scroll to position [0, 0]
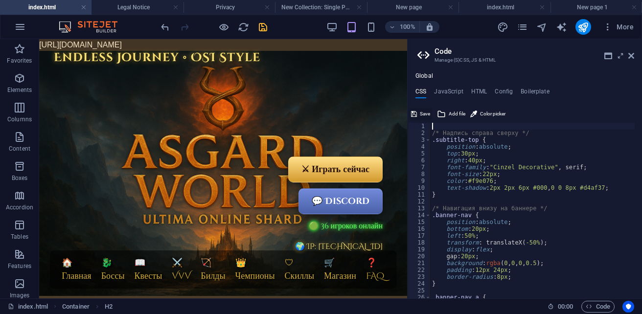
click at [424, 114] on span "Save" at bounding box center [425, 114] width 10 height 12
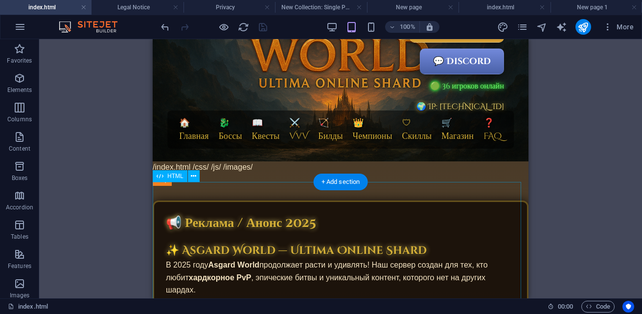
scroll to position [98, 0]
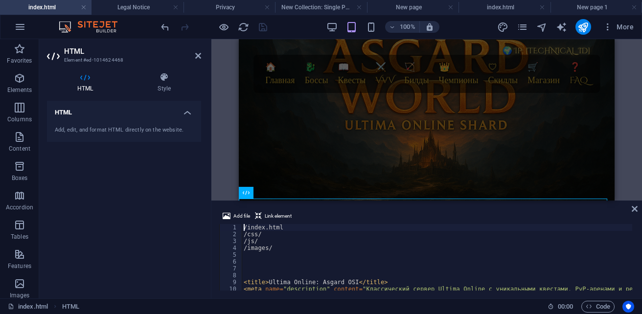
scroll to position [0, 0]
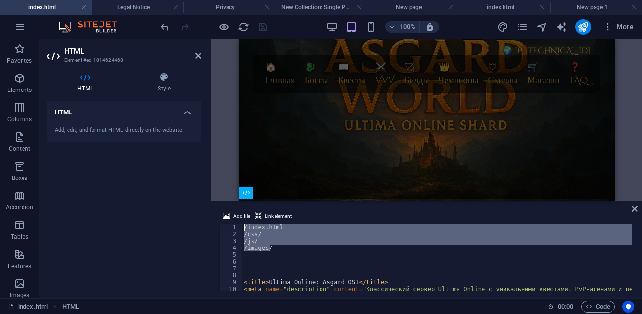
drag, startPoint x: 271, startPoint y: 249, endPoint x: 217, endPoint y: 219, distance: 62.9
click at [217, 219] on div "Add file Link element /index.html 1 2 3 4 5 6 7 8 9 10 11 12 /index.html /css/ …" at bounding box center [426, 250] width 430 height 96
type textarea "/index.html /css/"
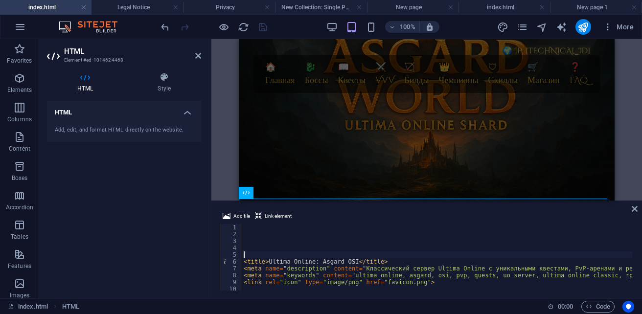
click at [247, 253] on div "< title > Ultima Online: Asgard OSI </ title > < meta name = "description" cont…" at bounding box center [570, 263] width 656 height 78
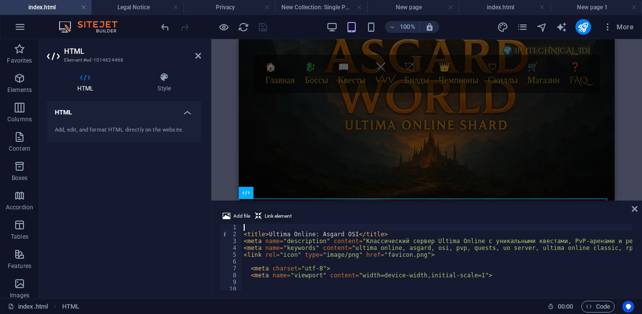
click at [271, 213] on span "Link element" at bounding box center [278, 216] width 27 height 12
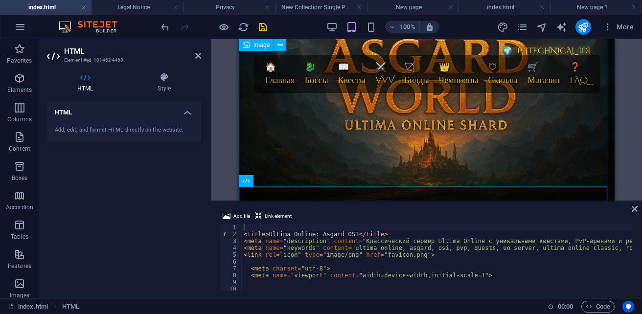
scroll to position [196, 0]
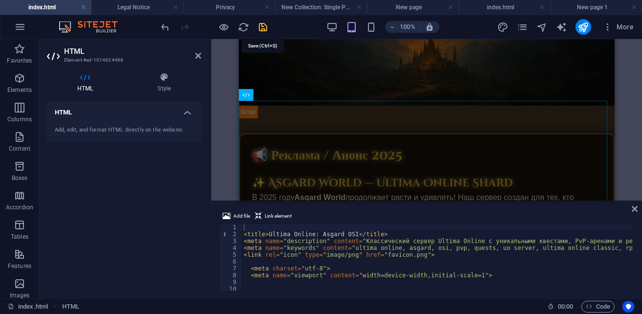
click at [260, 28] on icon "save" at bounding box center [262, 27] width 11 height 11
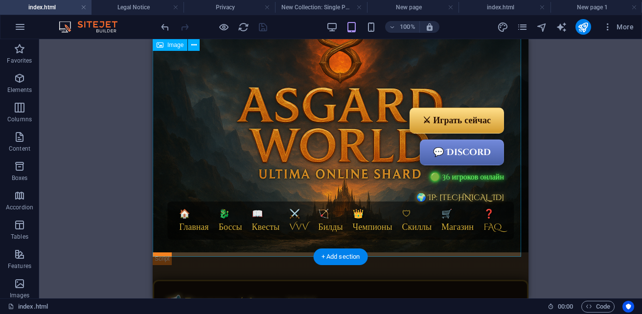
scroll to position [0, 0]
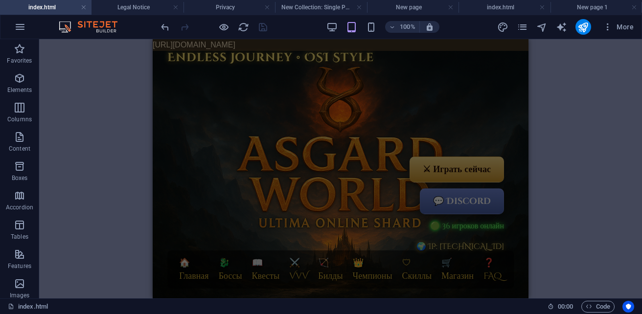
click at [123, 129] on div "Drag here to replace the existing content. Press “Ctrl” if you want to create a…" at bounding box center [340, 168] width 603 height 259
click at [576, 143] on div "Drag here to replace the existing content. Press “Ctrl” if you want to create a…" at bounding box center [340, 168] width 603 height 259
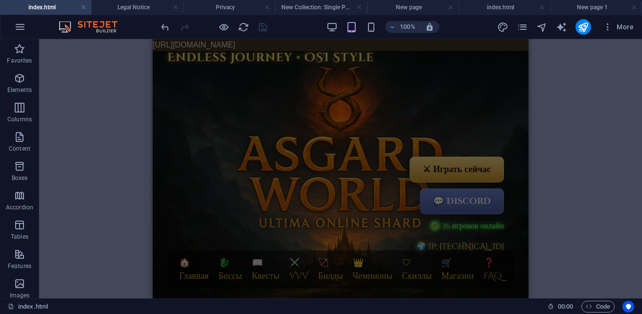
click at [576, 143] on div "Drag here to replace the existing content. Press “Ctrl” if you want to create a…" at bounding box center [340, 168] width 603 height 259
click at [544, 29] on icon "navigator" at bounding box center [541, 27] width 11 height 11
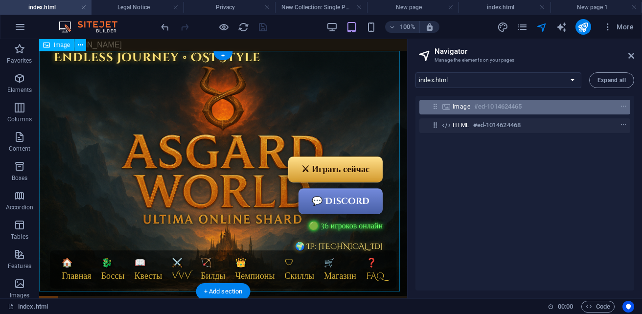
click at [465, 107] on span "Image" at bounding box center [461, 107] width 18 height 8
click at [553, 104] on div "Image #ed-1014624465" at bounding box center [516, 107] width 129 height 12
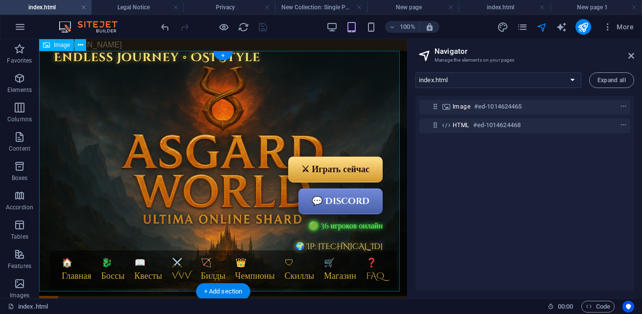
click at [230, 161] on figure at bounding box center [223, 173] width 368 height 245
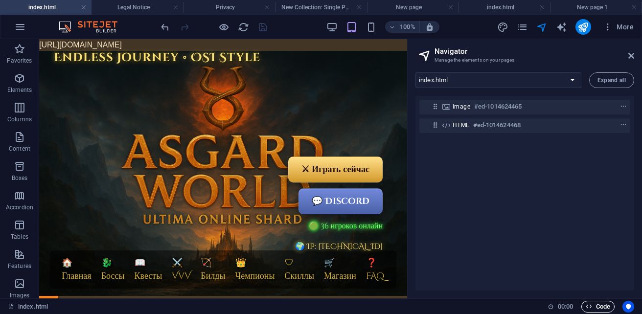
click at [591, 308] on icon "button" at bounding box center [588, 306] width 6 height 6
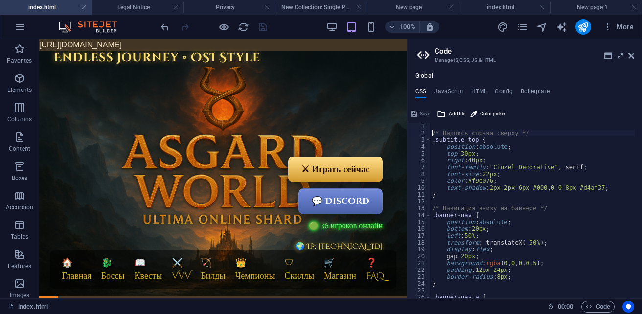
click at [431, 133] on div "/* Надпись справа сверху */ .subtitle-top { position : absolute ; top : 30px ; …" at bounding box center [613, 214] width 366 height 182
type textarea "/* Надпись справа сверху */"
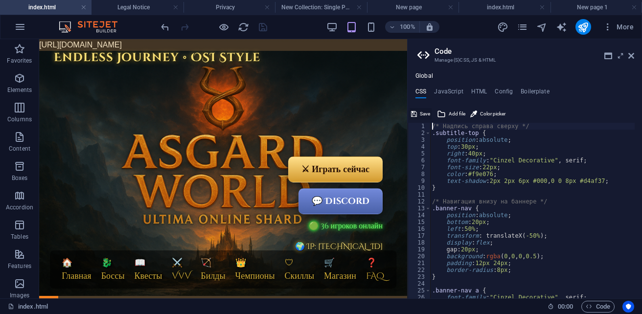
click at [420, 111] on span "Save" at bounding box center [425, 114] width 10 height 12
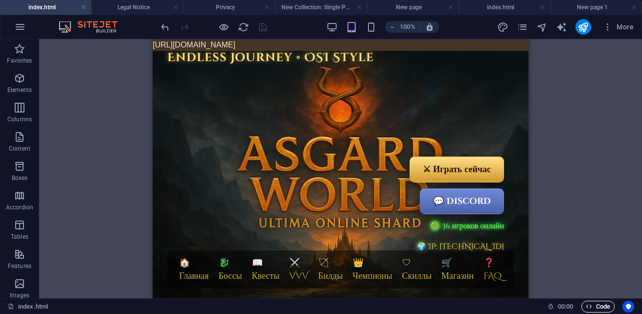
click at [598, 308] on span "Code" at bounding box center [597, 307] width 24 height 12
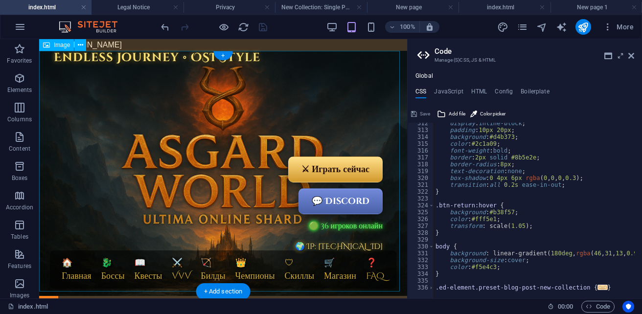
click at [137, 176] on figure at bounding box center [223, 173] width 368 height 245
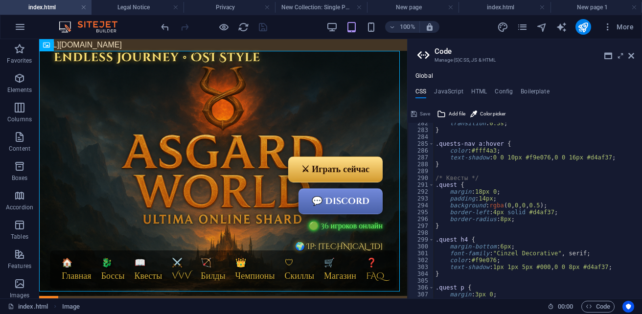
scroll to position [1898, 0]
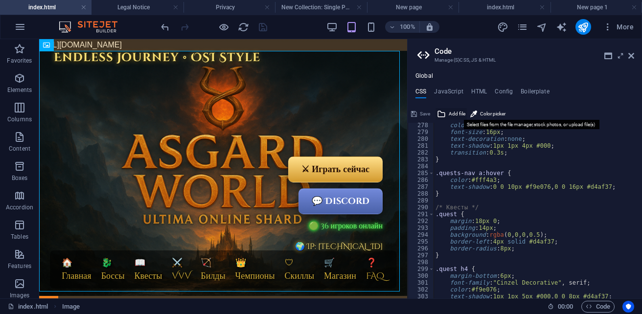
click at [447, 115] on button "Add file" at bounding box center [450, 114] width 31 height 12
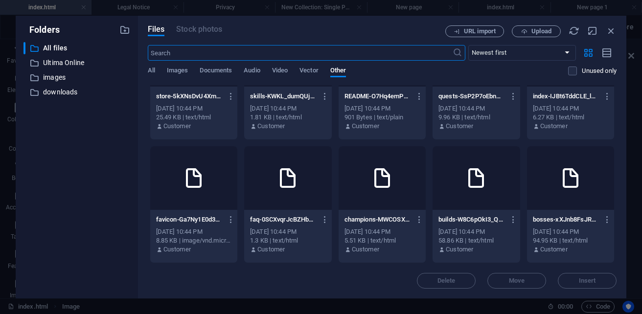
scroll to position [113, 0]
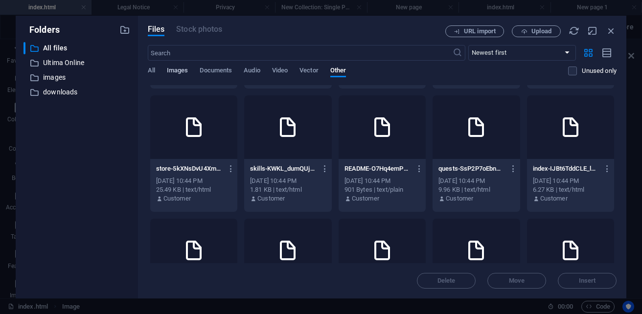
click at [173, 68] on span "Images" at bounding box center [178, 72] width 22 height 14
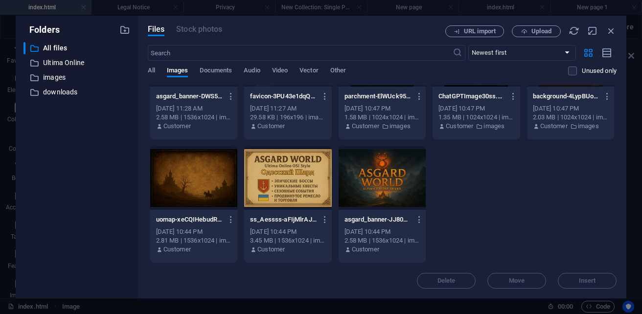
click at [426, 186] on div at bounding box center [381, 178] width 87 height 64
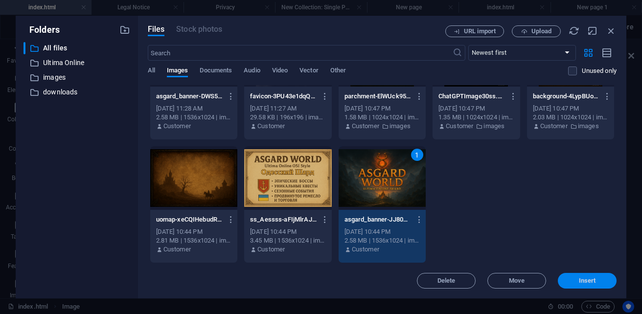
click at [580, 285] on button "Insert" at bounding box center [587, 281] width 59 height 16
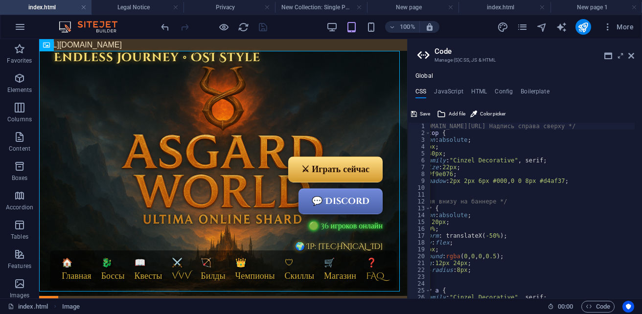
scroll to position [0, 169]
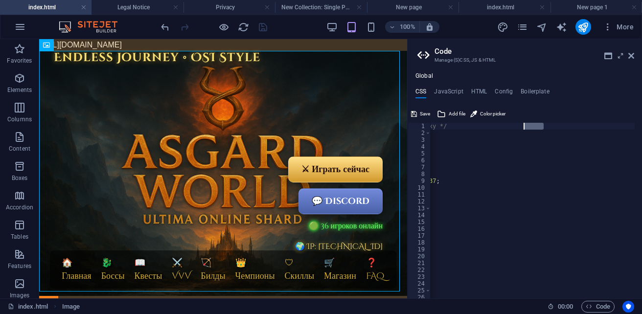
drag, startPoint x: 543, startPoint y: 126, endPoint x: 525, endPoint y: 126, distance: 18.6
click at [525, 126] on div "https: //cdn1.site-media.eu/images/0/19699851/asgard_banner-JJ80xMYTwNodYPwiswW…" at bounding box center [447, 214] width 373 height 182
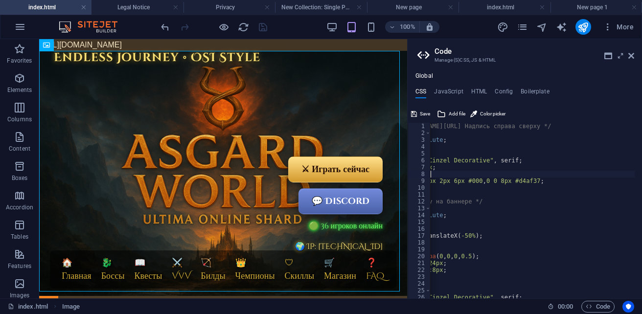
click at [526, 172] on div "https: //cdn1.site-media.eu/images/0/19699851/asgard_banner-JJ80xMYTwNodYPwiswW…" at bounding box center [551, 214] width 373 height 182
drag, startPoint x: 456, startPoint y: 124, endPoint x: 467, endPoint y: 127, distance: 11.2
click at [458, 126] on div "https: //cdn1.site-media.eu/images/0/19699851/asgard_banner-JJ80xMYTwNodYPwiswW…" at bounding box center [551, 214] width 373 height 182
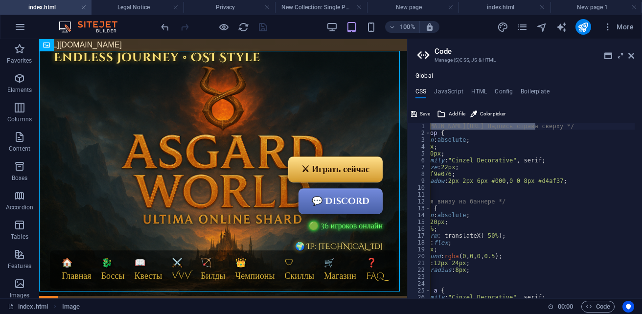
scroll to position [0, 22]
drag, startPoint x: 513, startPoint y: 126, endPoint x: 423, endPoint y: 125, distance: 90.0
click at [423, 125] on div "https://cdn1.site-media.eu/images/0/19699851/asgard_banner-JJ80xMYTwNodYPwiswWp…" at bounding box center [524, 211] width 234 height 176
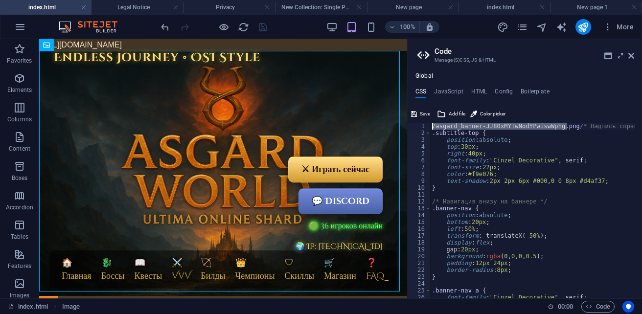
drag, startPoint x: 569, startPoint y: 126, endPoint x: 422, endPoint y: 121, distance: 147.3
click at [422, 121] on div "/asgard_banner-JJ80xMYTwNodYPwiswWphg.png/* Надпись справа сверху */ 1 2 3 4 5 …" at bounding box center [524, 202] width 234 height 192
type textarea "/* Надпись справа сверху */"
click at [447, 91] on h4 "JavaScript" at bounding box center [448, 93] width 29 height 11
type textarea "/* JS for preset "Language V2" */"
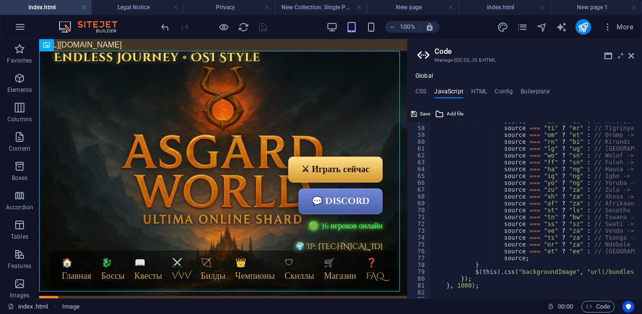
scroll to position [359, 0]
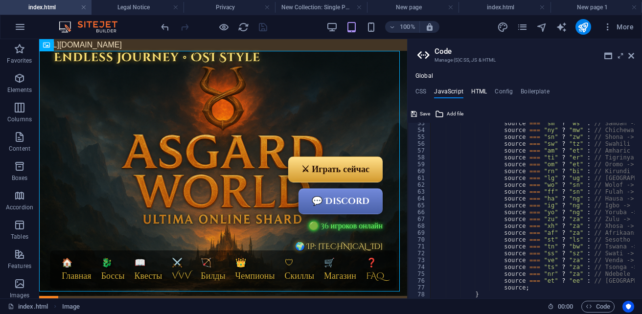
click at [480, 88] on h4 "HTML" at bounding box center [479, 93] width 16 height 11
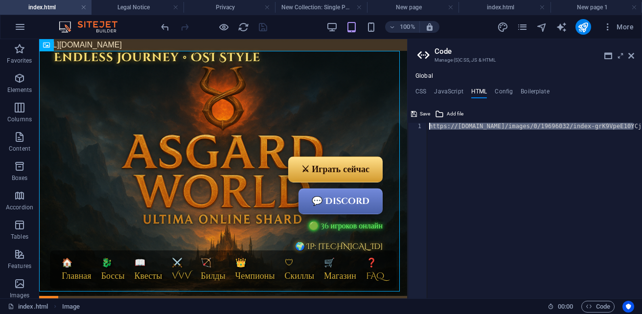
drag, startPoint x: 632, startPoint y: 128, endPoint x: 425, endPoint y: 130, distance: 207.4
click at [425, 130] on div "https://cdn1.site-media.eu/images/0/19696032/index-grK9VpeE10YCjhQJzkQ-1A.html{…" at bounding box center [524, 211] width 234 height 176
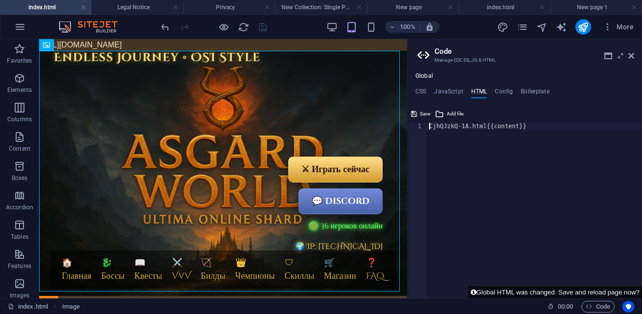
click at [525, 126] on div "CjhQJzkQ-1A.html{{content}}" at bounding box center [534, 214] width 215 height 182
click at [482, 129] on div "CjhQJzkQ-1A.html{{content}}" at bounding box center [534, 214] width 215 height 182
type textarea "{{content}}"
click at [418, 112] on button "Save" at bounding box center [420, 114] width 22 height 12
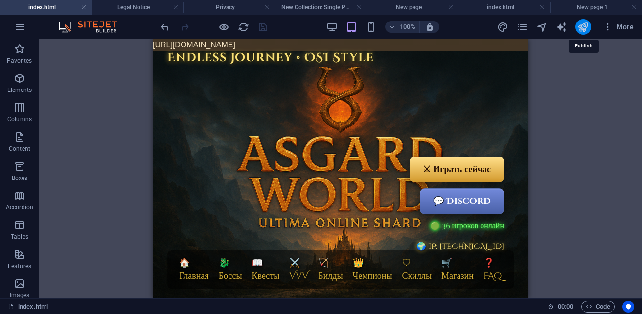
click at [581, 30] on icon "publish" at bounding box center [582, 27] width 11 height 11
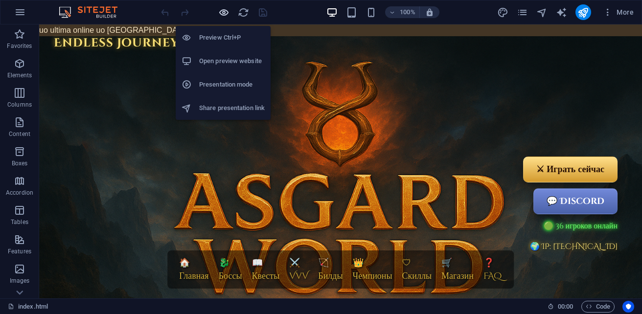
click at [220, 11] on icon "button" at bounding box center [223, 12] width 11 height 11
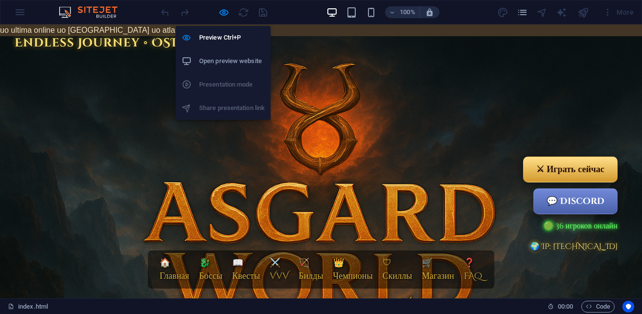
click at [227, 63] on h6 "Open preview website" at bounding box center [232, 61] width 66 height 12
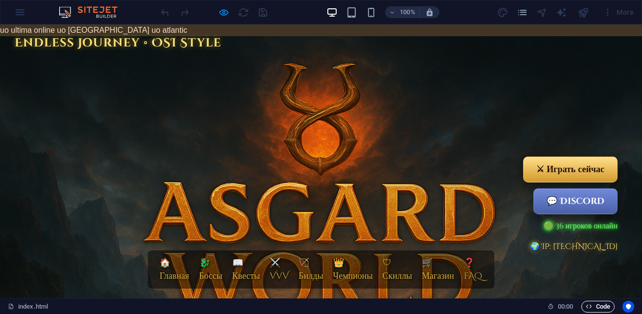
click at [593, 307] on span "Code" at bounding box center [597, 307] width 24 height 12
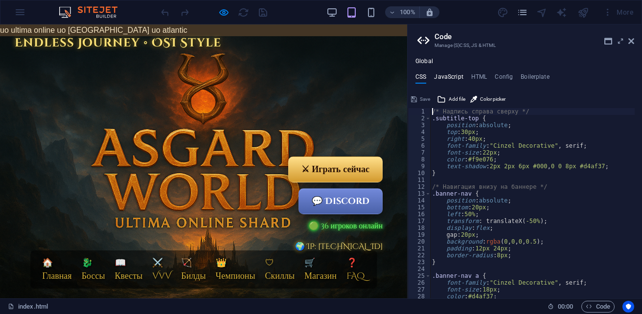
click at [446, 75] on h4 "JavaScript" at bounding box center [448, 78] width 29 height 11
type textarea "/* JS for preset "Language V2" */"
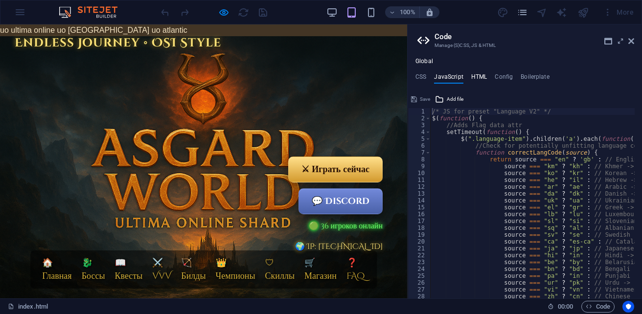
click at [481, 75] on h4 "HTML" at bounding box center [479, 78] width 16 height 11
type textarea "{{content}}"
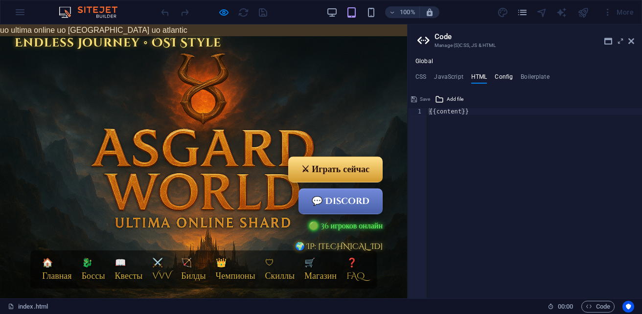
click at [505, 76] on h4 "Config" at bounding box center [503, 78] width 18 height 11
type textarea "$color-background: #ffffff;$color-primary: #4e79a7;$color-secondary: #3a3c3b;$c…"
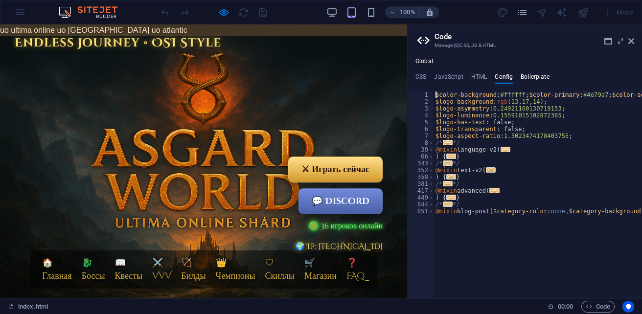
click at [529, 76] on h4 "Boilerplate" at bounding box center [534, 78] width 29 height 11
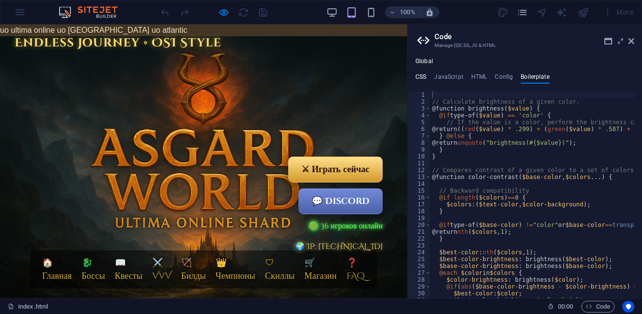
click at [421, 77] on h4 "CSS" at bounding box center [420, 78] width 11 height 11
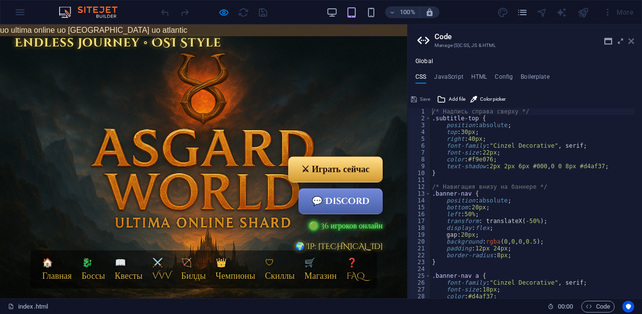
click at [633, 44] on icon at bounding box center [631, 41] width 6 height 8
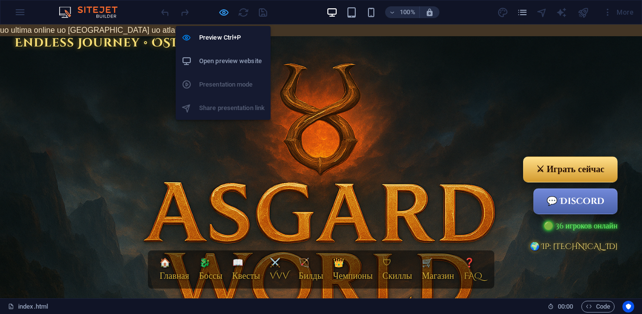
click at [225, 15] on icon "button" at bounding box center [223, 12] width 11 height 11
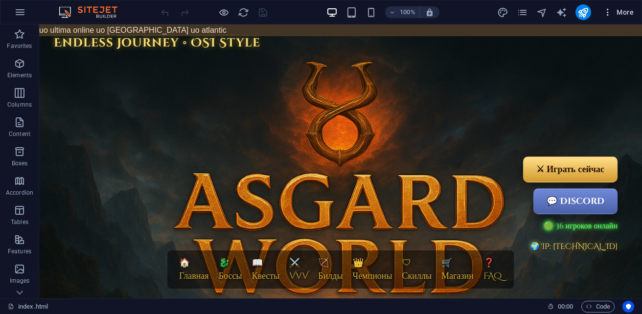
click at [620, 12] on span "More" at bounding box center [618, 12] width 31 height 10
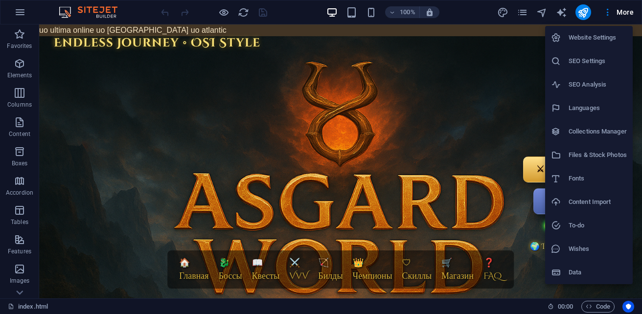
click at [588, 37] on h6 "Website Settings" at bounding box center [597, 38] width 58 height 12
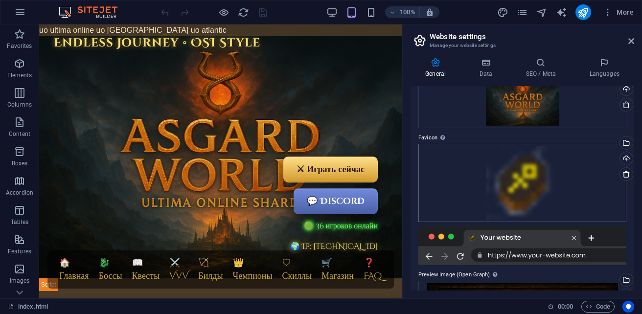
scroll to position [42, 0]
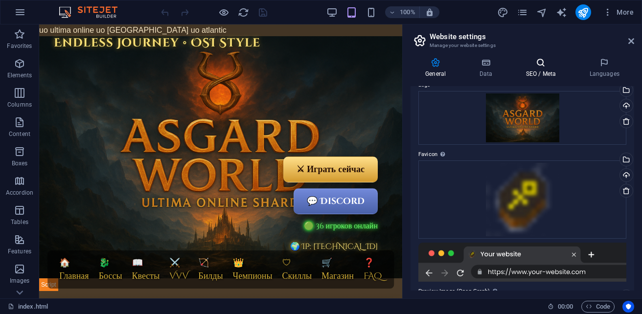
click at [547, 73] on h4 "SEO / Meta" at bounding box center [543, 68] width 64 height 21
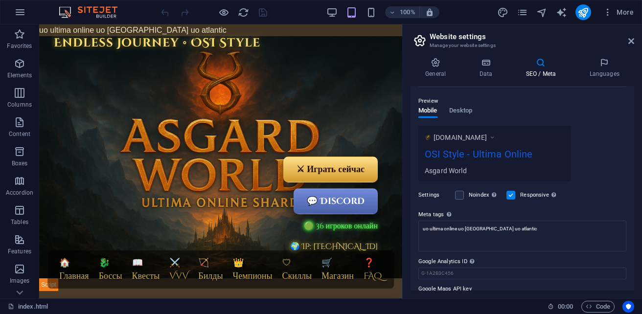
scroll to position [147, 0]
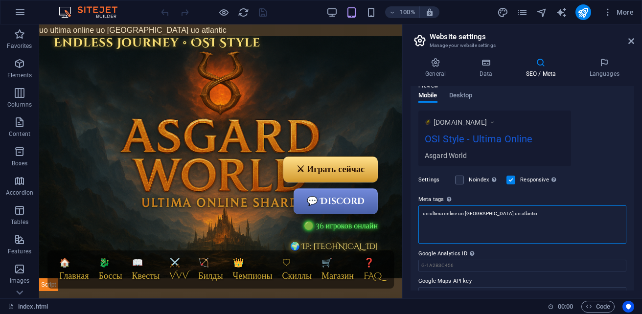
drag, startPoint x: 548, startPoint y: 237, endPoint x: 398, endPoint y: 217, distance: 152.0
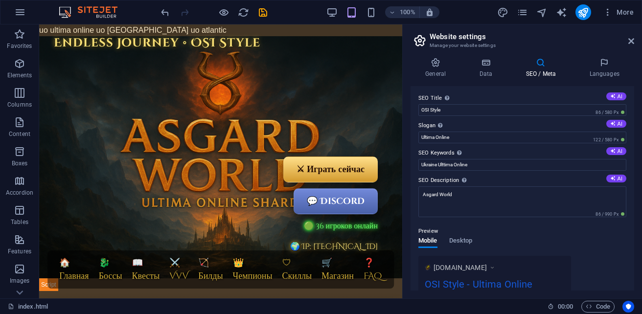
scroll to position [0, 0]
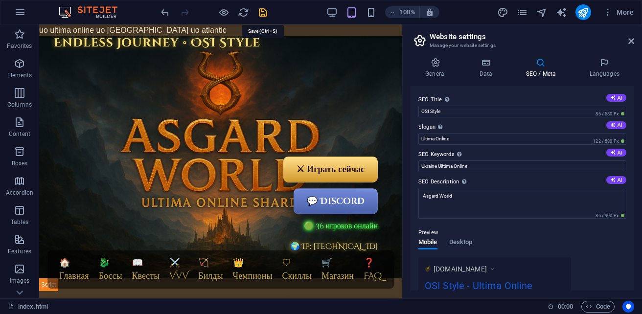
click at [265, 12] on icon "save" at bounding box center [262, 12] width 11 height 11
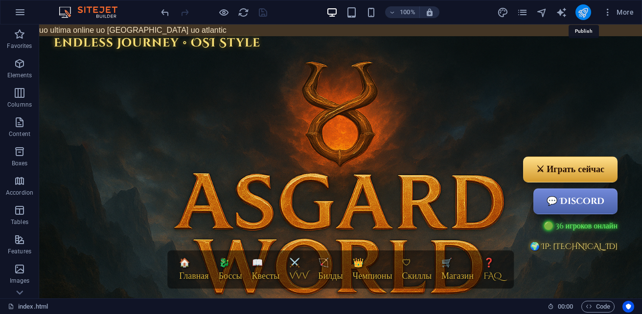
click at [587, 13] on icon "publish" at bounding box center [582, 12] width 11 height 11
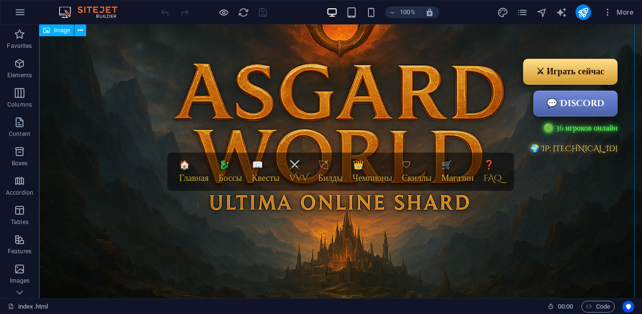
scroll to position [147, 0]
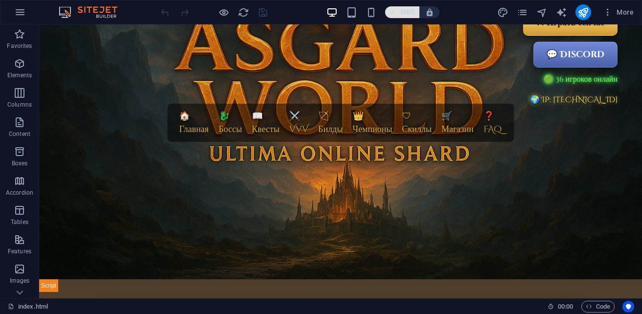
click at [392, 16] on span "100%" at bounding box center [402, 12] width 26 height 12
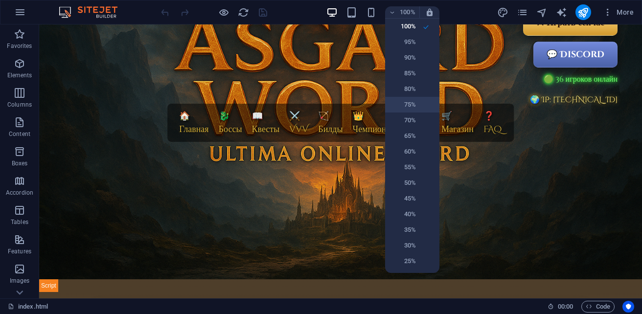
click at [409, 100] on h6 "75%" at bounding box center [403, 105] width 25 height 12
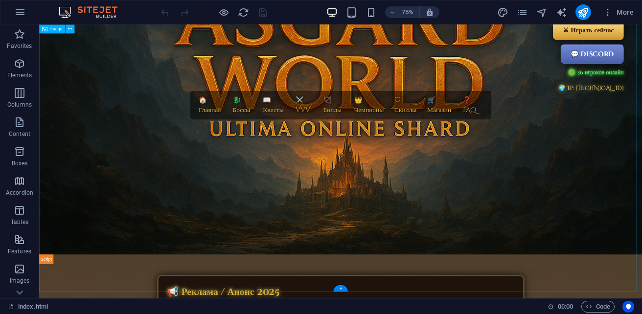
scroll to position [98, 0]
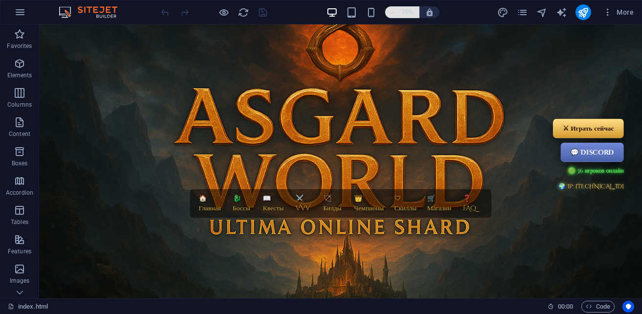
click at [400, 12] on h6 "75%" at bounding box center [408, 12] width 16 height 12
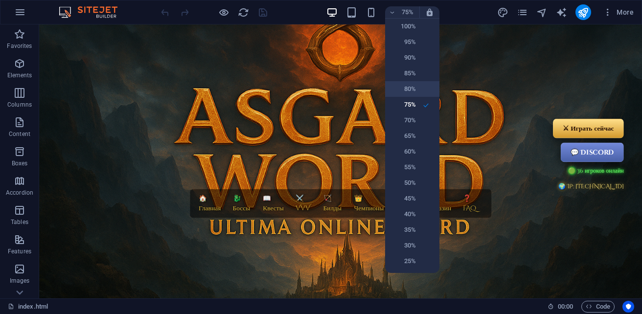
click at [409, 89] on h6 "80%" at bounding box center [403, 89] width 25 height 12
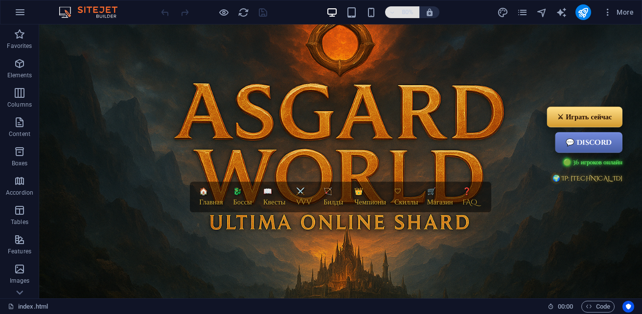
click at [393, 12] on icon "button" at bounding box center [392, 12] width 7 height 6
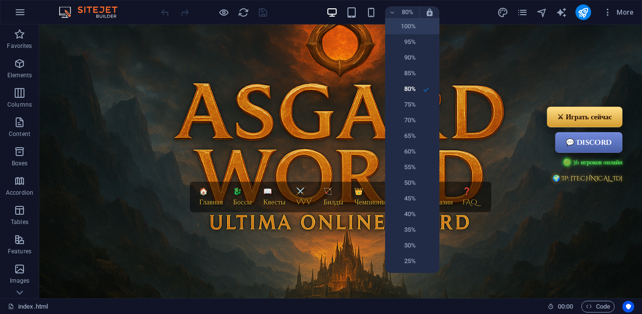
click at [417, 28] on li "100%" at bounding box center [412, 27] width 54 height 16
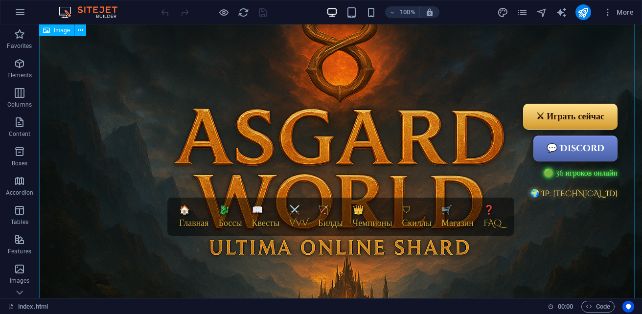
scroll to position [0, 0]
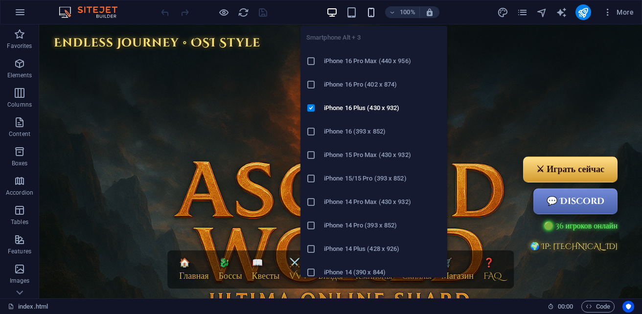
click at [374, 13] on icon "button" at bounding box center [370, 12] width 11 height 11
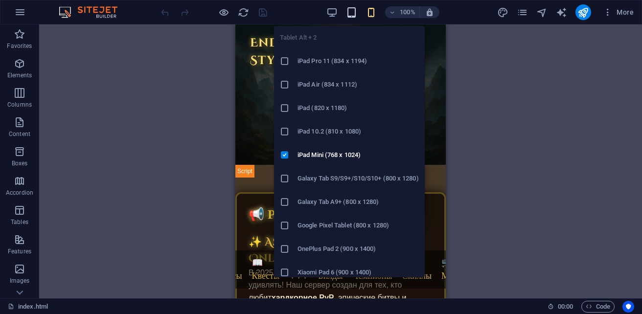
click at [355, 16] on icon "button" at bounding box center [351, 12] width 11 height 11
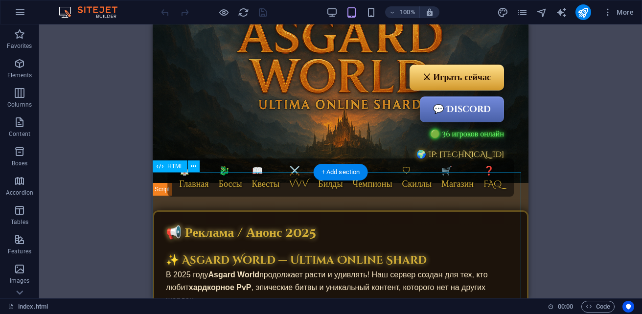
scroll to position [98, 0]
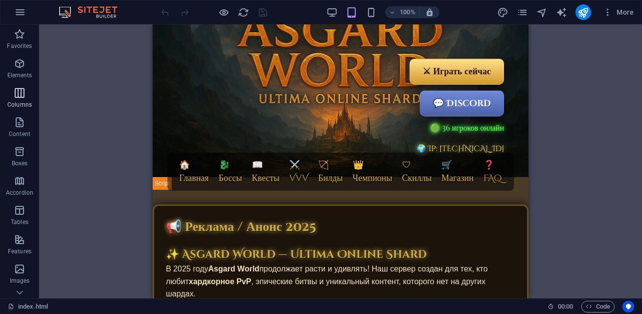
click at [17, 99] on span "Columns" at bounding box center [19, 98] width 39 height 23
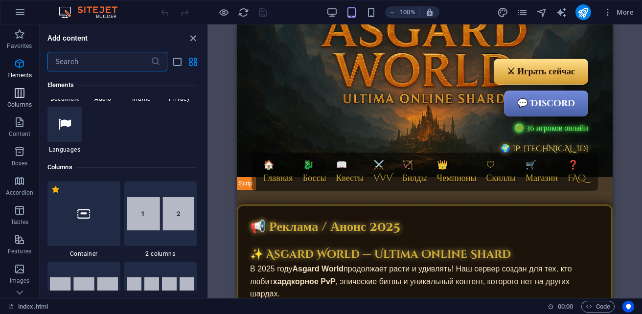
scroll to position [564, 0]
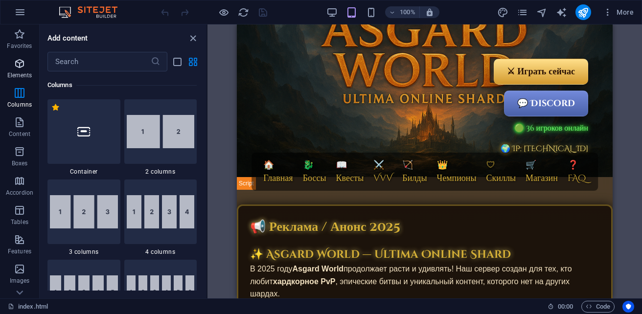
click at [21, 65] on icon "button" at bounding box center [20, 64] width 12 height 12
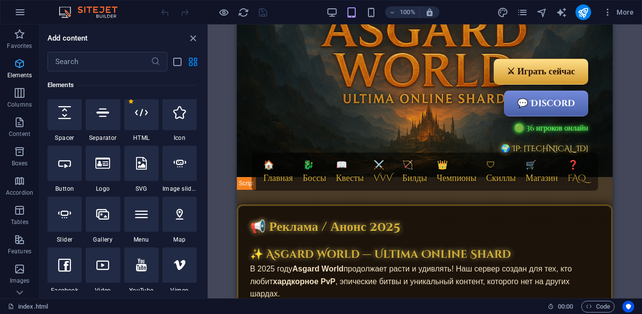
scroll to position [184, 0]
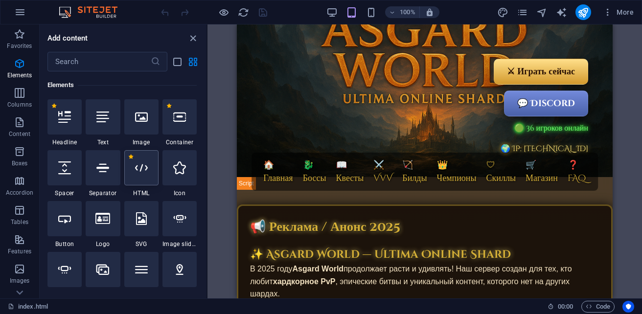
click at [148, 179] on div at bounding box center [141, 167] width 34 height 35
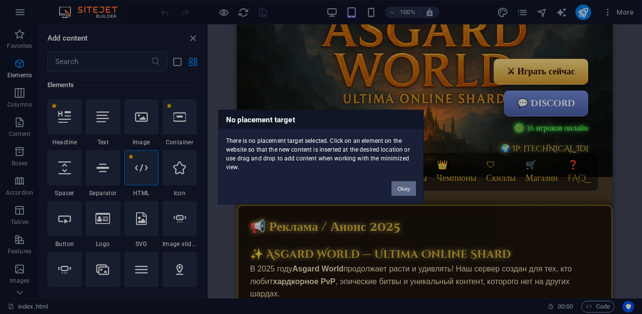
click at [402, 186] on button "Okay" at bounding box center [403, 188] width 24 height 15
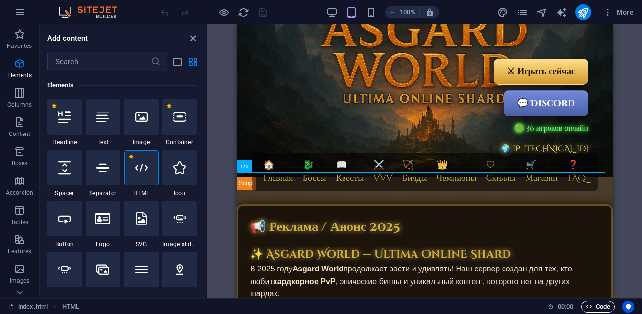
click at [606, 305] on span "Code" at bounding box center [597, 307] width 24 height 12
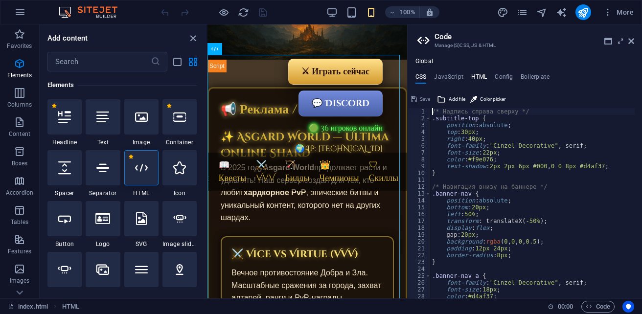
click at [478, 77] on h4 "HTML" at bounding box center [479, 78] width 16 height 11
type textarea "{{content}}"
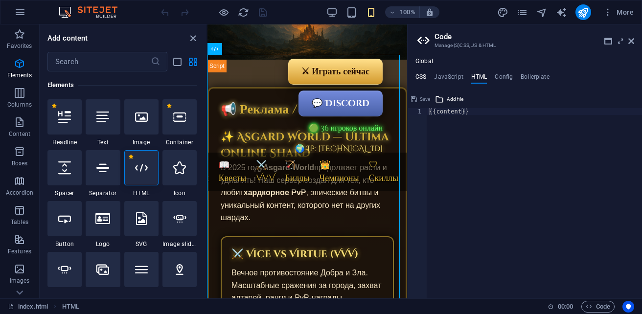
click at [417, 74] on h4 "CSS" at bounding box center [420, 78] width 11 height 11
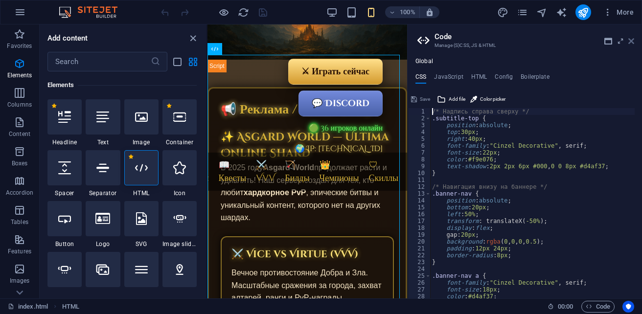
click at [632, 43] on icon at bounding box center [631, 41] width 6 height 8
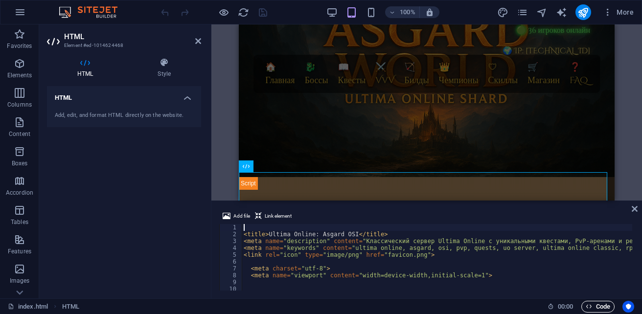
click at [592, 304] on span "Code" at bounding box center [597, 307] width 24 height 12
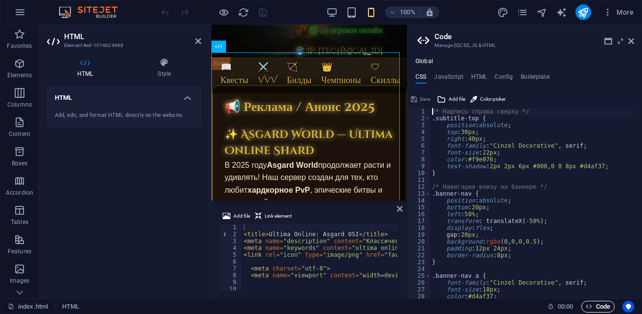
click at [592, 304] on span "Code" at bounding box center [597, 307] width 24 height 12
click at [631, 39] on icon at bounding box center [631, 41] width 6 height 8
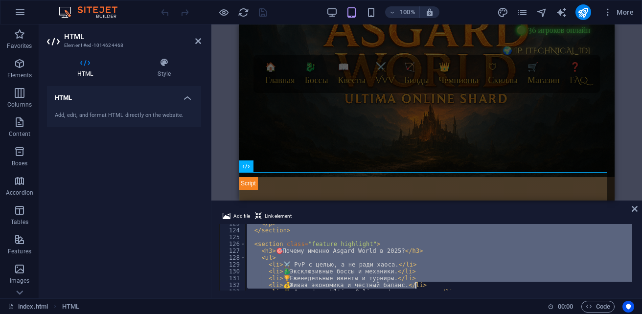
scroll to position [963, 0]
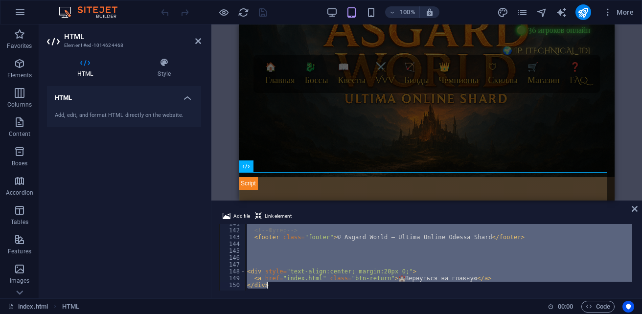
drag, startPoint x: 246, startPoint y: 236, endPoint x: 583, endPoint y: 334, distance: 350.4
click at [583, 314] on html "sb5985678.a.had.tf index.html Favorites Elements Columns Content Boxes Accordio…" at bounding box center [321, 157] width 642 height 314
type textarea "<a href="index.html" class="btn-return">🏰 Вернуться на главную</a> </div>"
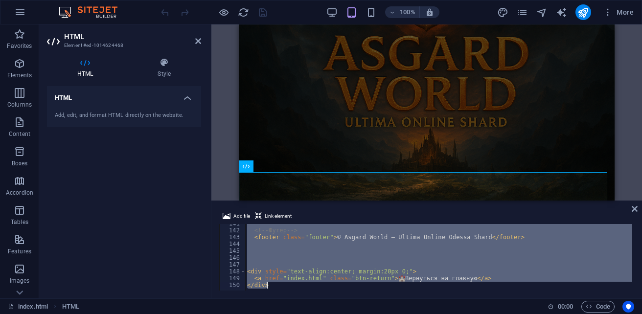
scroll to position [0, 0]
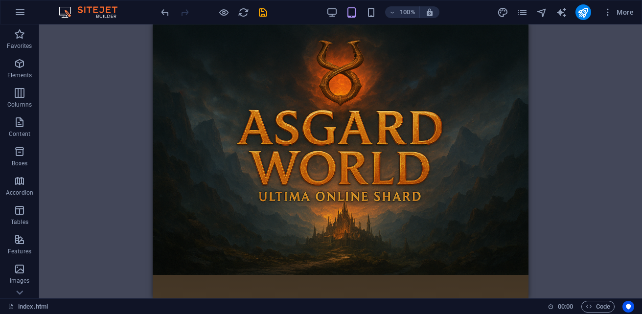
click at [443, 275] on html at bounding box center [341, 149] width 376 height 250
click at [15, 98] on icon "button" at bounding box center [20, 93] width 12 height 12
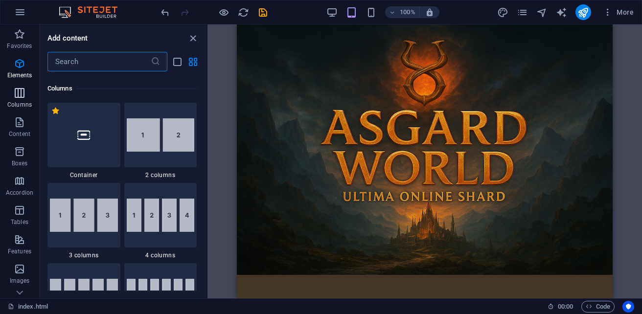
scroll to position [564, 0]
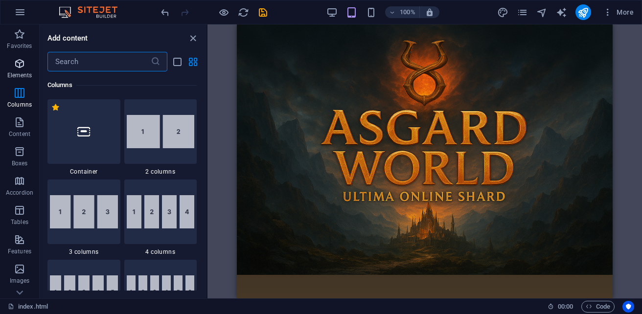
click at [9, 67] on span "Elements" at bounding box center [19, 69] width 39 height 23
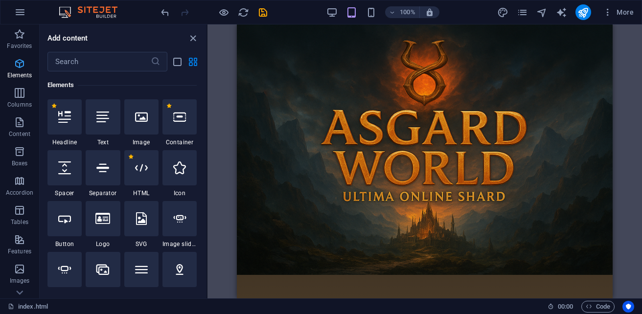
scroll to position [184, 0]
click at [497, 275] on html at bounding box center [425, 149] width 376 height 250
click at [520, 14] on icon "pages" at bounding box center [521, 12] width 11 height 11
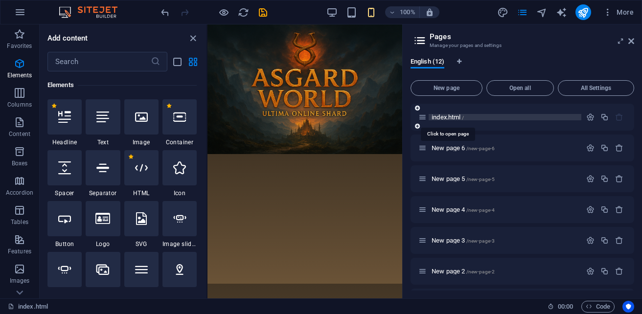
click at [448, 119] on span "index.html /" at bounding box center [447, 116] width 32 height 7
click at [482, 114] on p "index.html /" at bounding box center [504, 117] width 147 height 6
click at [458, 119] on span "index.html /" at bounding box center [447, 116] width 32 height 7
click at [586, 117] on icon "button" at bounding box center [590, 117] width 8 height 8
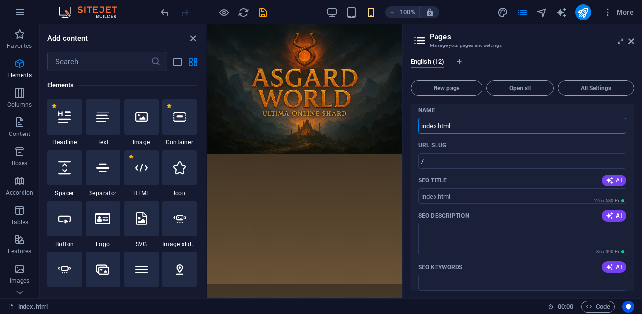
scroll to position [0, 0]
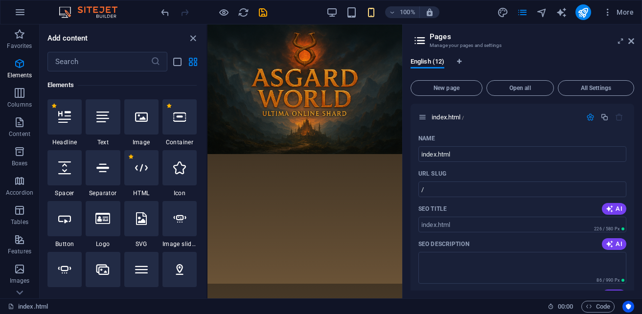
click at [554, 59] on div "English (12)" at bounding box center [522, 67] width 224 height 19
click at [589, 307] on icon "button" at bounding box center [588, 306] width 6 height 6
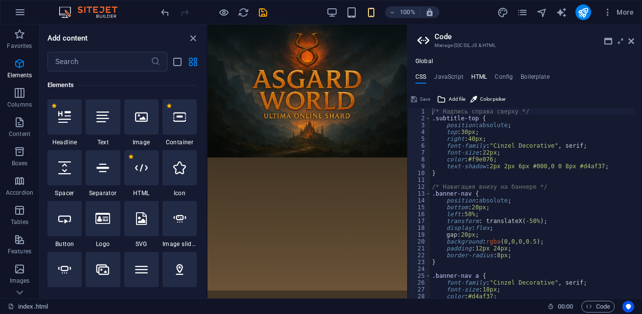
click at [476, 76] on h4 "HTML" at bounding box center [479, 78] width 16 height 11
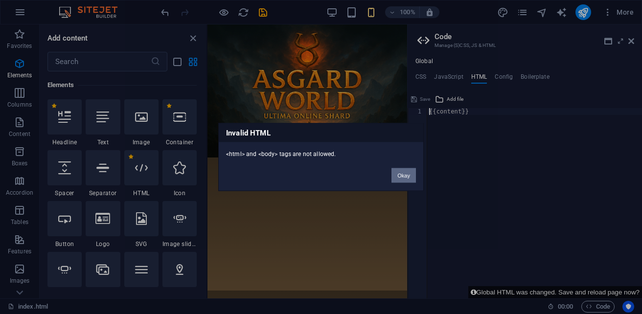
click at [429, 117] on body "sb5985678.a.had.tf index.html Favorites Elements Columns Content Boxes Accordio…" at bounding box center [321, 157] width 642 height 314
click at [404, 174] on button "Okay" at bounding box center [403, 175] width 24 height 15
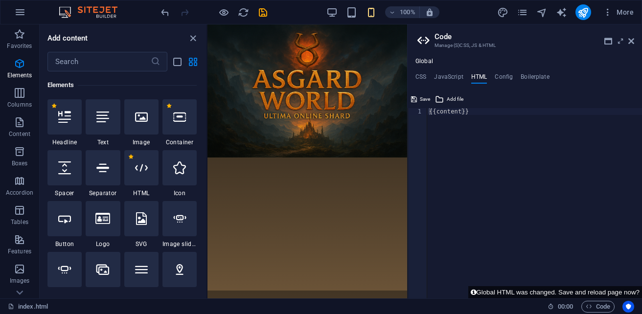
click at [630, 45] on header "Code Manage (S)CSS, JS & HTML" at bounding box center [525, 36] width 217 height 25
click at [427, 100] on span "Save" at bounding box center [425, 99] width 10 height 12
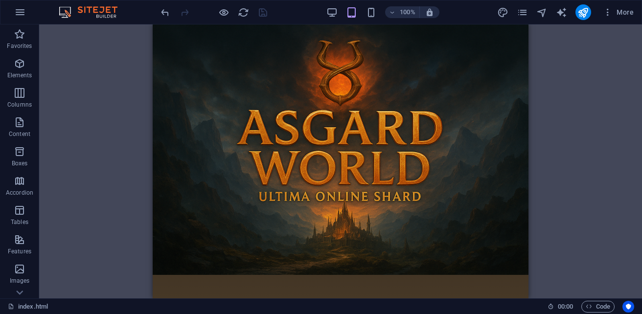
click at [383, 275] on html at bounding box center [341, 149] width 376 height 250
click at [372, 275] on html at bounding box center [341, 149] width 376 height 250
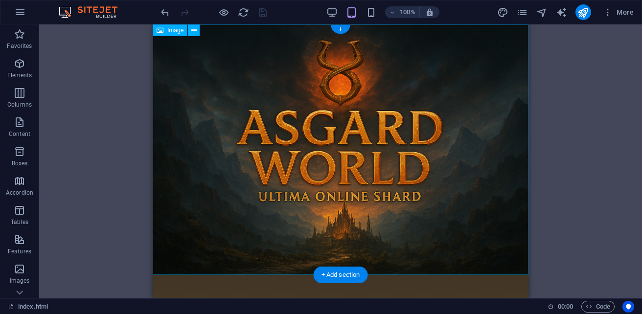
click at [466, 106] on figure at bounding box center [341, 149] width 376 height 250
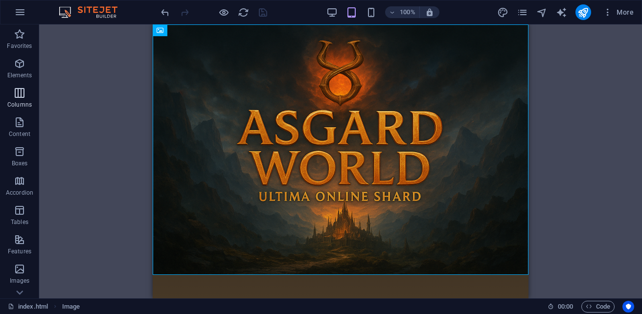
click at [14, 101] on p "Columns" at bounding box center [19, 105] width 24 height 8
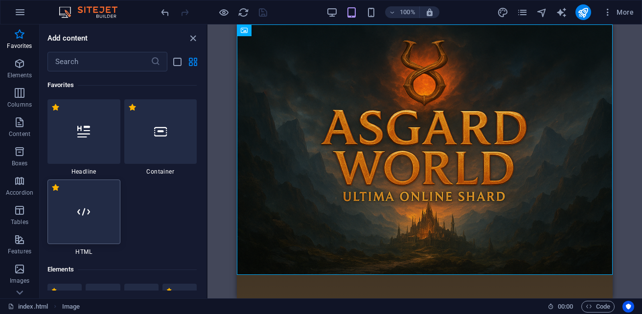
click at [96, 228] on div at bounding box center [83, 211] width 73 height 65
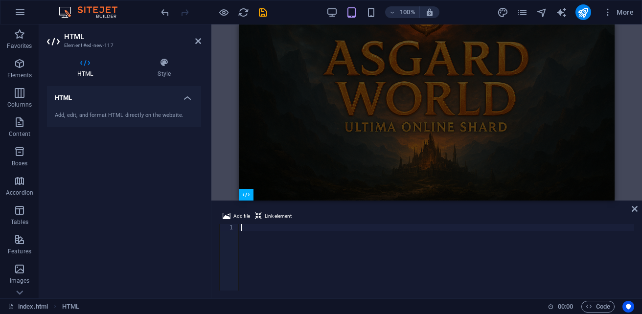
scroll to position [858, 0]
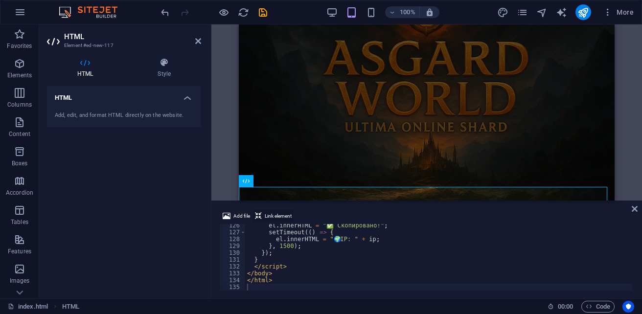
click at [277, 217] on span "Link element" at bounding box center [278, 216] width 27 height 12
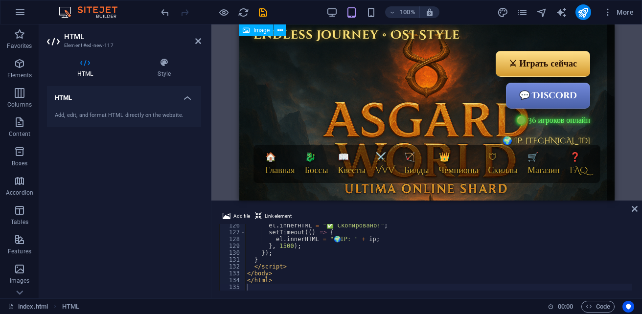
scroll to position [0, 0]
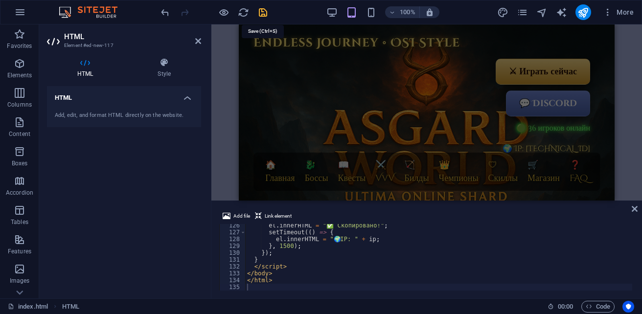
click at [261, 13] on icon "save" at bounding box center [262, 12] width 11 height 11
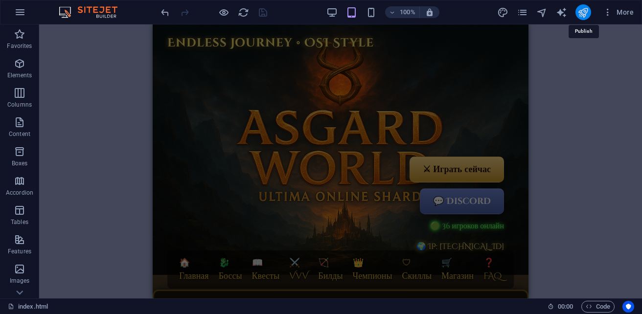
click at [588, 11] on icon "publish" at bounding box center [582, 12] width 11 height 11
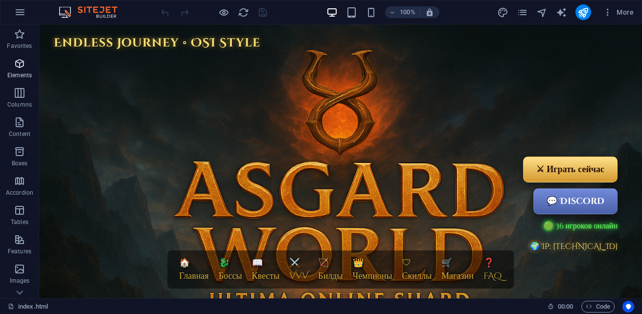
click at [19, 76] on p "Elements" at bounding box center [19, 75] width 25 height 8
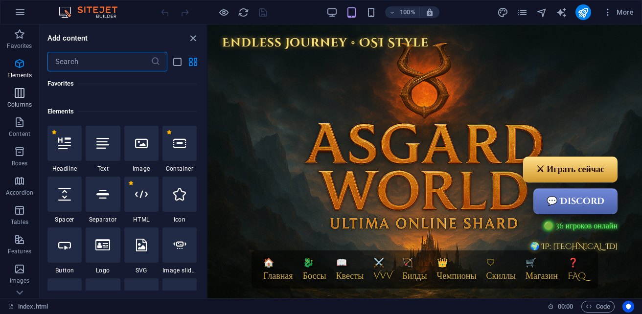
scroll to position [184, 0]
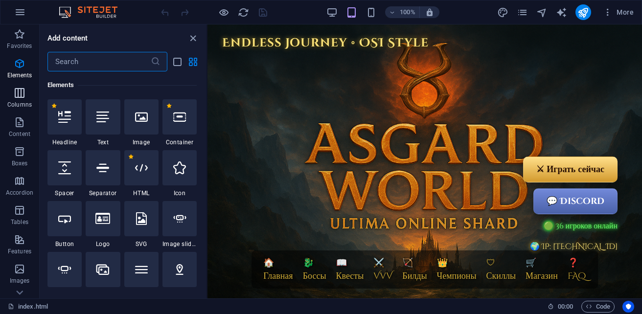
click at [25, 95] on icon "button" at bounding box center [20, 93] width 12 height 12
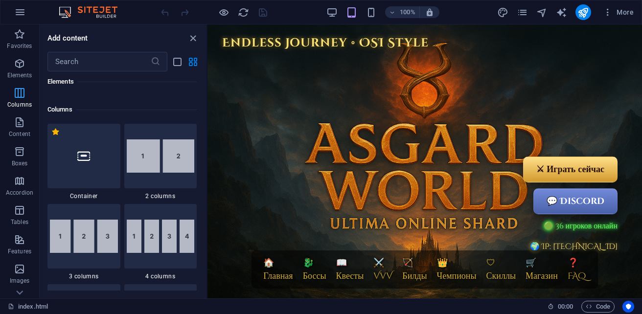
scroll to position [564, 0]
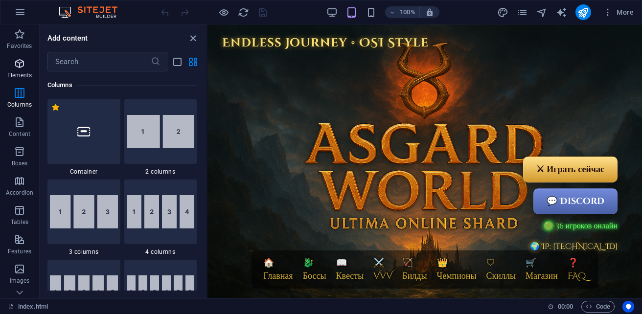
click at [17, 73] on p "Elements" at bounding box center [19, 75] width 25 height 8
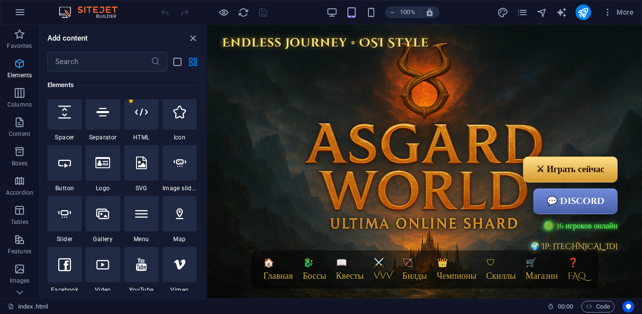
scroll to position [184, 0]
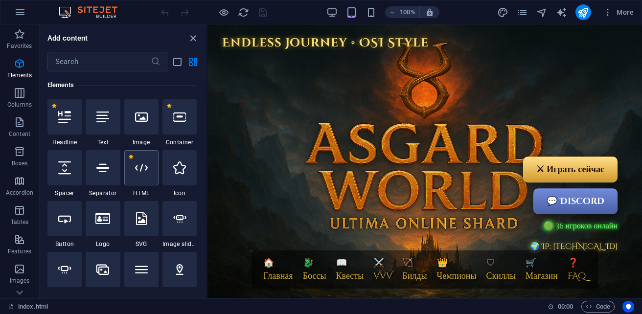
click at [137, 173] on icon at bounding box center [141, 167] width 13 height 13
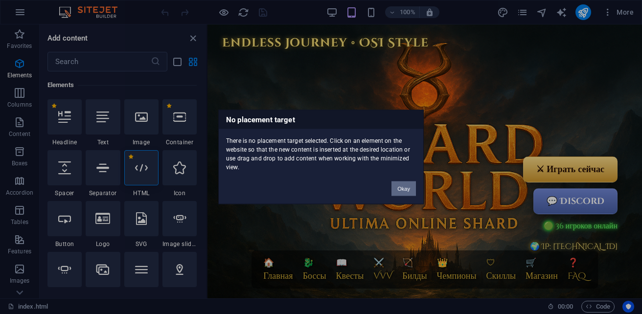
click at [410, 189] on button "Okay" at bounding box center [403, 188] width 24 height 15
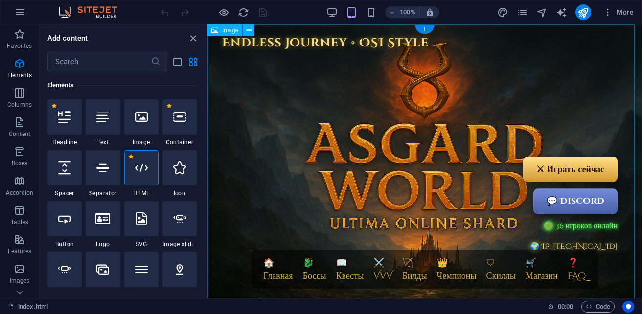
click at [381, 123] on figure at bounding box center [424, 169] width 434 height 290
click at [160, 179] on div "1 Star Headline 1 Star Text 1 Star Image 1 Star Container 1 Star Spacer 1 Star …" at bounding box center [121, 275] width 149 height 352
click at [150, 178] on div at bounding box center [141, 167] width 34 height 35
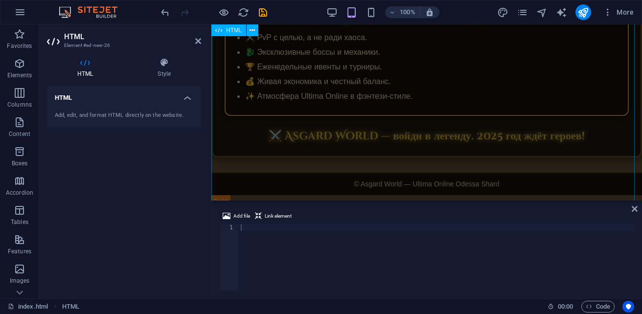
scroll to position [1076, 0]
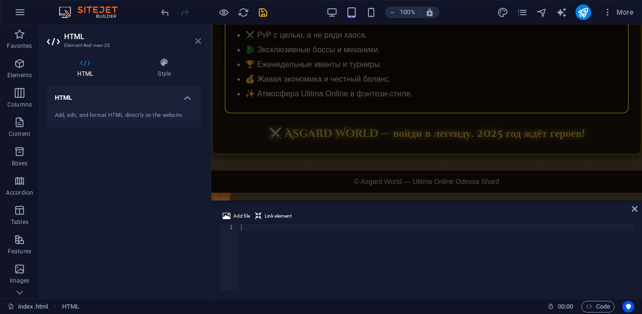
click at [199, 42] on icon at bounding box center [198, 41] width 6 height 8
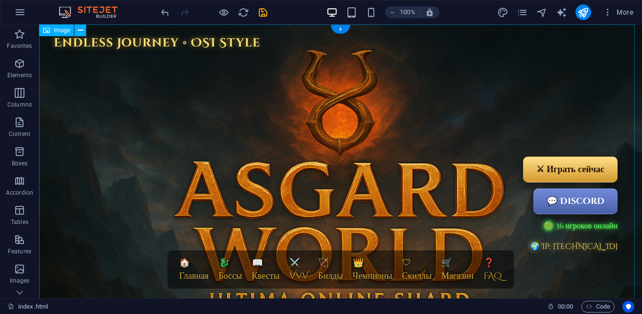
scroll to position [49, 0]
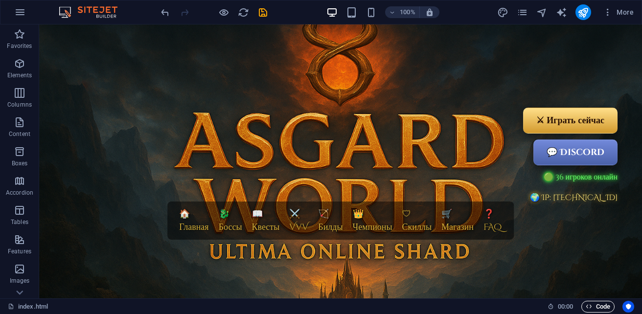
click at [600, 305] on span "Code" at bounding box center [597, 307] width 24 height 12
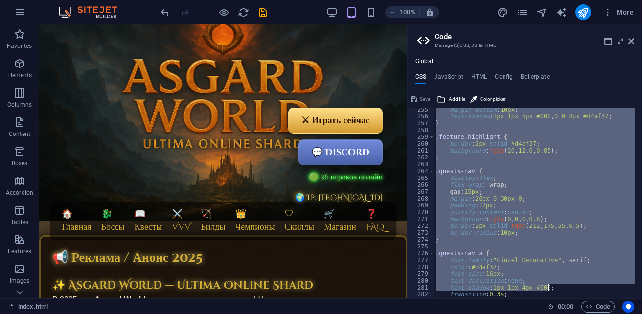
scroll to position [2118, 0]
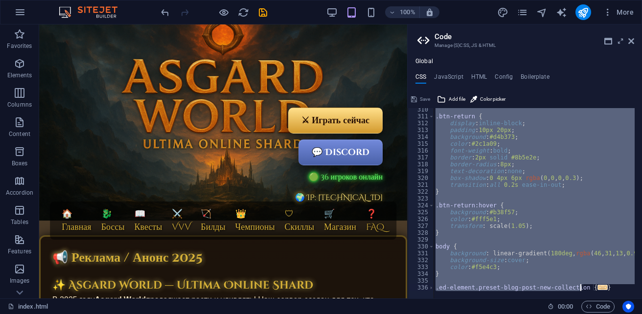
drag, startPoint x: 431, startPoint y: 112, endPoint x: 579, endPoint y: 289, distance: 229.8
click at [579, 289] on div "/* Надпись справа сверху */ 310 311 312 313 314 315 316 317 318 319 320 321 322…" at bounding box center [524, 203] width 234 height 190
paste textarea
type textarea "{"
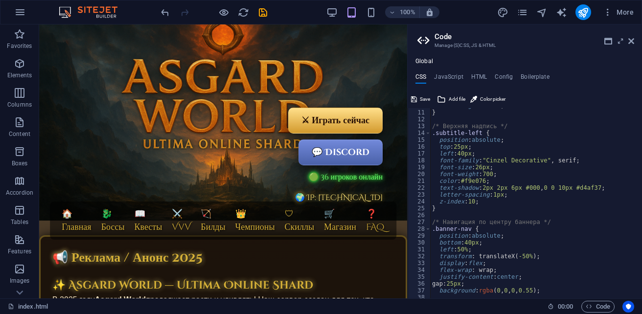
scroll to position [0, 0]
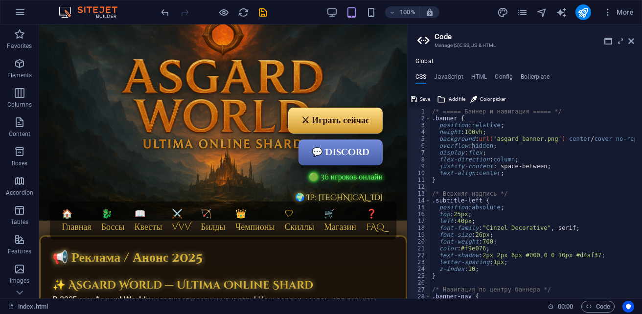
click at [421, 101] on span "Save" at bounding box center [425, 99] width 10 height 12
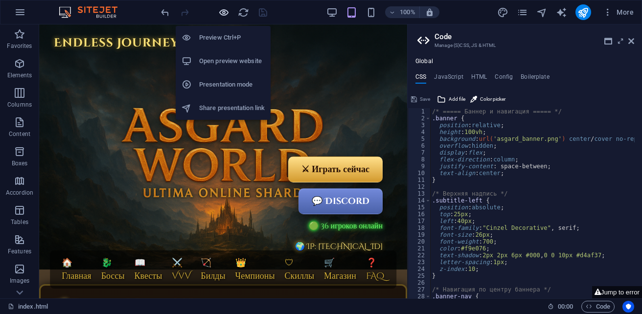
click at [223, 15] on icon "button" at bounding box center [223, 12] width 11 height 11
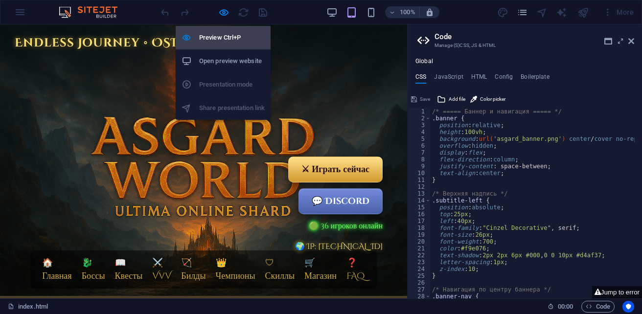
click at [227, 35] on h6 "Preview Ctrl+P" at bounding box center [232, 38] width 66 height 12
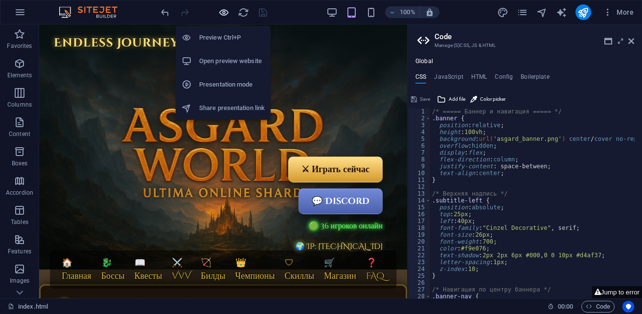
click at [221, 11] on icon "button" at bounding box center [223, 12] width 11 height 11
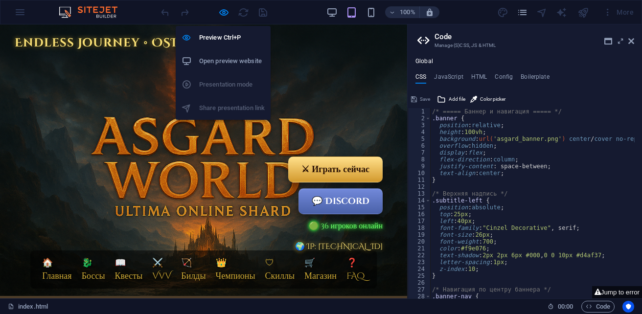
click at [218, 65] on h6 "Open preview website" at bounding box center [232, 61] width 66 height 12
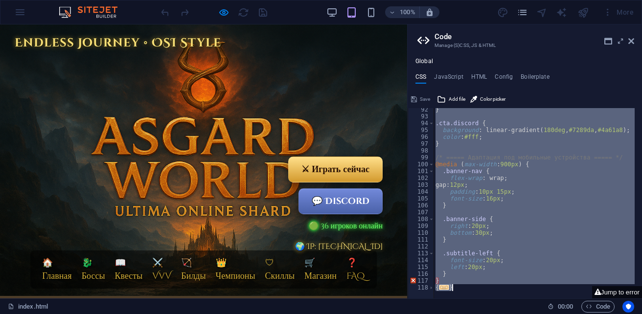
scroll to position [625, 0]
drag, startPoint x: 433, startPoint y: 111, endPoint x: 636, endPoint y: 334, distance: 301.2
click at [636, 314] on html "[DOMAIN_NAME] index.html Favorites Elements Columns Content Boxes Accordion Tab…" at bounding box center [321, 157] width 642 height 314
type textarea "@include blog-post; }"
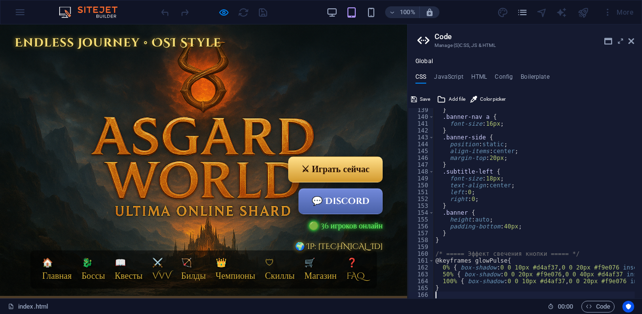
scroll to position [946, 0]
click at [418, 100] on button "Save" at bounding box center [420, 99] width 22 height 12
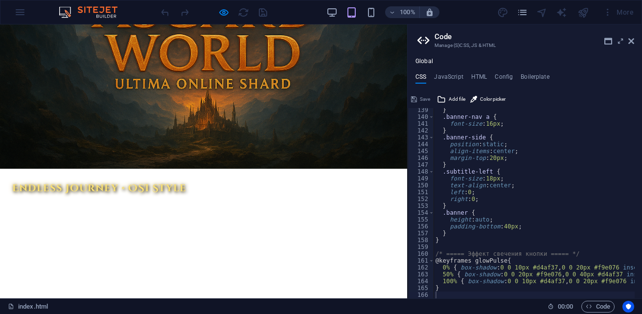
scroll to position [120, 0]
